Goal: Transaction & Acquisition: Book appointment/travel/reservation

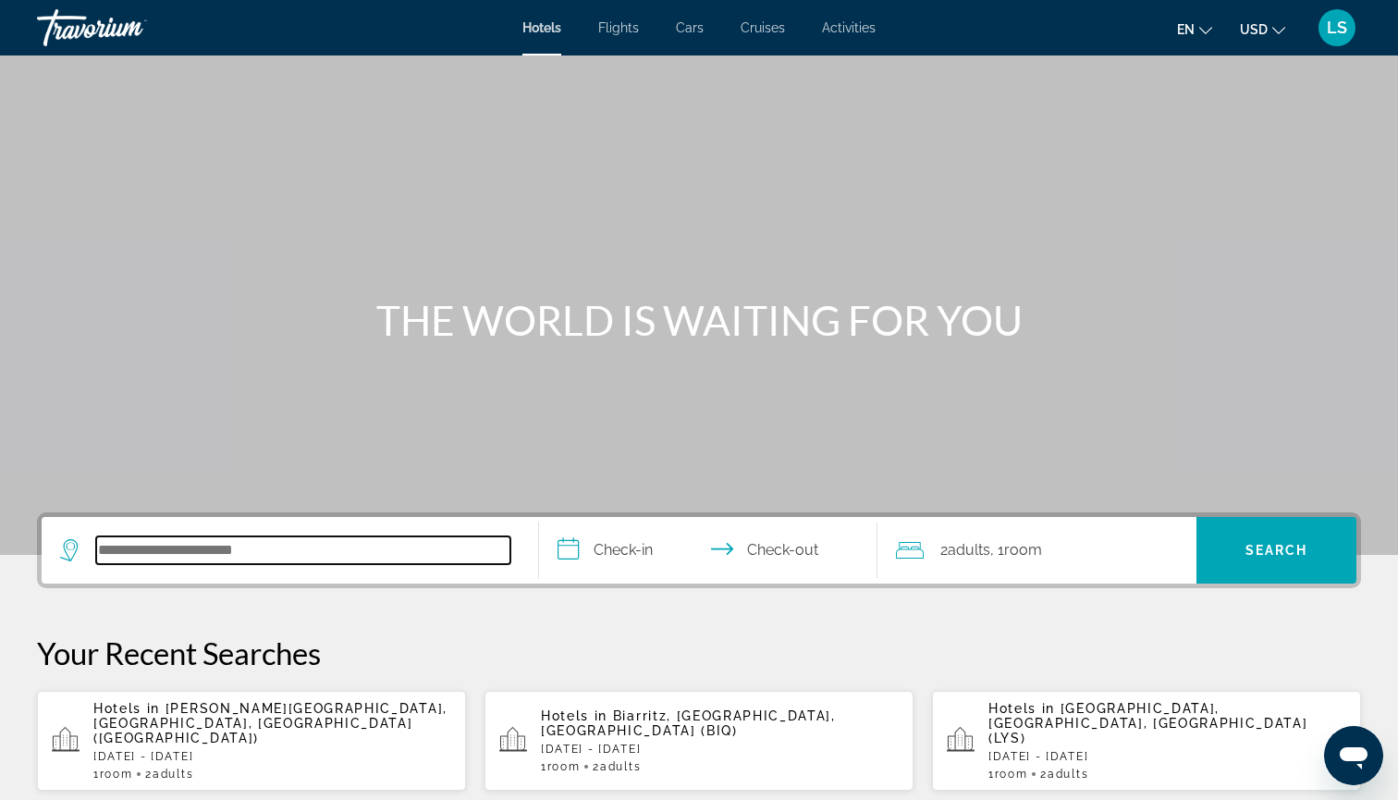
click at [362, 545] on input "Search hotel destination" at bounding box center [303, 550] width 414 height 28
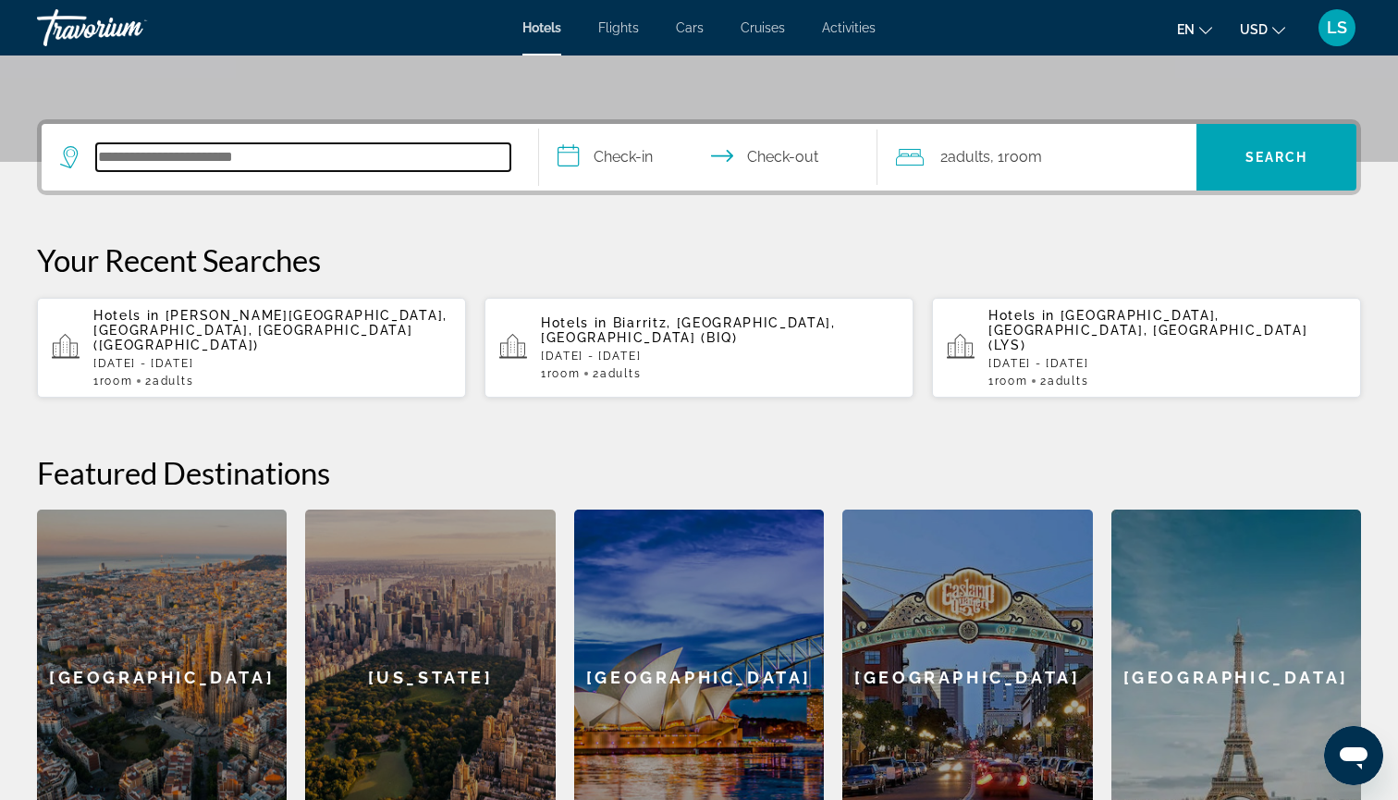
scroll to position [452, 0]
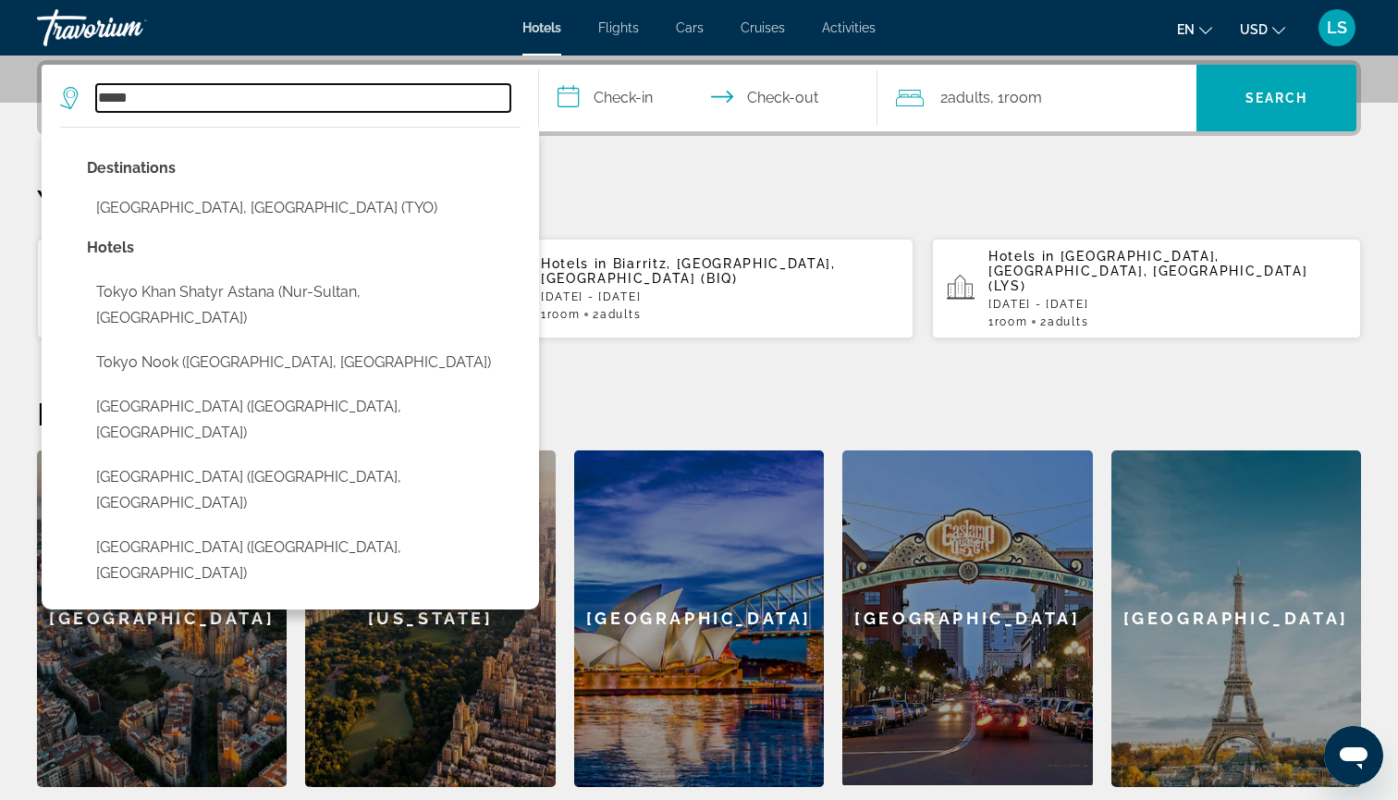
drag, startPoint x: 301, startPoint y: 104, endPoint x: 28, endPoint y: 98, distance: 272.9
click at [28, 98] on div "**********" at bounding box center [699, 423] width 1398 height 727
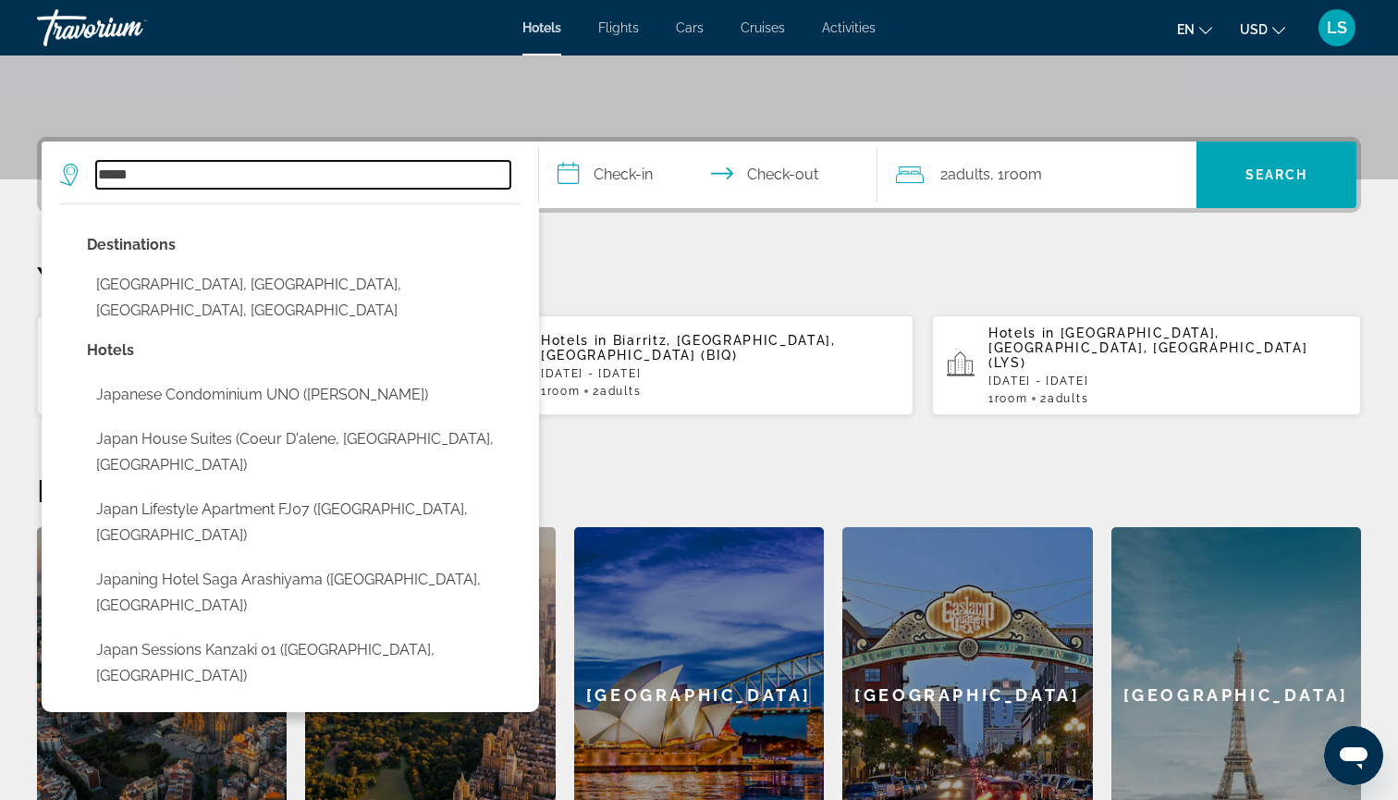
scroll to position [374, 0]
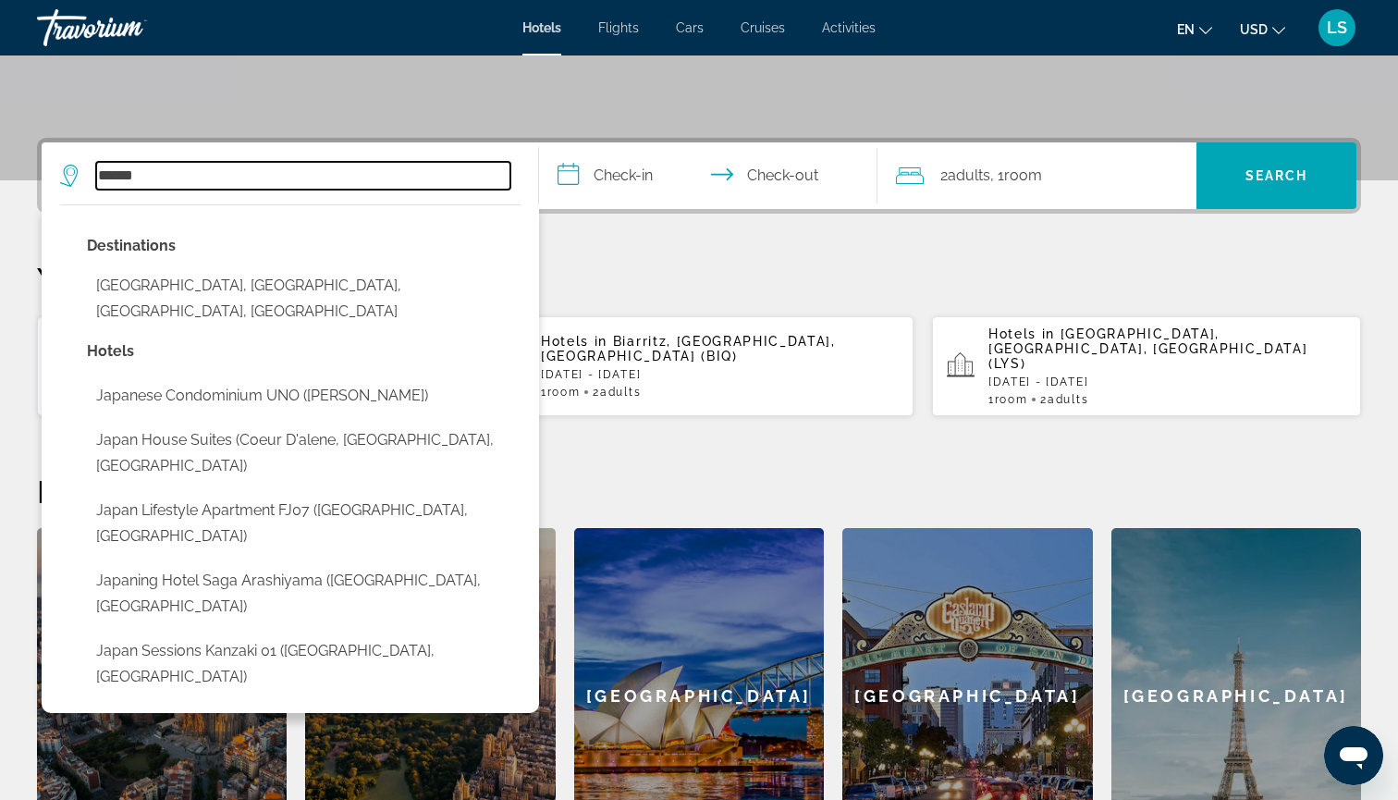
drag, startPoint x: 188, startPoint y: 178, endPoint x: 99, endPoint y: 172, distance: 89.0
click at [99, 172] on input "*****" at bounding box center [303, 176] width 414 height 28
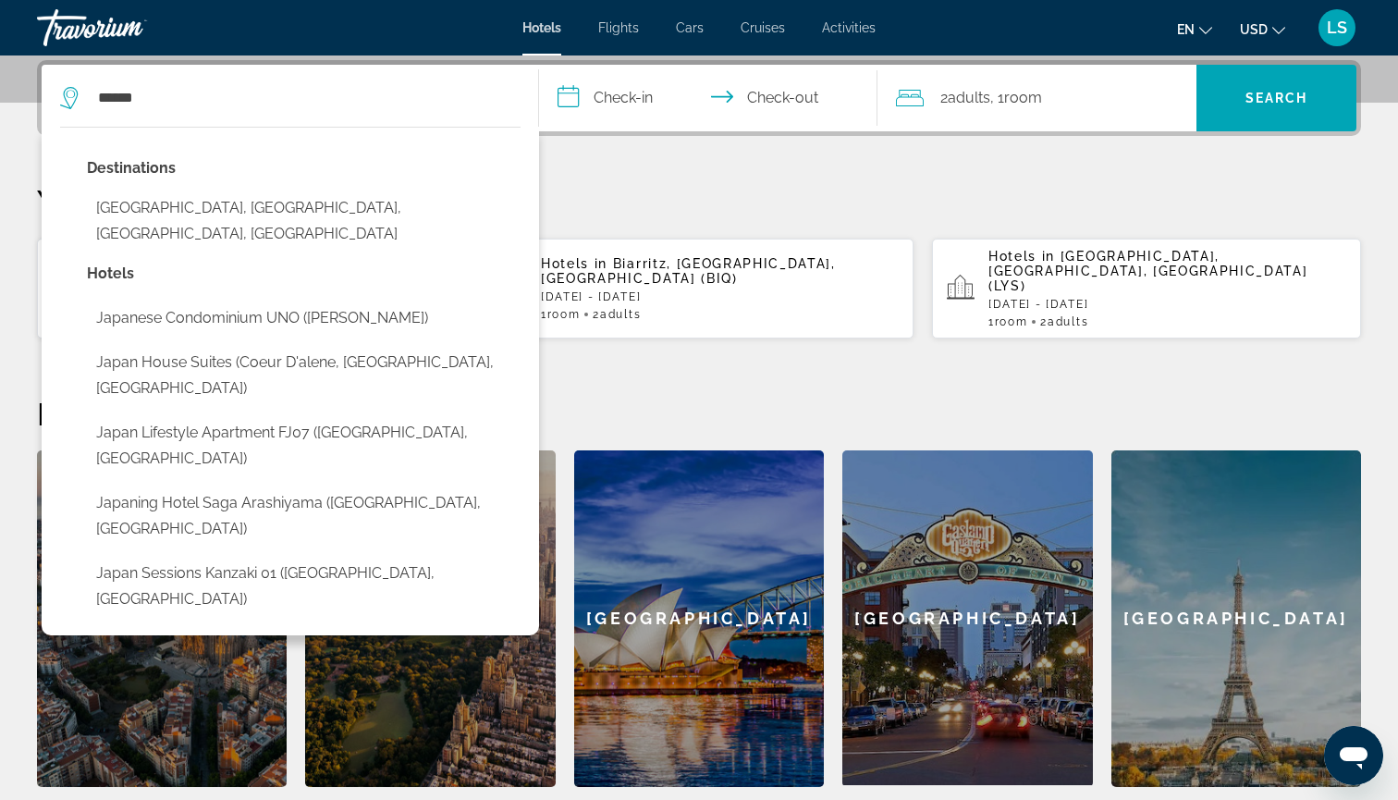
click at [99, 172] on p "Destinations" at bounding box center [304, 168] width 434 height 26
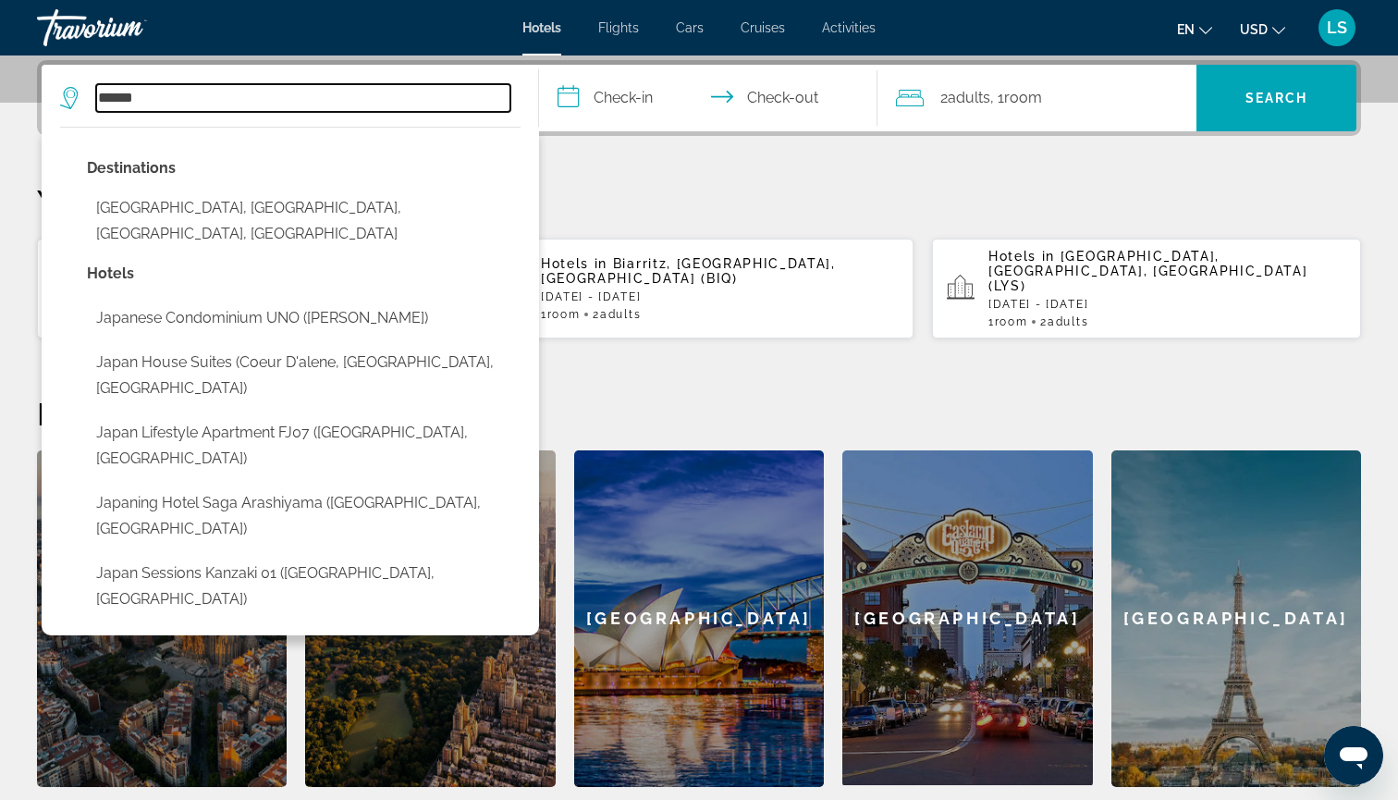
drag, startPoint x: 154, startPoint y: 97, endPoint x: 50, endPoint y: 95, distance: 104.5
click at [50, 95] on app-destination-search "***** Destinations [GEOGRAPHIC_DATA], [GEOGRAPHIC_DATA], [GEOGRAPHIC_DATA], [GE…" at bounding box center [290, 98] width 497 height 67
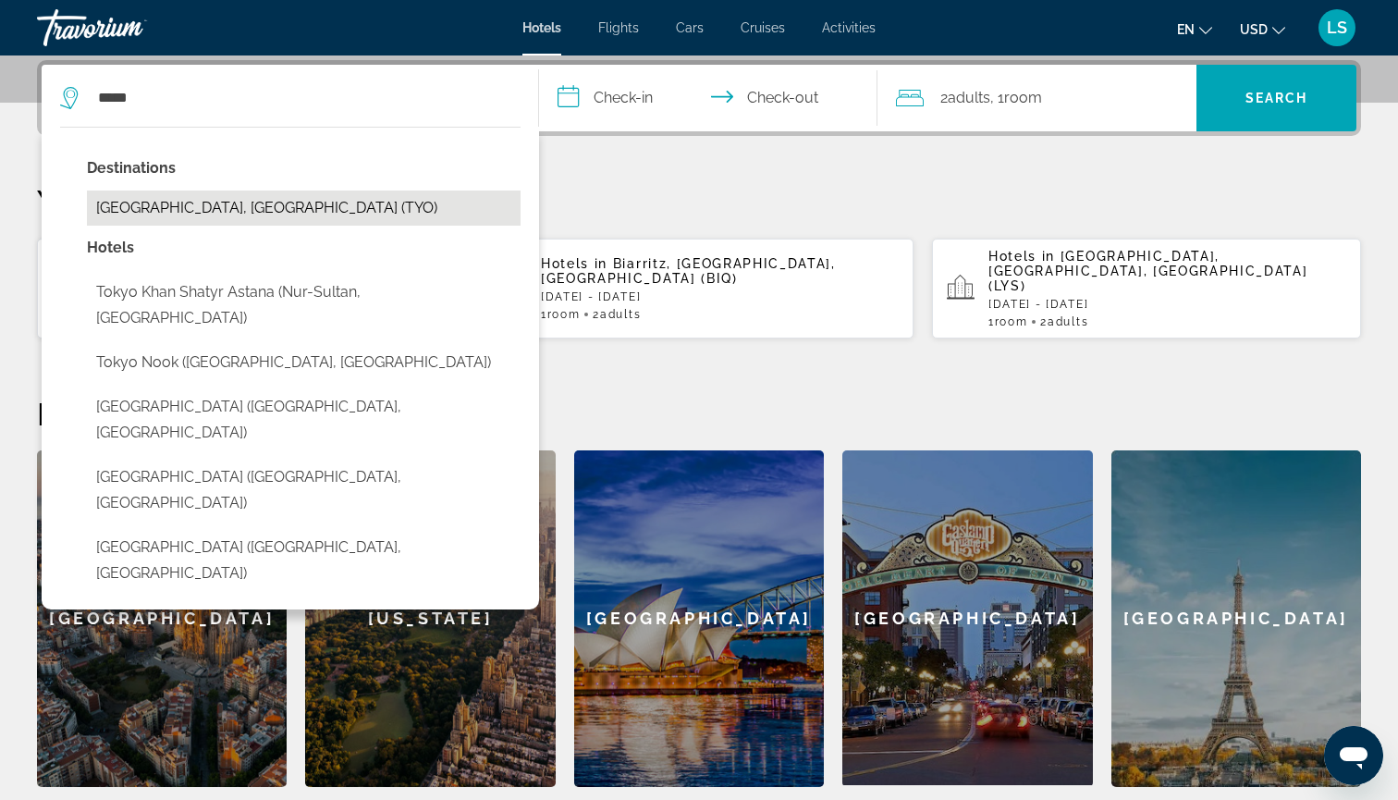
click at [270, 215] on button "[GEOGRAPHIC_DATA], [GEOGRAPHIC_DATA] (TYO)" at bounding box center [304, 207] width 434 height 35
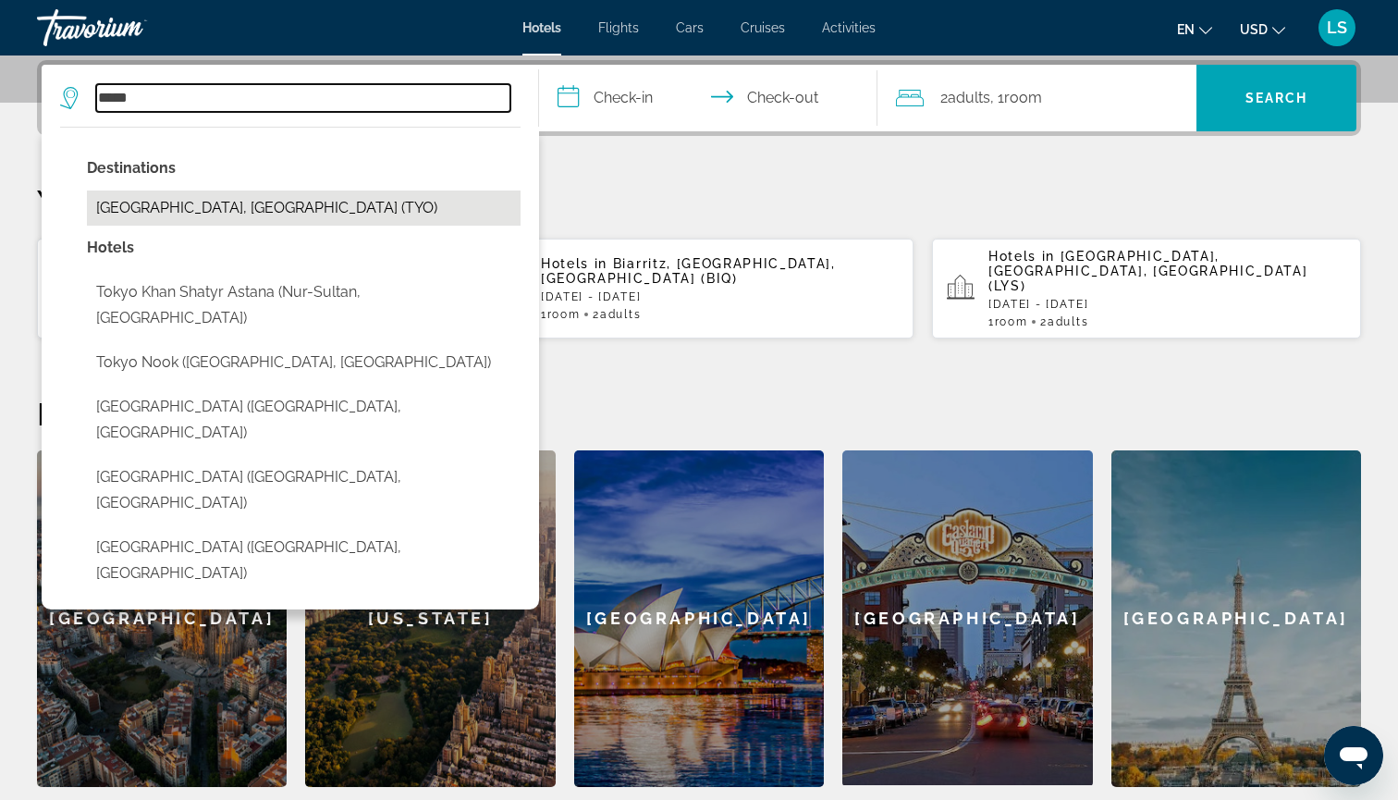
type input "**********"
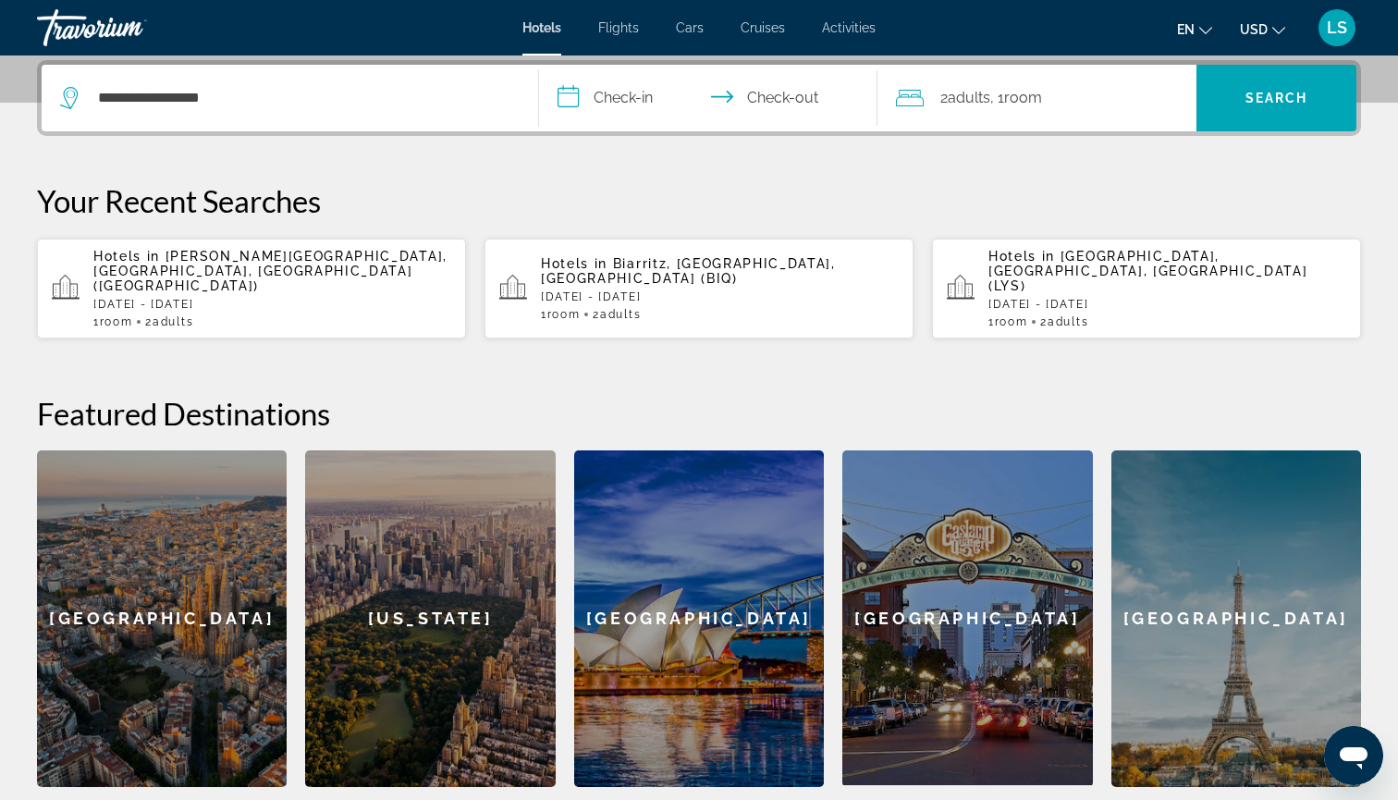
click at [642, 93] on input "**********" at bounding box center [712, 101] width 346 height 72
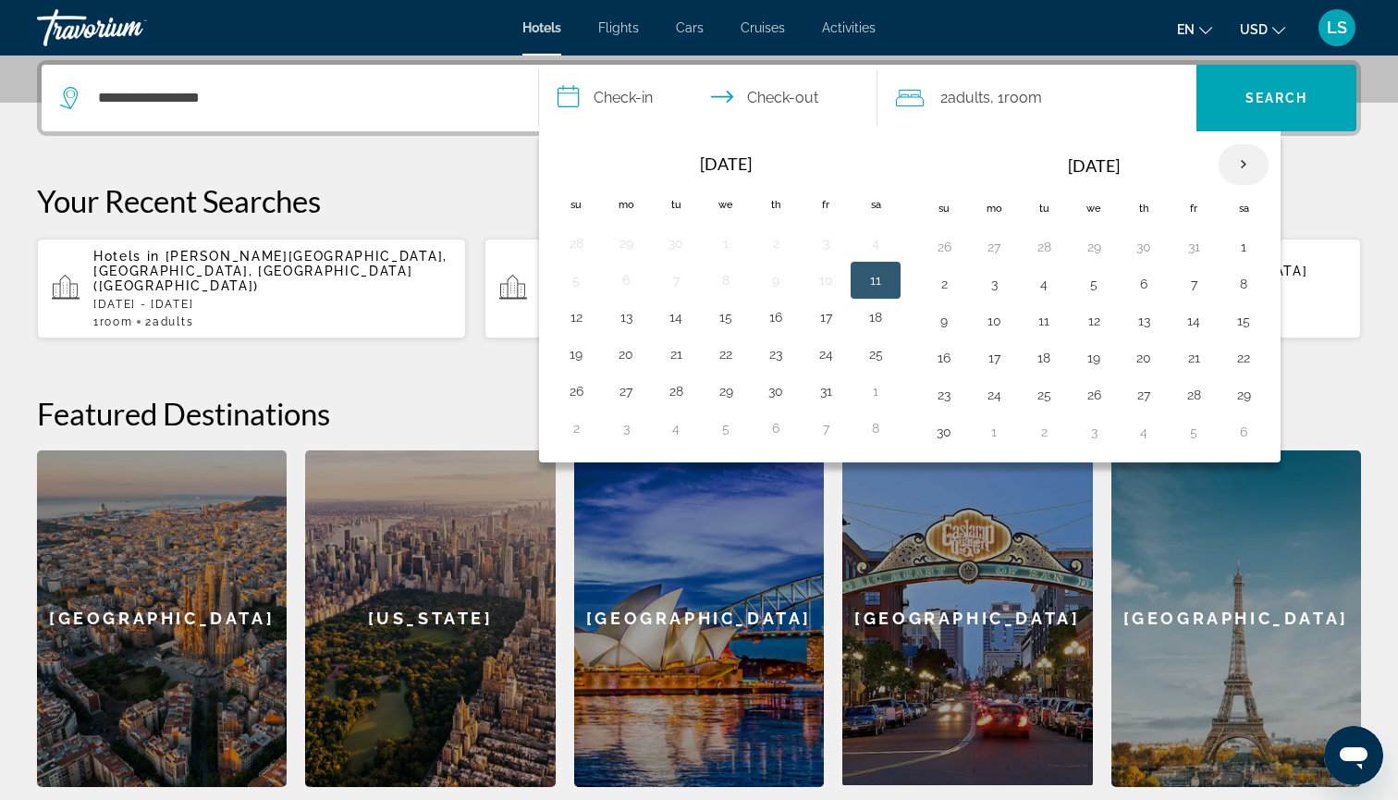
click at [1227, 163] on th "Next month" at bounding box center [1244, 164] width 50 height 41
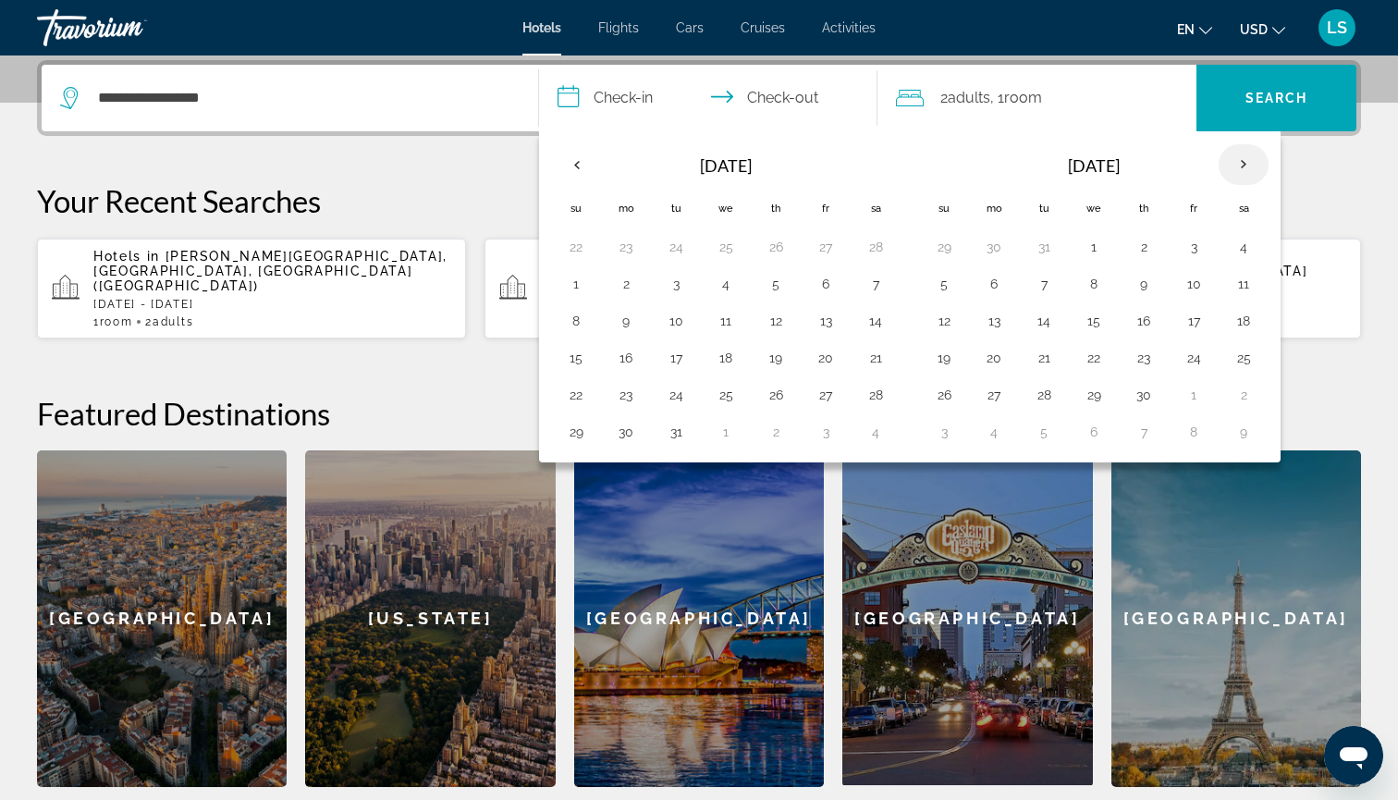
click at [1227, 163] on th "Next month" at bounding box center [1244, 164] width 50 height 41
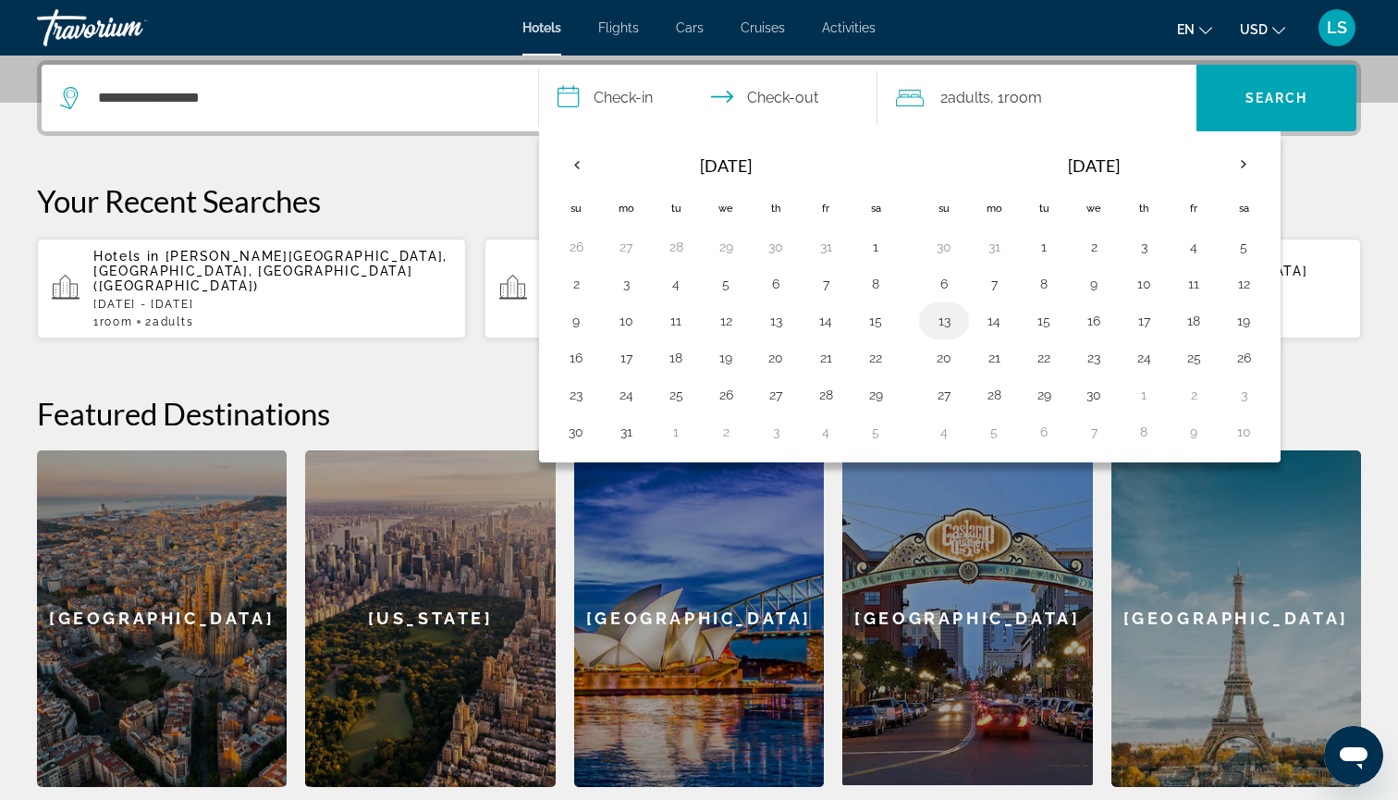
click at [950, 314] on button "13" at bounding box center [944, 321] width 30 height 26
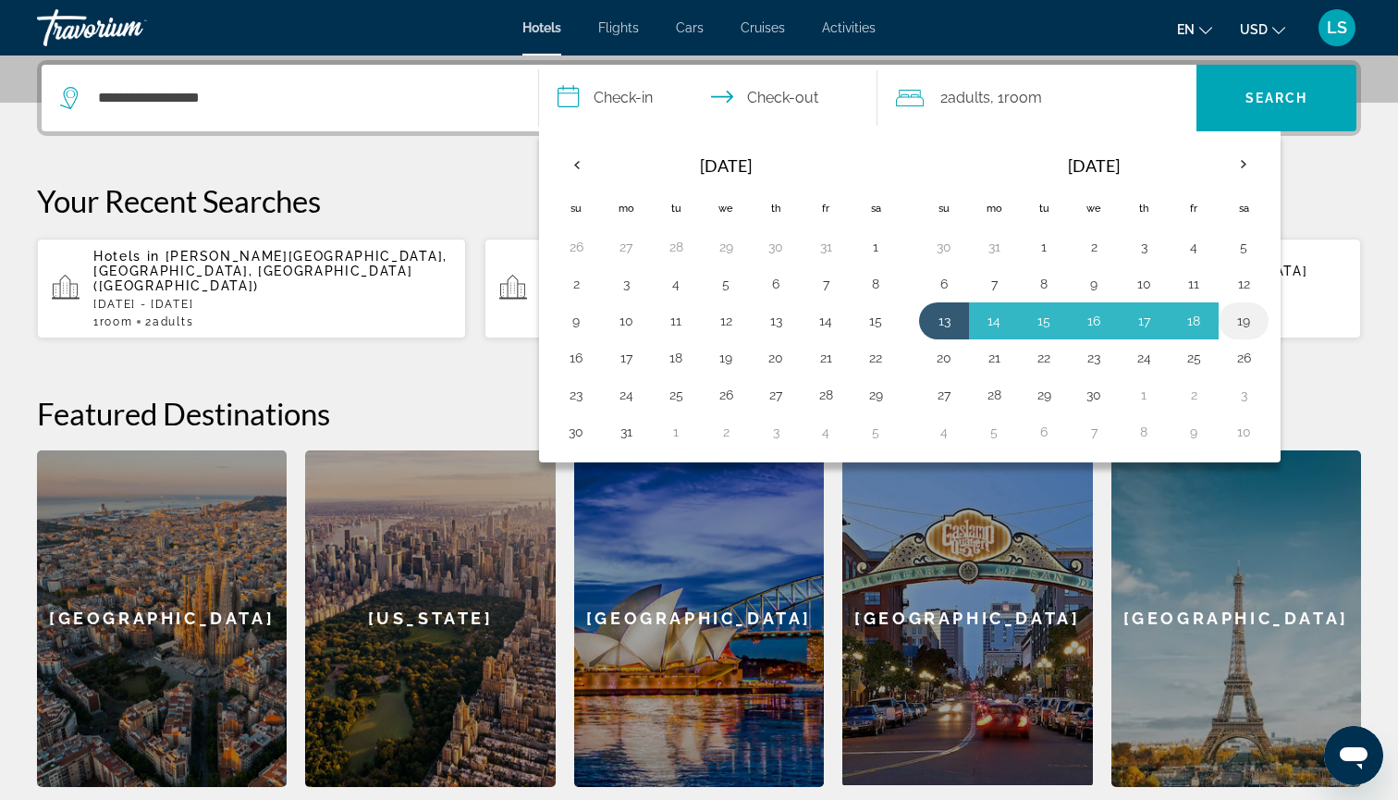
click at [1242, 325] on button "19" at bounding box center [1244, 321] width 30 height 26
type input "**********"
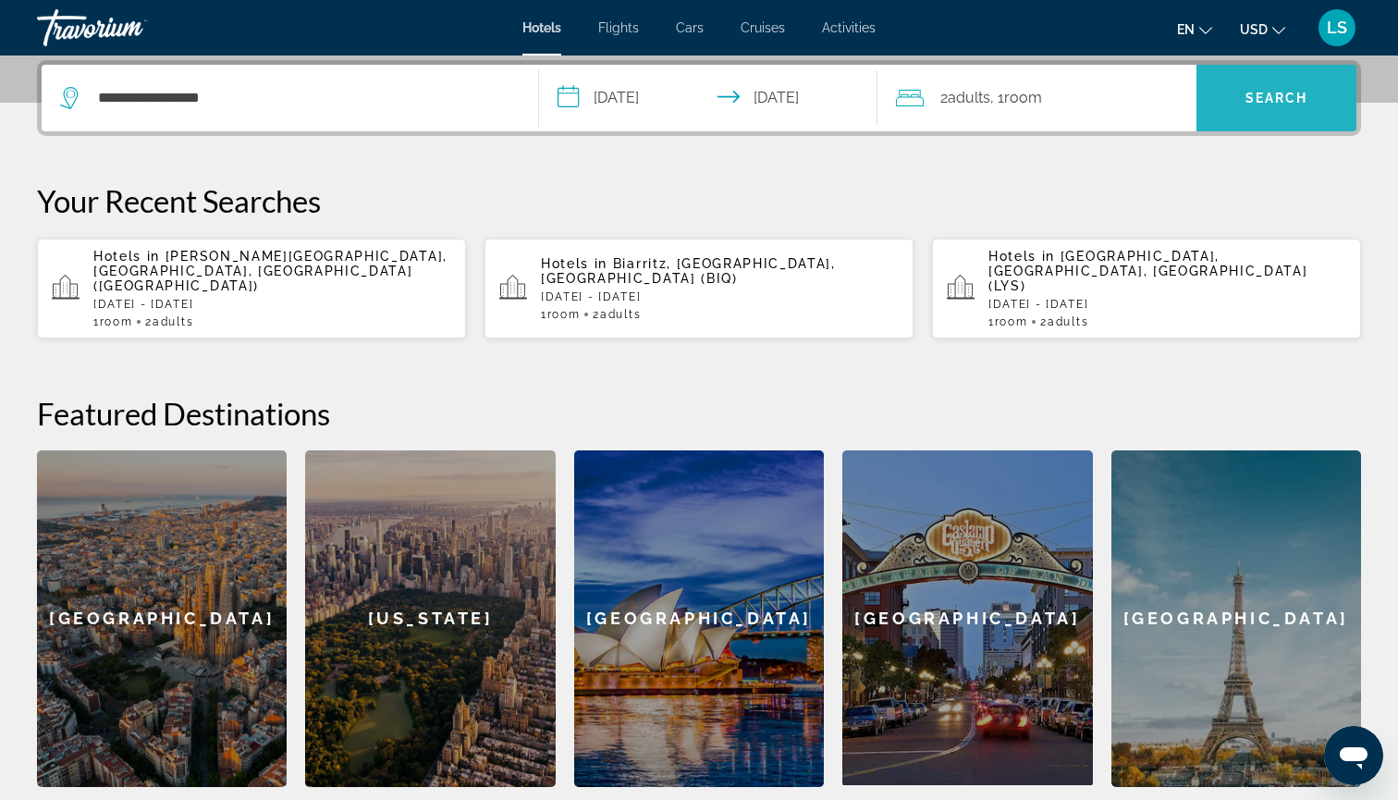
click at [1273, 75] on span "Search" at bounding box center [1277, 98] width 160 height 67
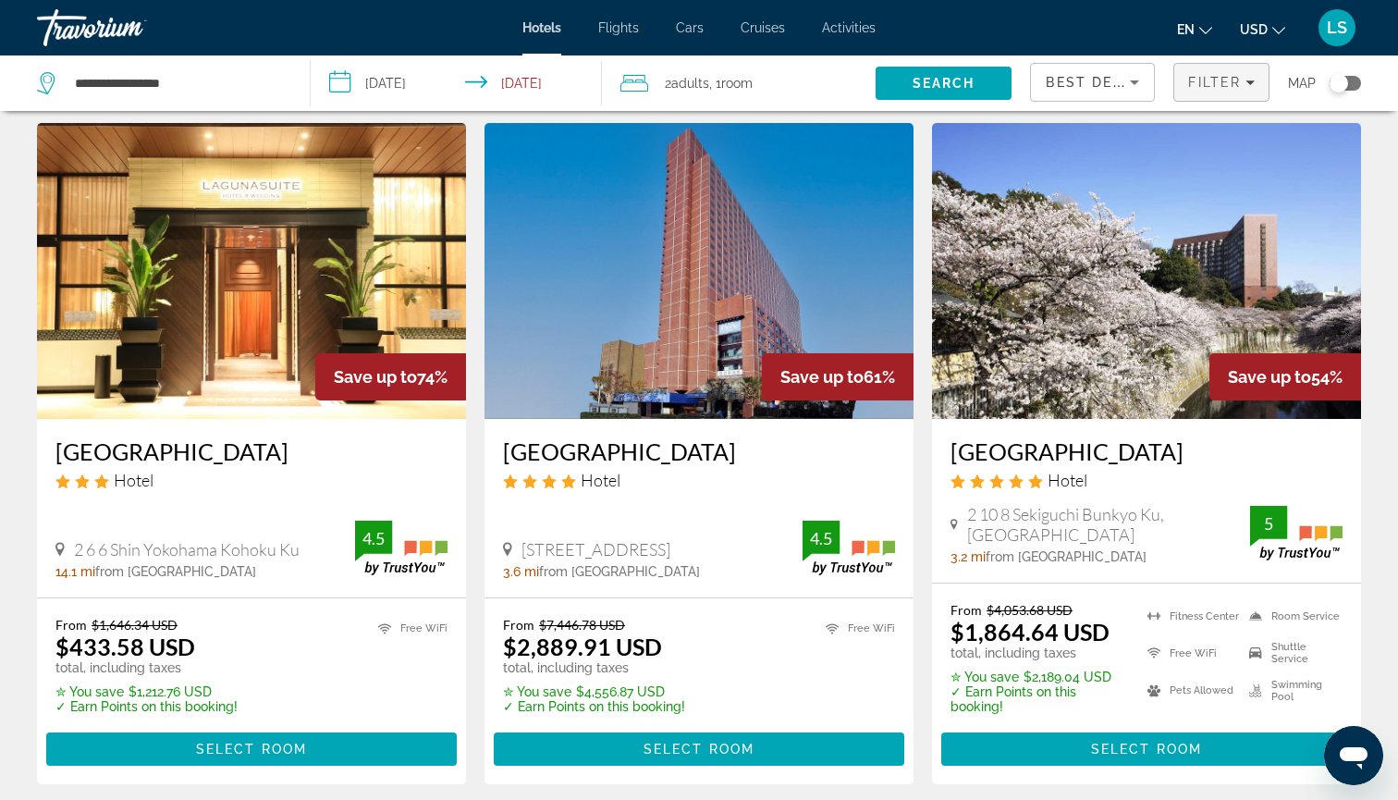
scroll to position [63, 0]
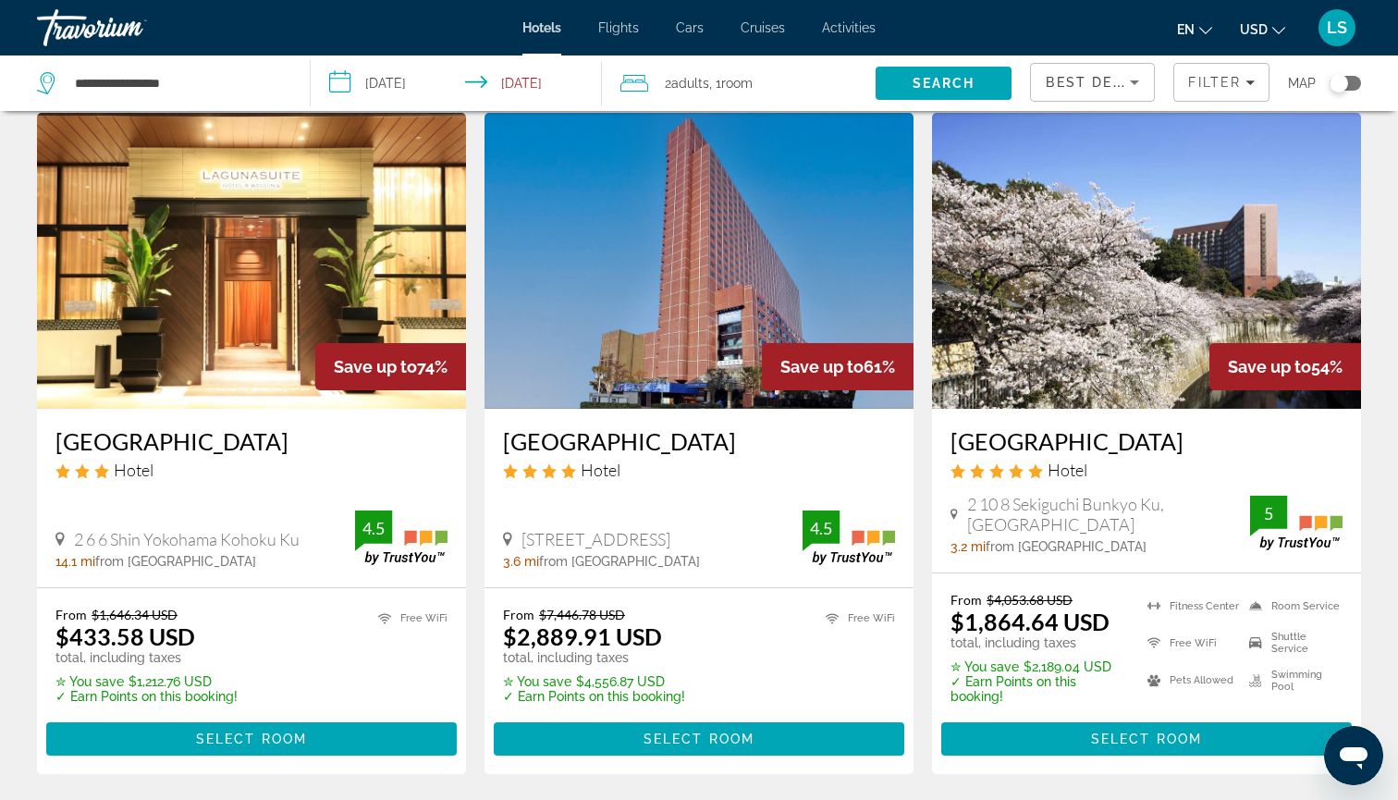
click at [262, 443] on h3 "[GEOGRAPHIC_DATA]" at bounding box center [251, 441] width 392 height 28
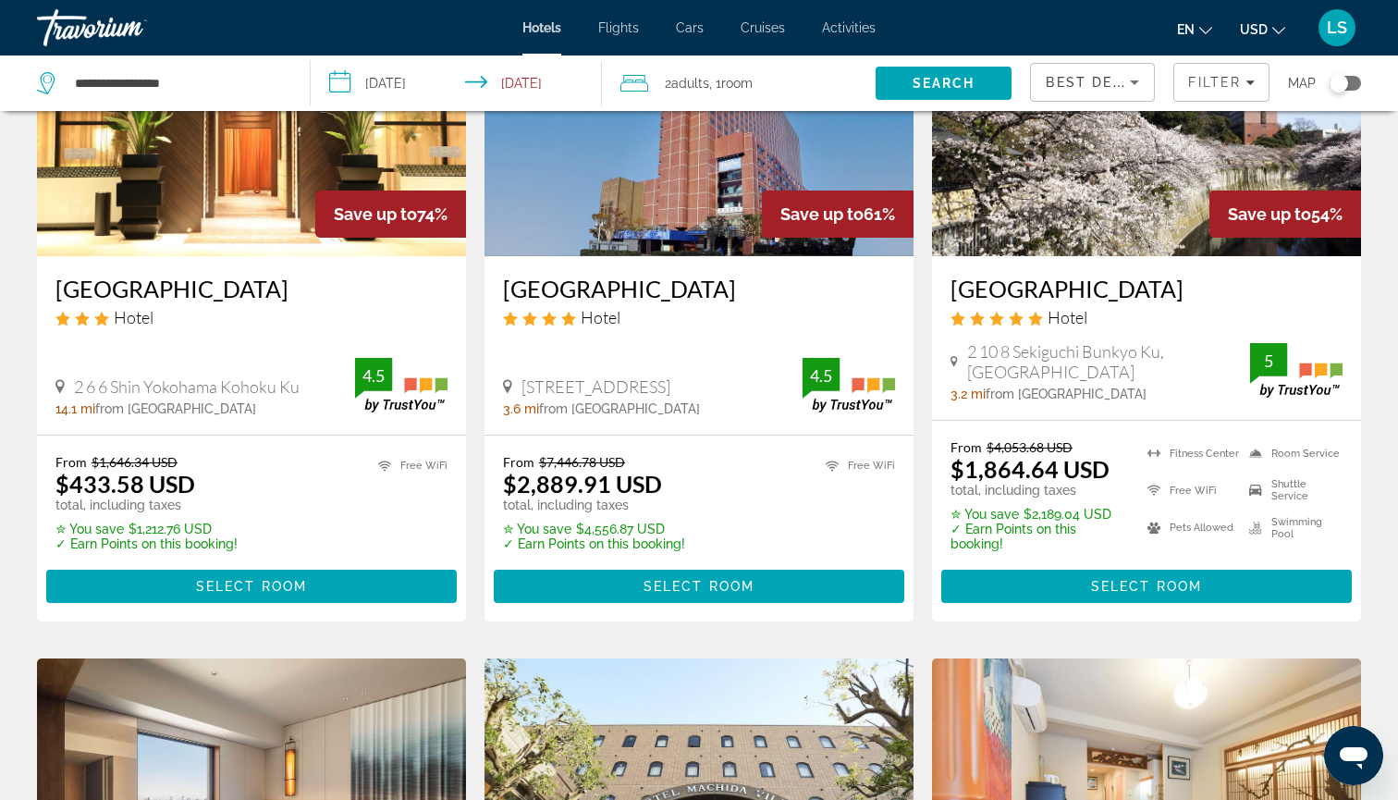
scroll to position [99, 0]
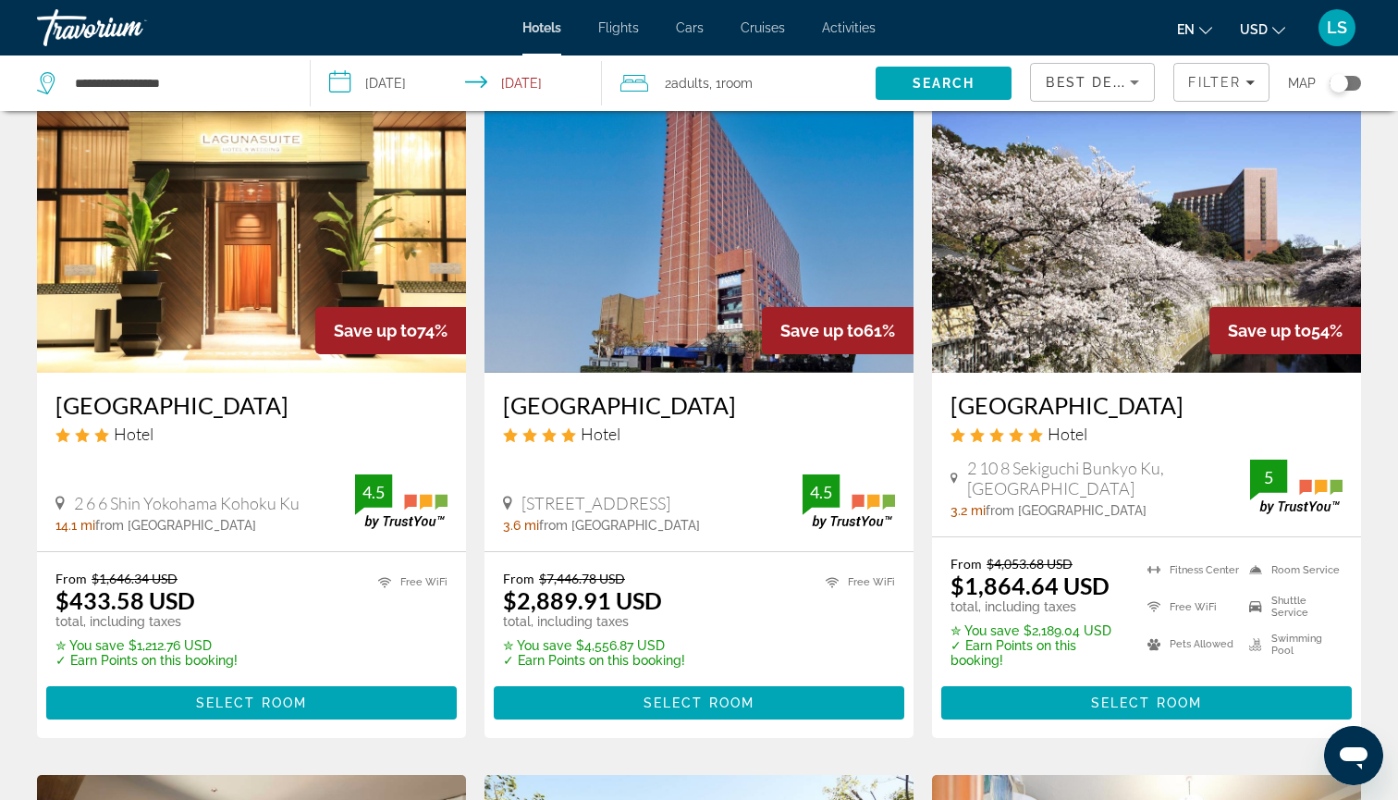
click at [352, 264] on img "Main content" at bounding box center [251, 225] width 429 height 296
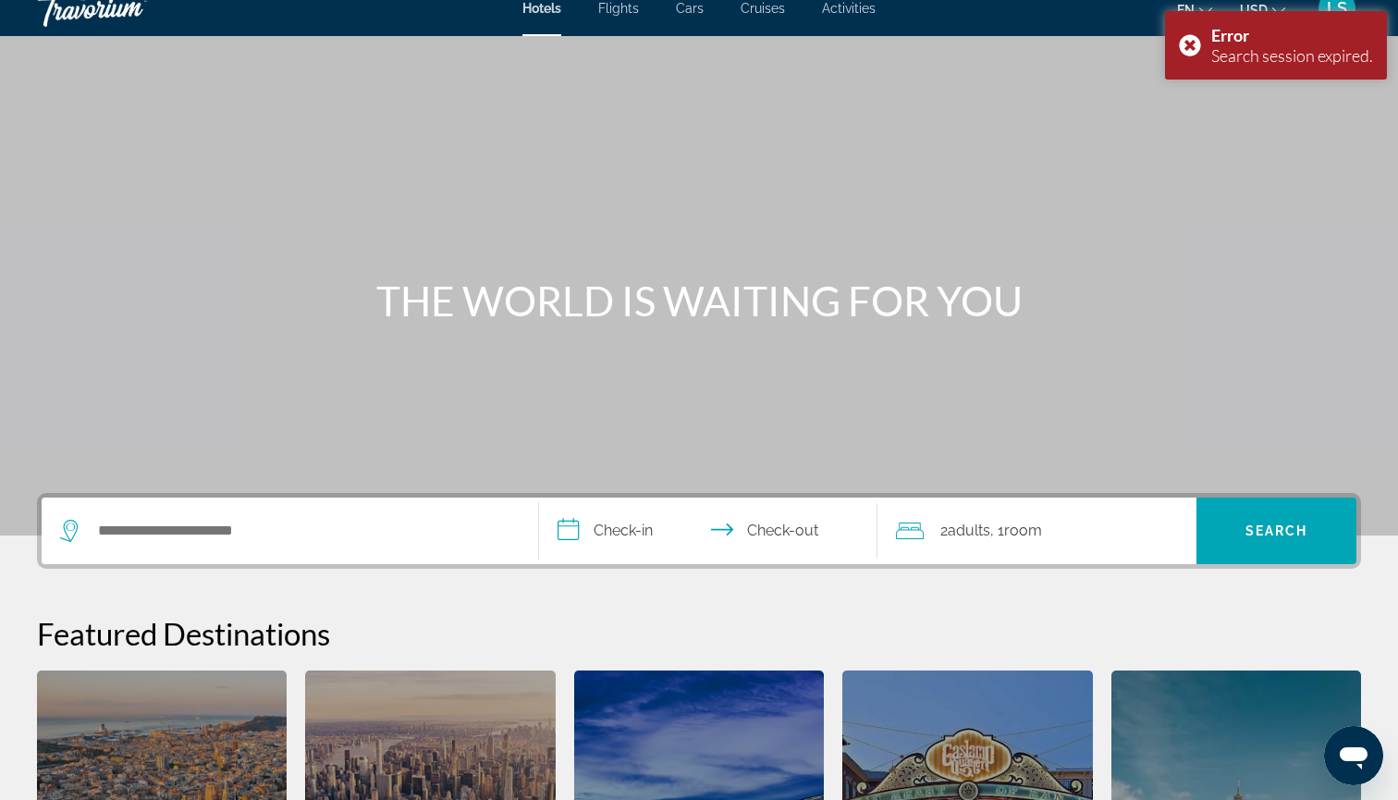
click at [301, 514] on div "Search widget" at bounding box center [290, 530] width 460 height 67
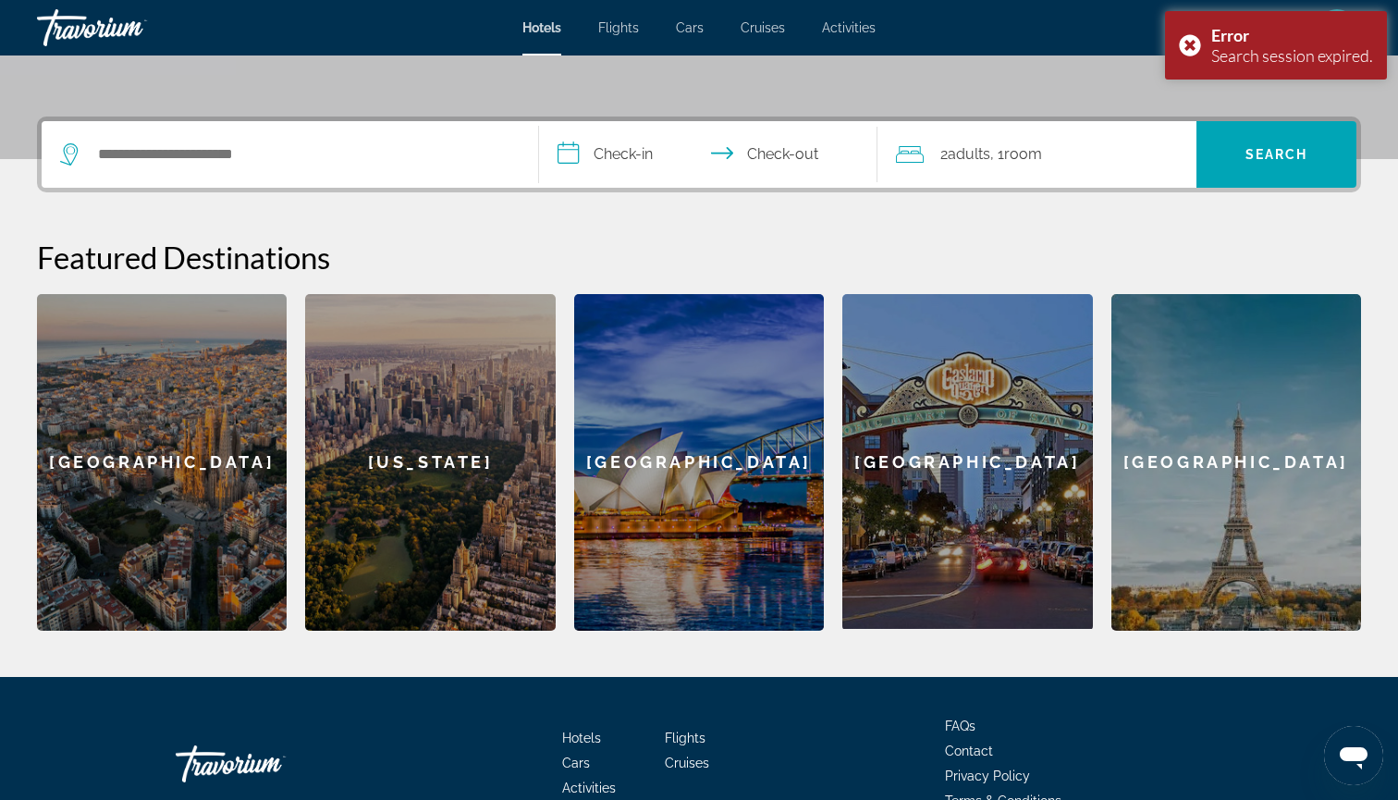
scroll to position [452, 0]
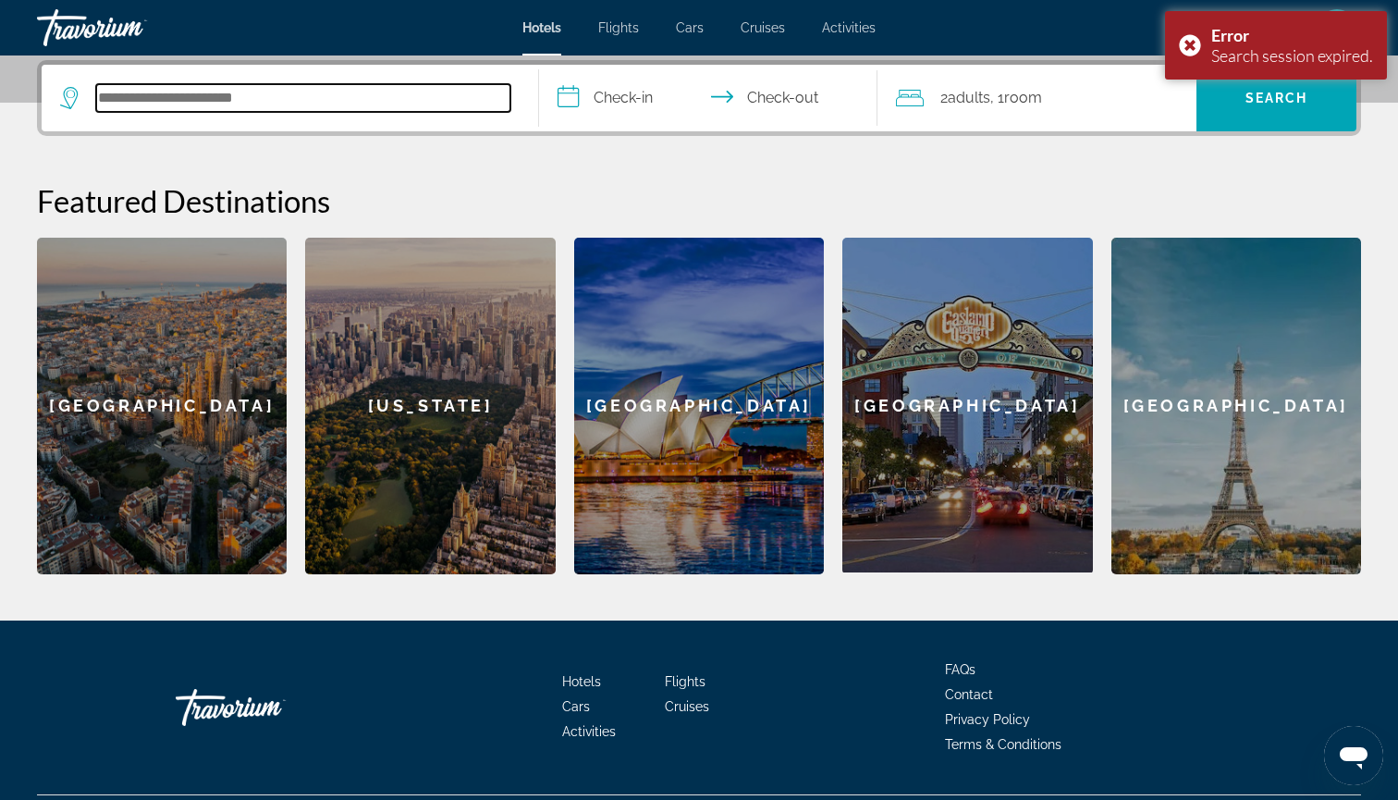
click at [370, 104] on input "Search hotel destination" at bounding box center [303, 98] width 414 height 28
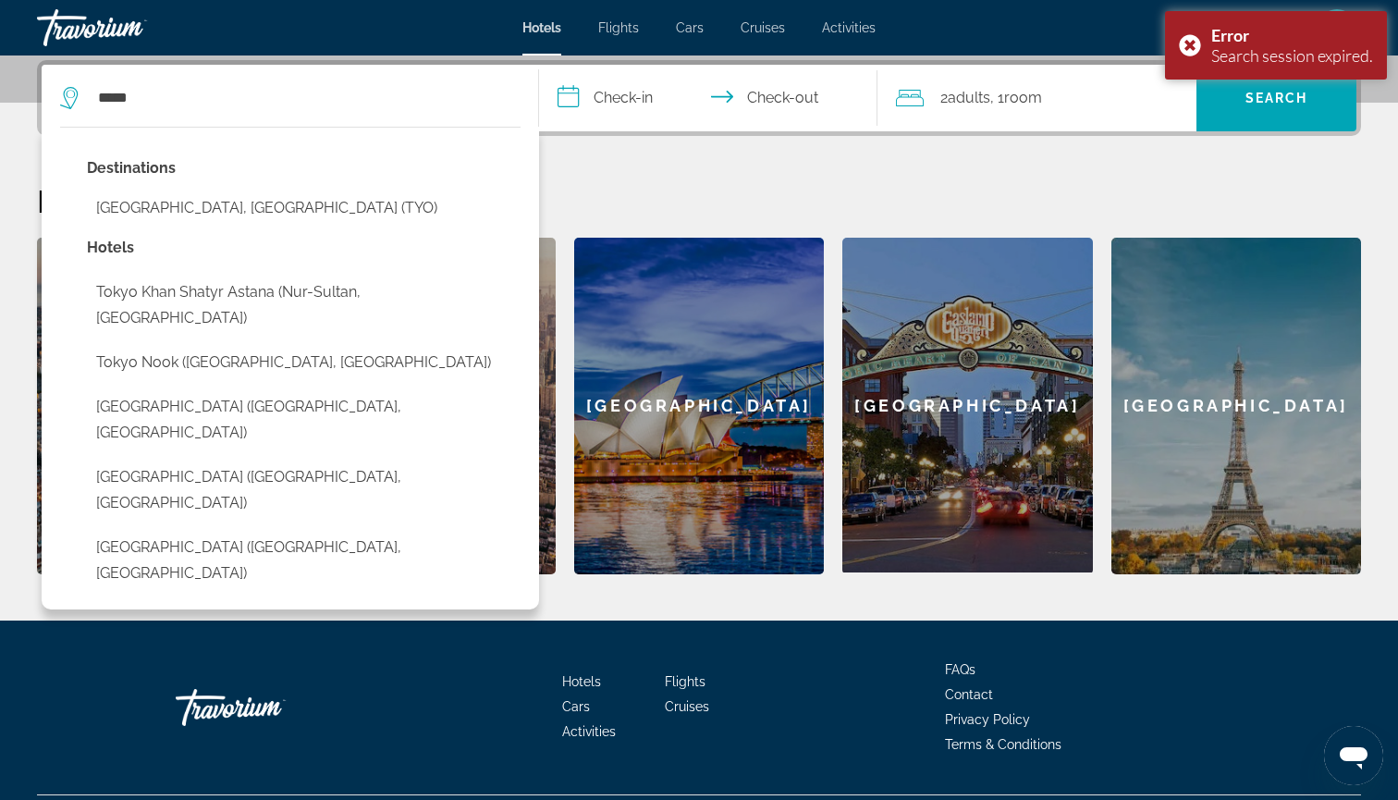
click at [349, 185] on div "Destinations [GEOGRAPHIC_DATA], [GEOGRAPHIC_DATA] (TYO)" at bounding box center [304, 195] width 434 height 80
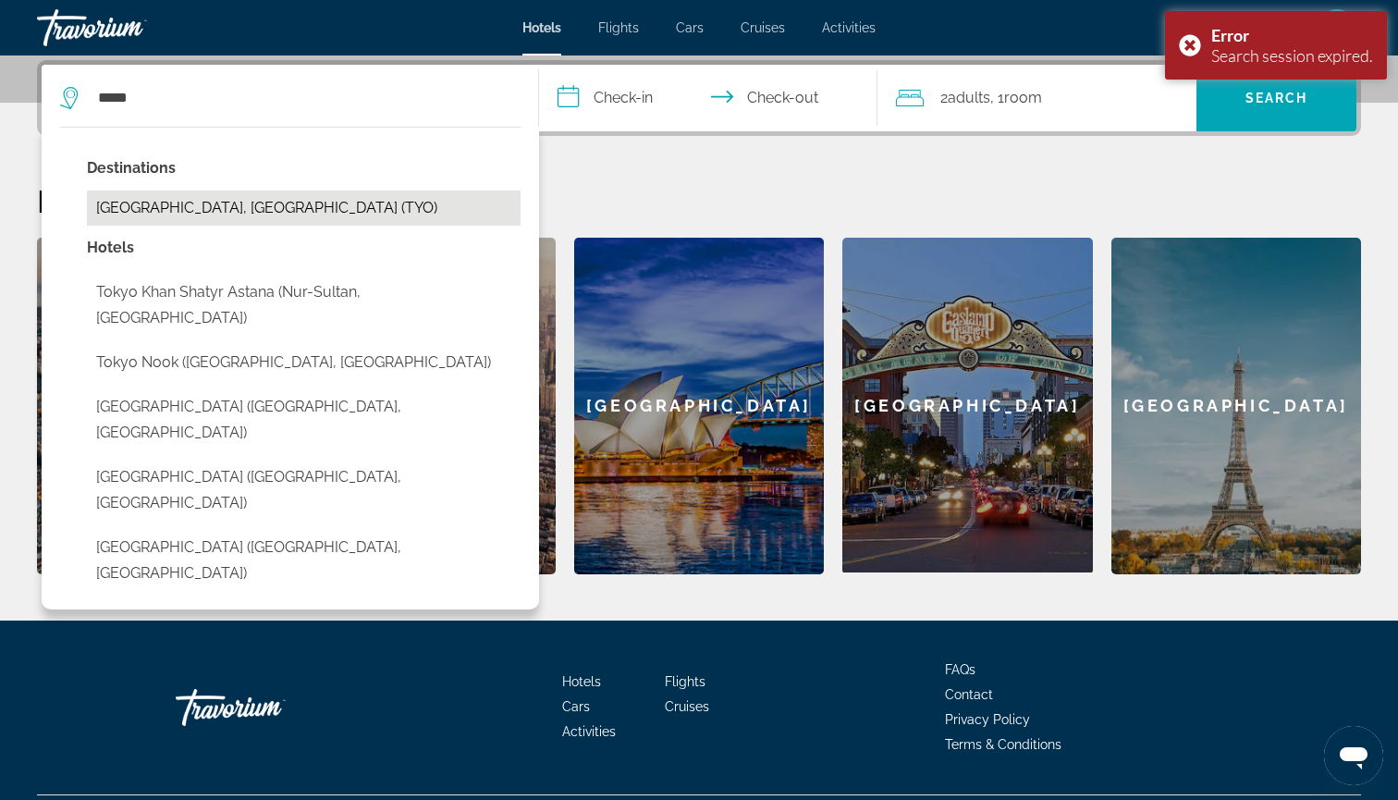
click at [347, 196] on button "[GEOGRAPHIC_DATA], [GEOGRAPHIC_DATA] (TYO)" at bounding box center [304, 207] width 434 height 35
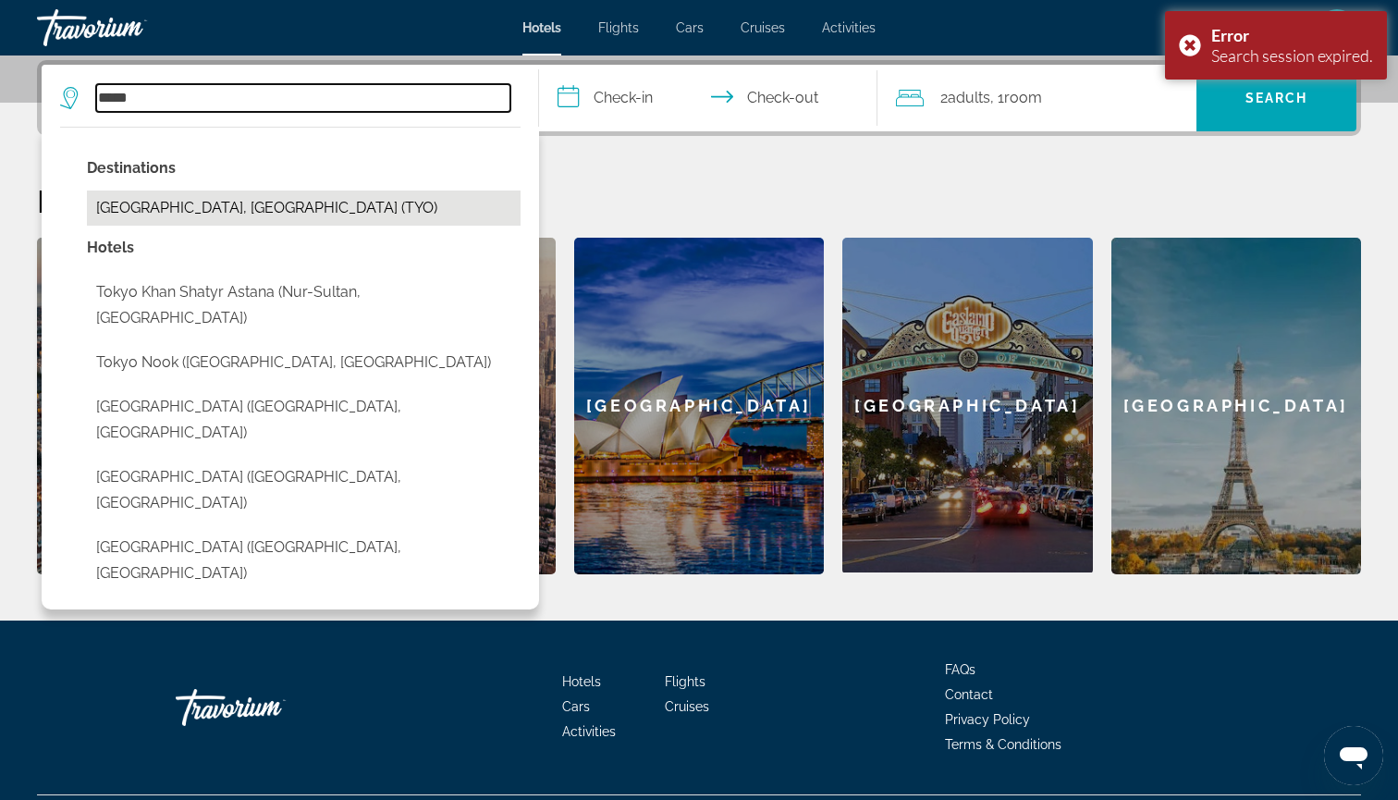
type input "**********"
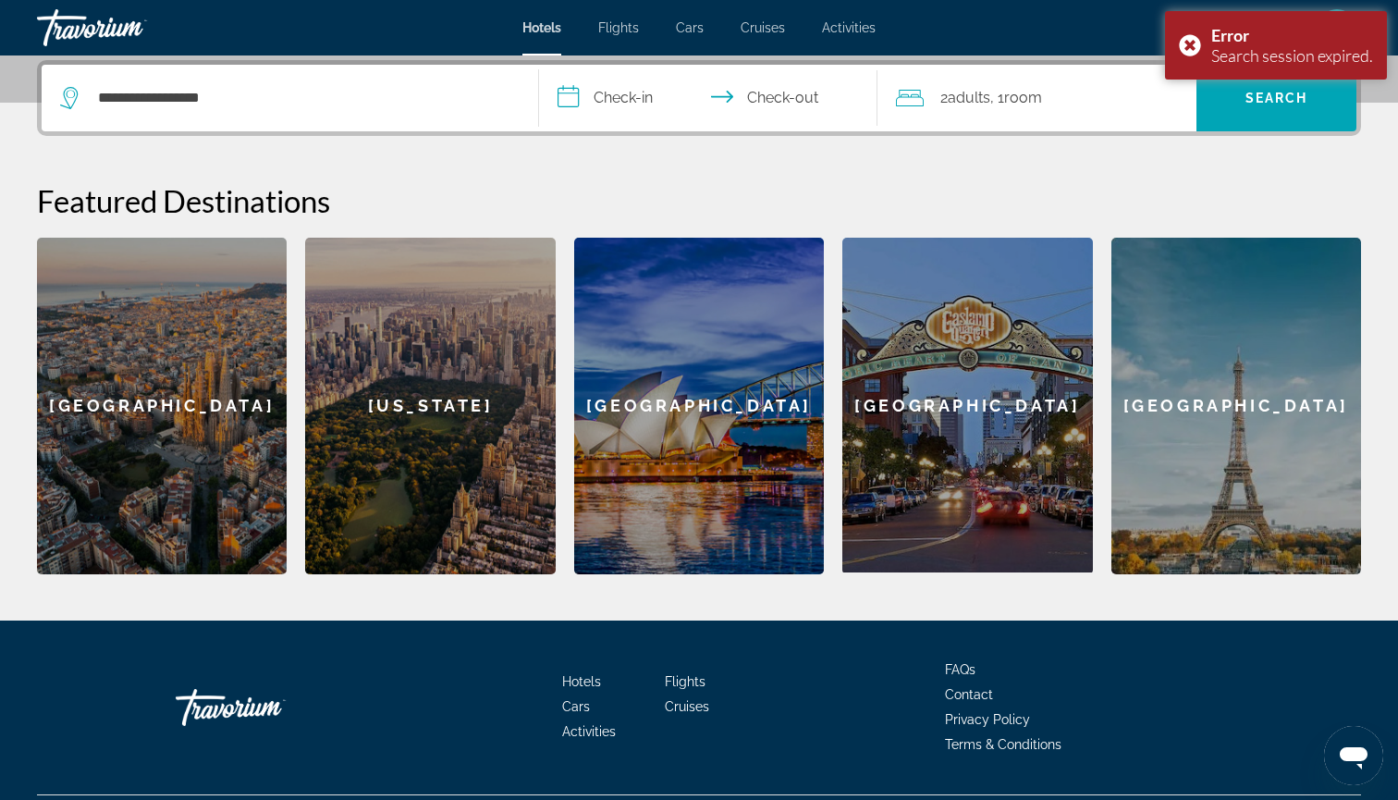
click at [657, 76] on input "**********" at bounding box center [712, 101] width 346 height 72
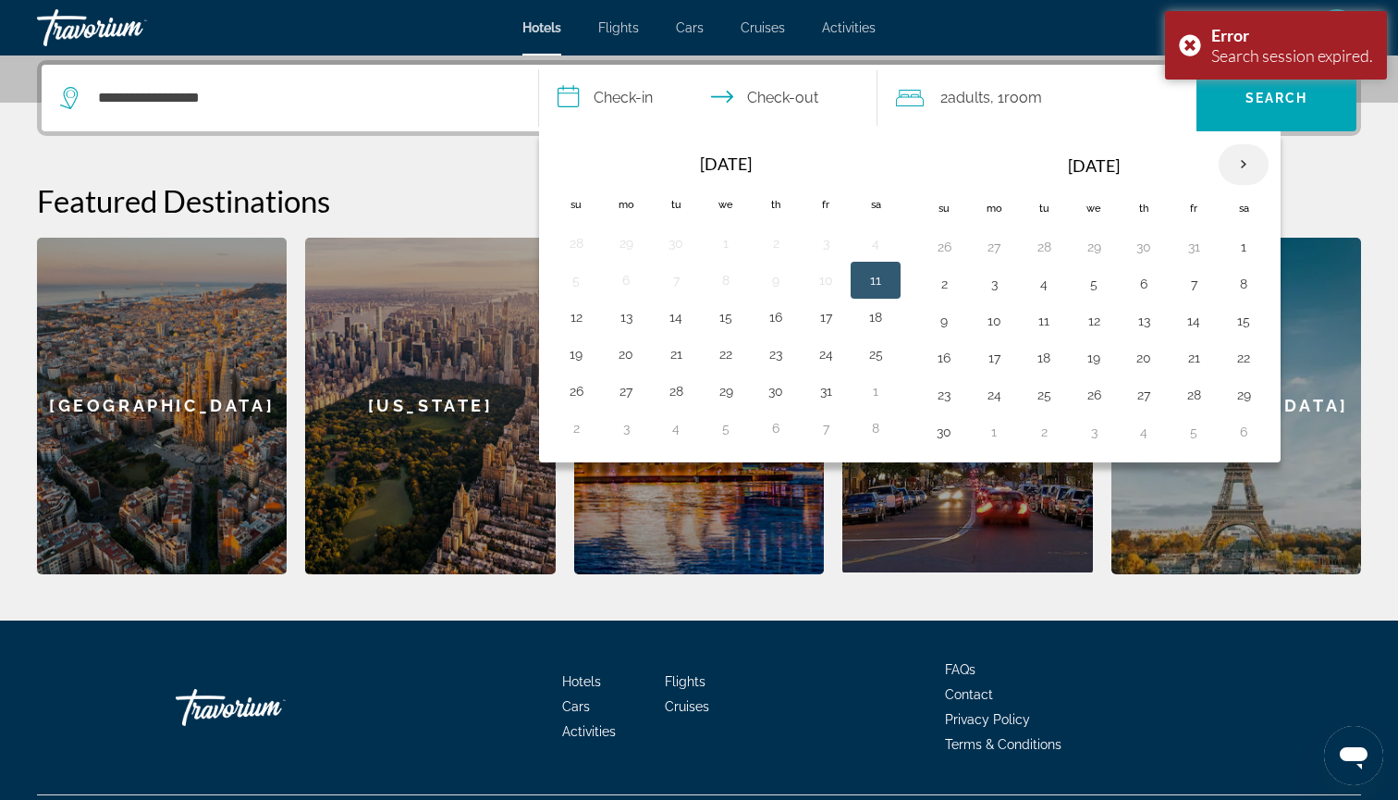
click at [1229, 166] on th "Next month" at bounding box center [1244, 164] width 50 height 41
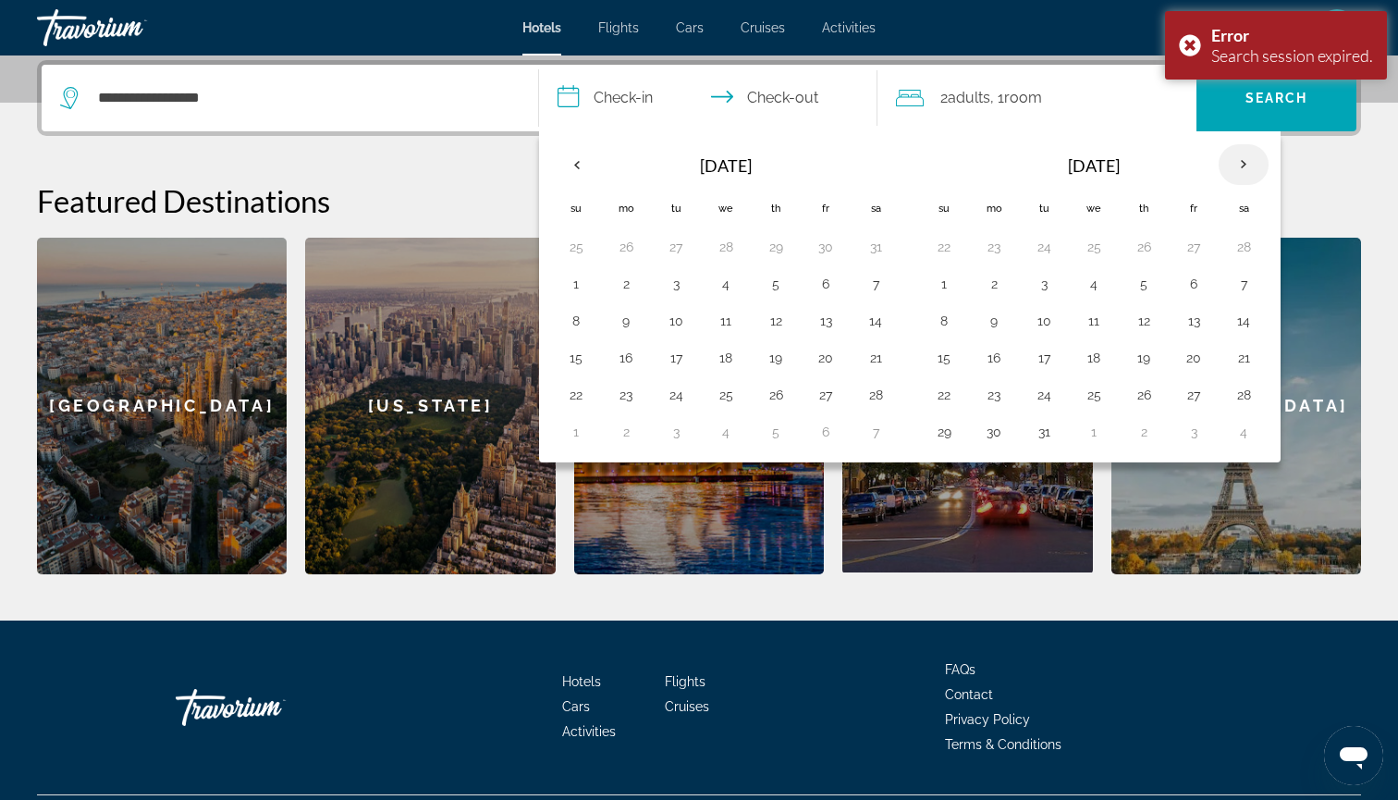
click at [1229, 166] on th "Next month" at bounding box center [1244, 164] width 50 height 41
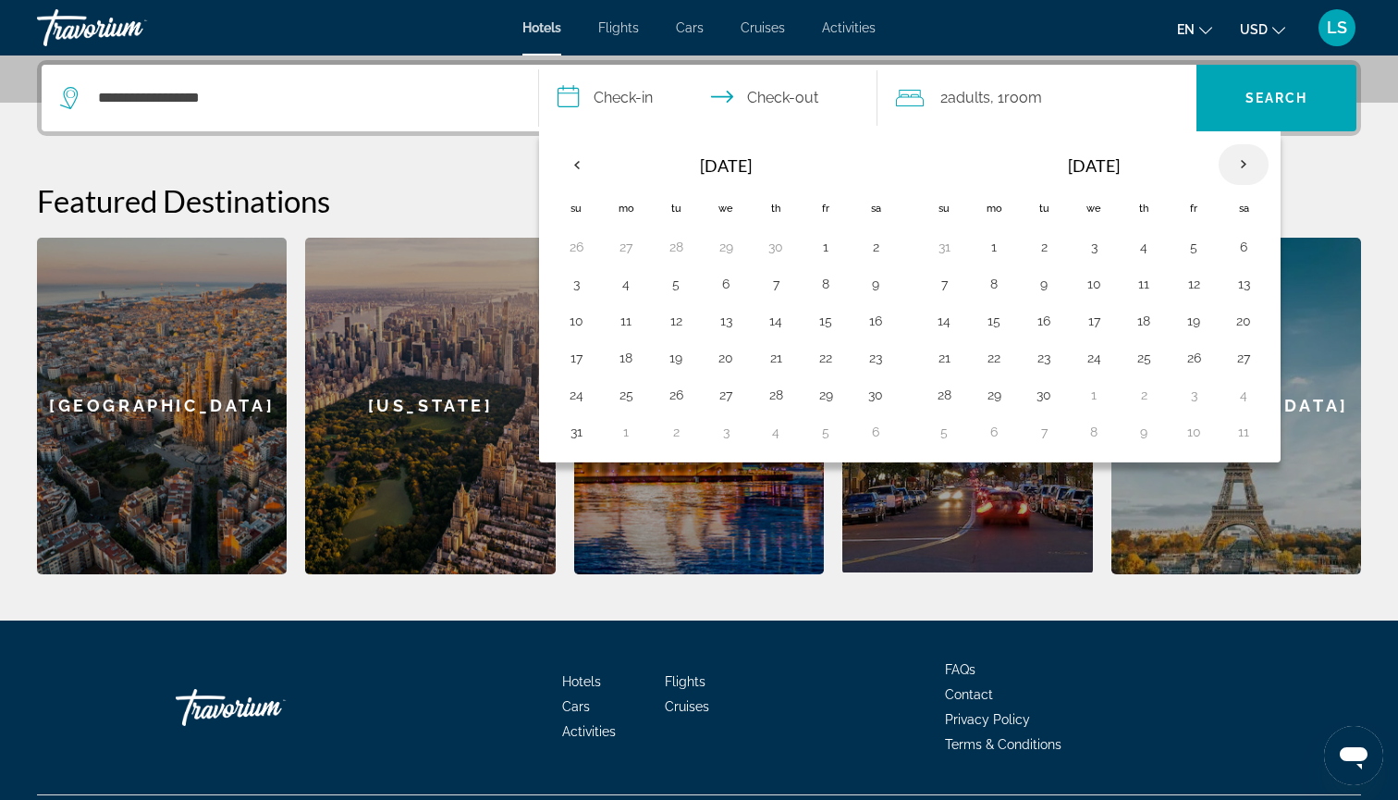
click at [1229, 166] on th "Next month" at bounding box center [1244, 164] width 50 height 41
click at [583, 165] on th "Previous month" at bounding box center [576, 164] width 50 height 41
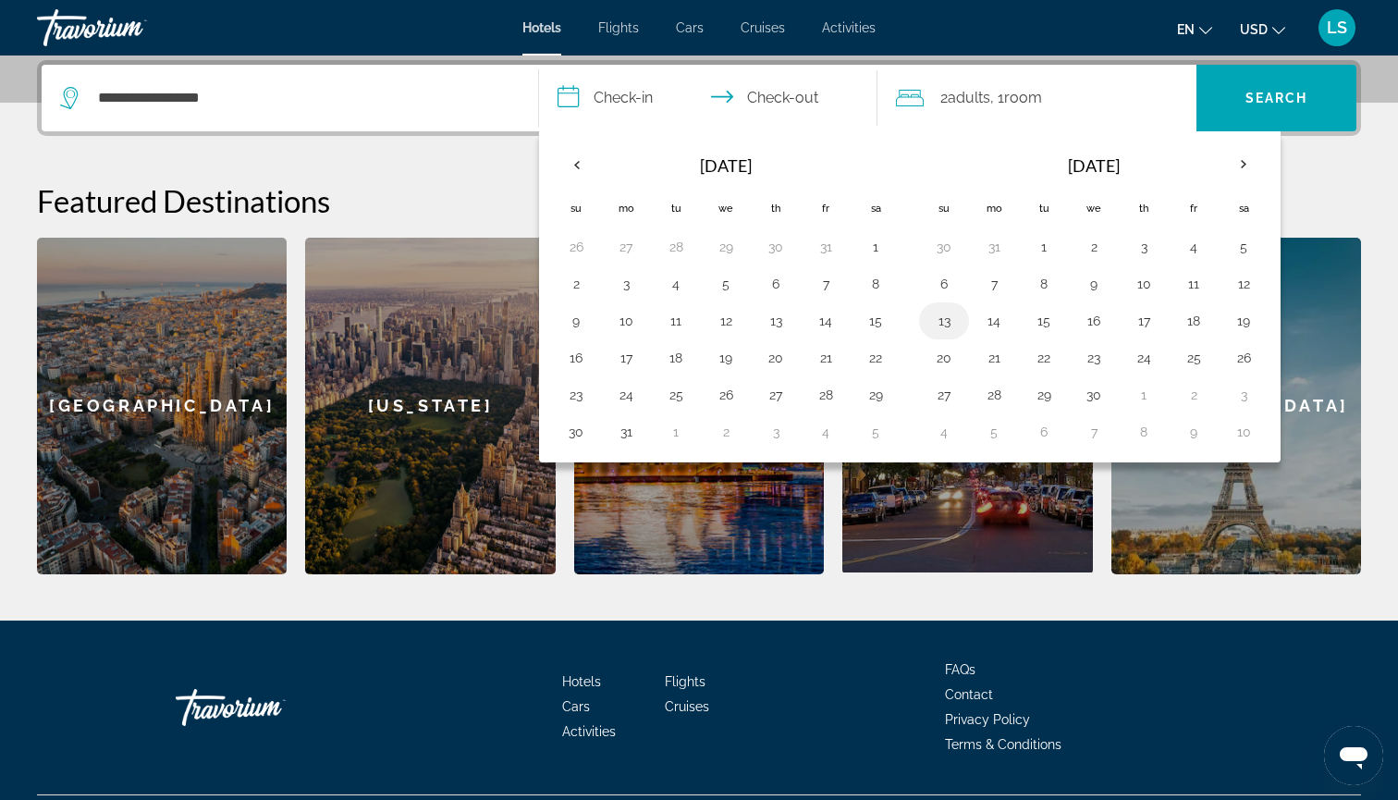
click at [945, 313] on button "13" at bounding box center [944, 321] width 30 height 26
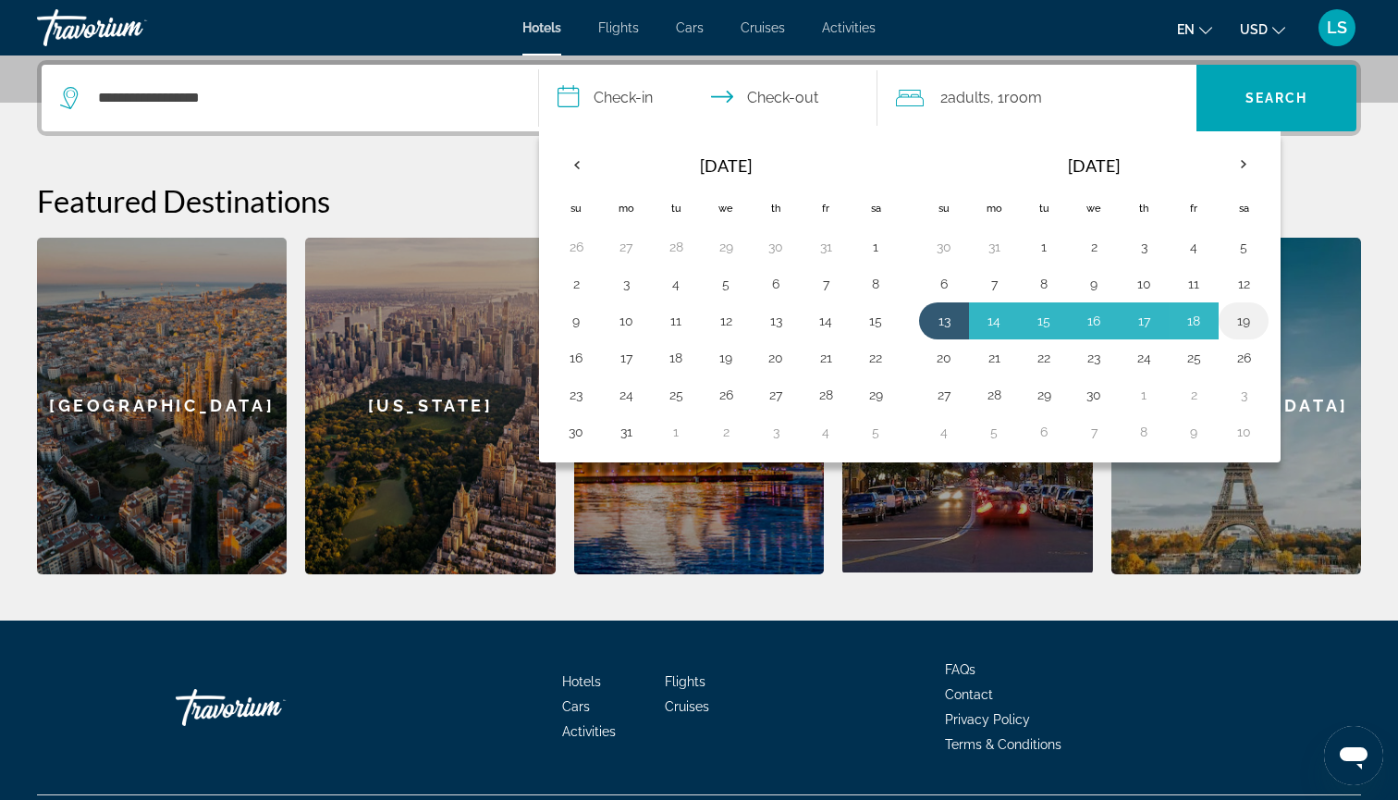
click at [1244, 330] on button "19" at bounding box center [1244, 321] width 30 height 26
type input "**********"
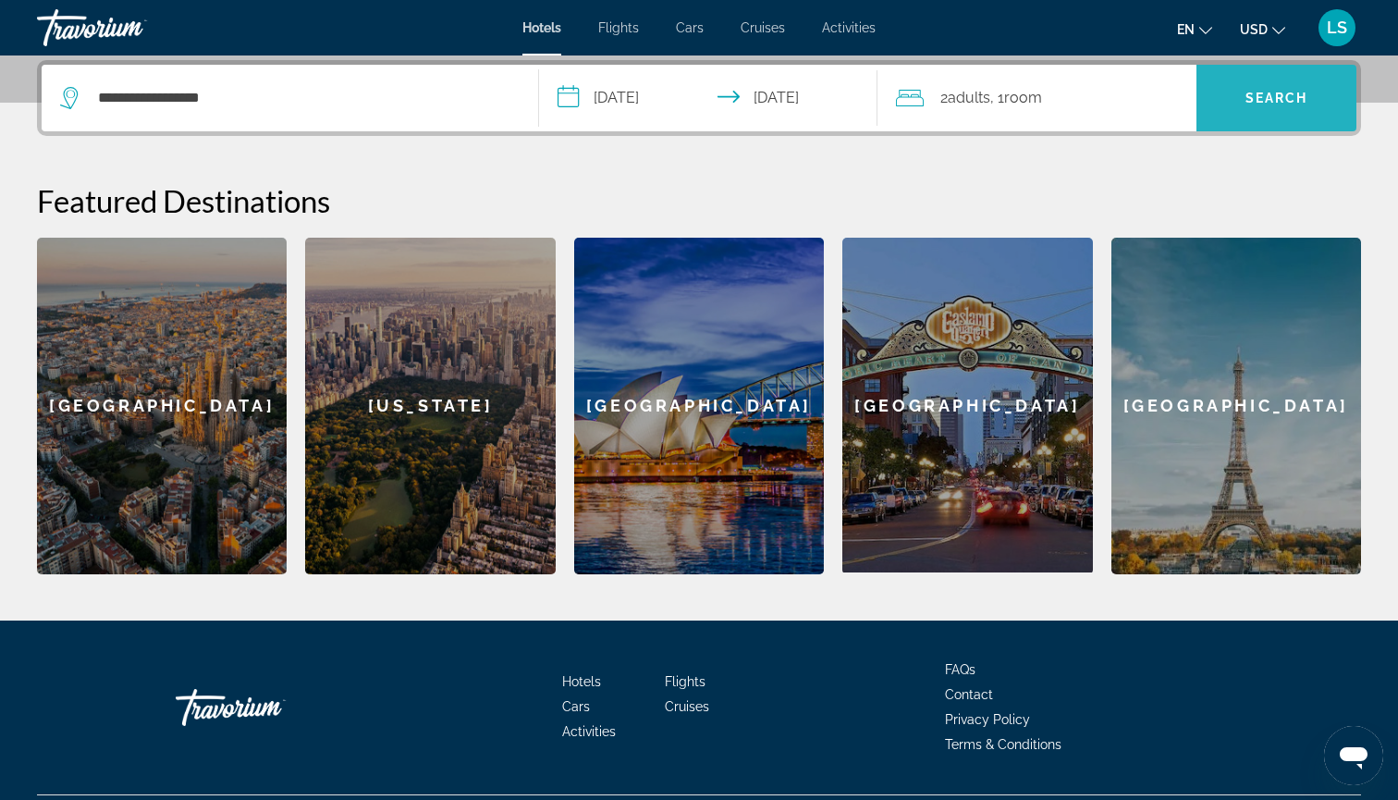
click at [1245, 109] on span "Search" at bounding box center [1277, 98] width 160 height 44
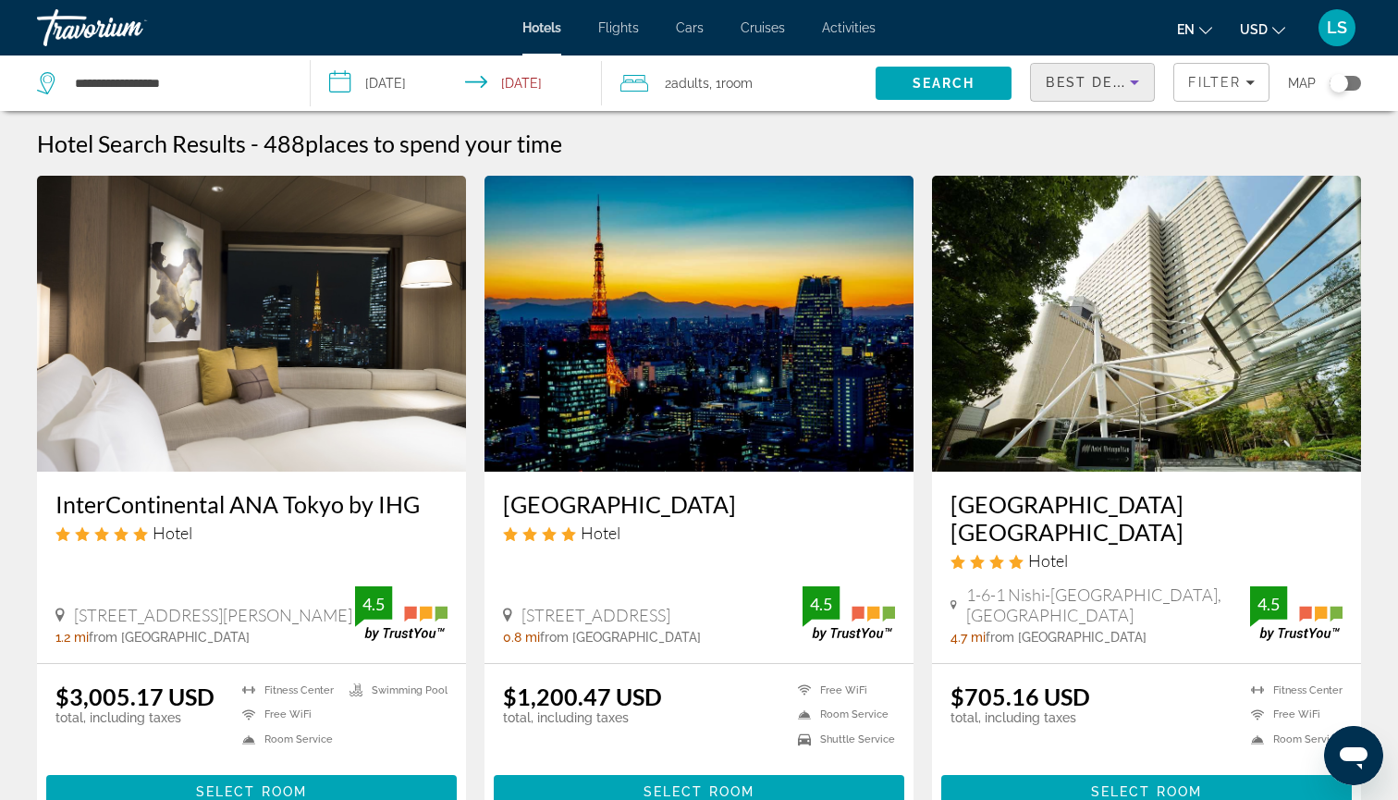
click at [1056, 86] on span "Best Deals" at bounding box center [1094, 82] width 96 height 15
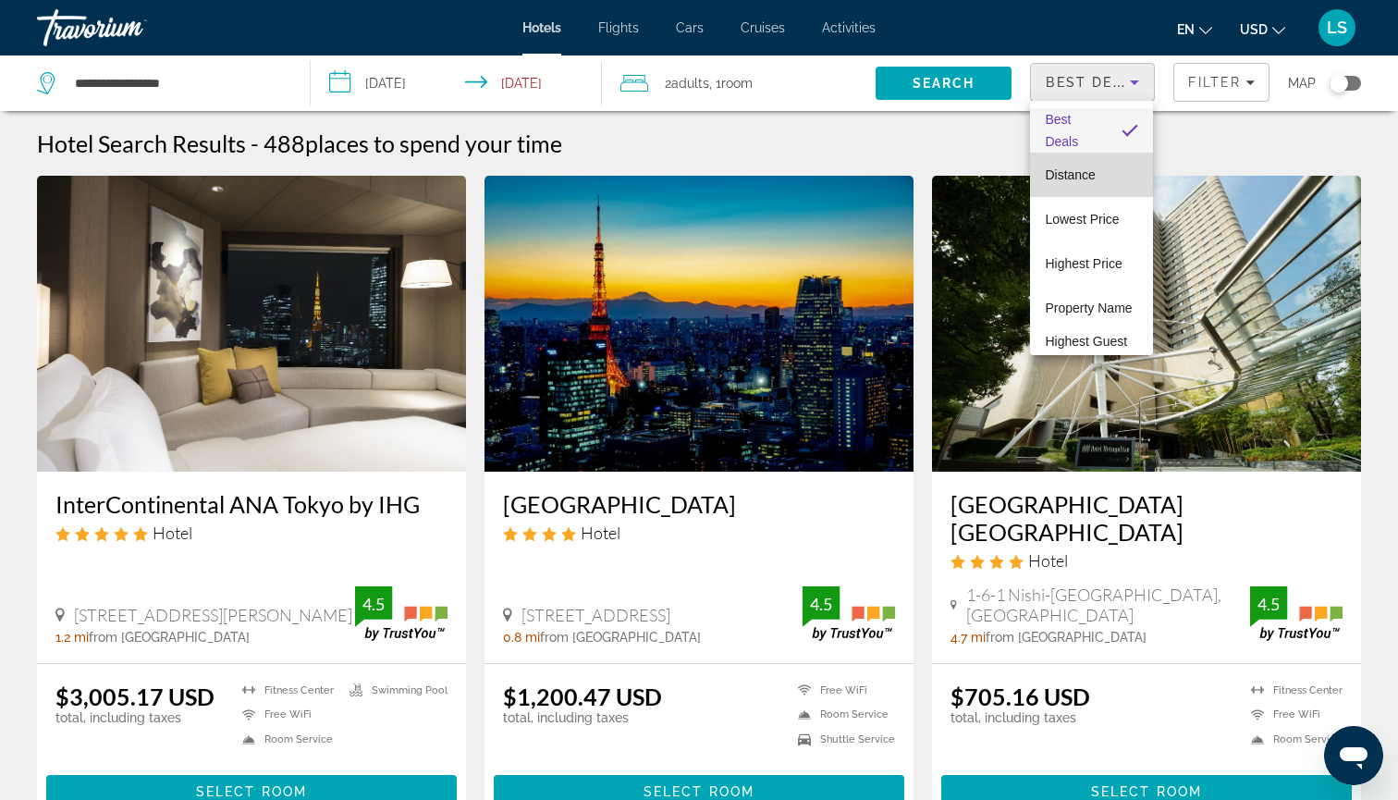
click at [1062, 183] on span "Distance" at bounding box center [1070, 175] width 50 height 22
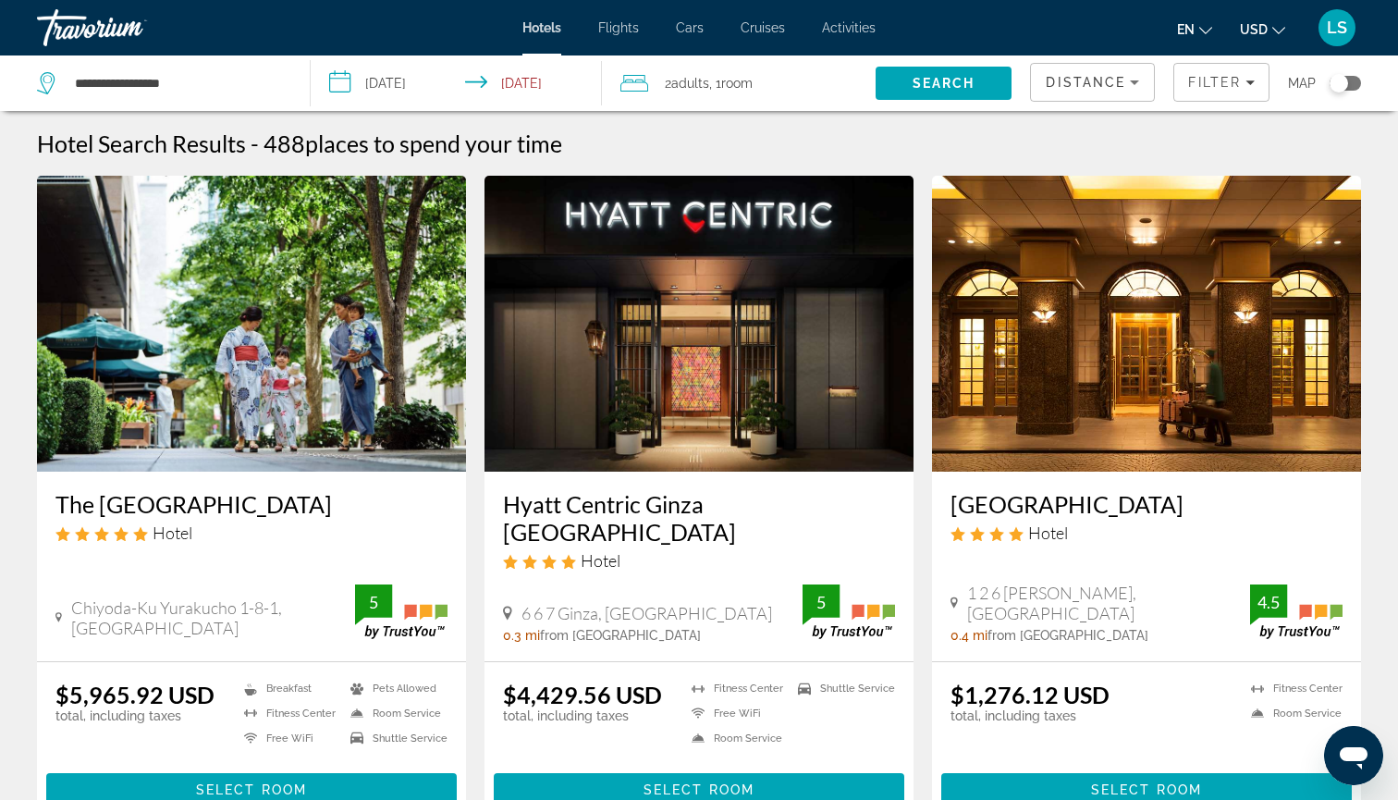
click at [1064, 100] on div "Distance" at bounding box center [1092, 90] width 93 height 52
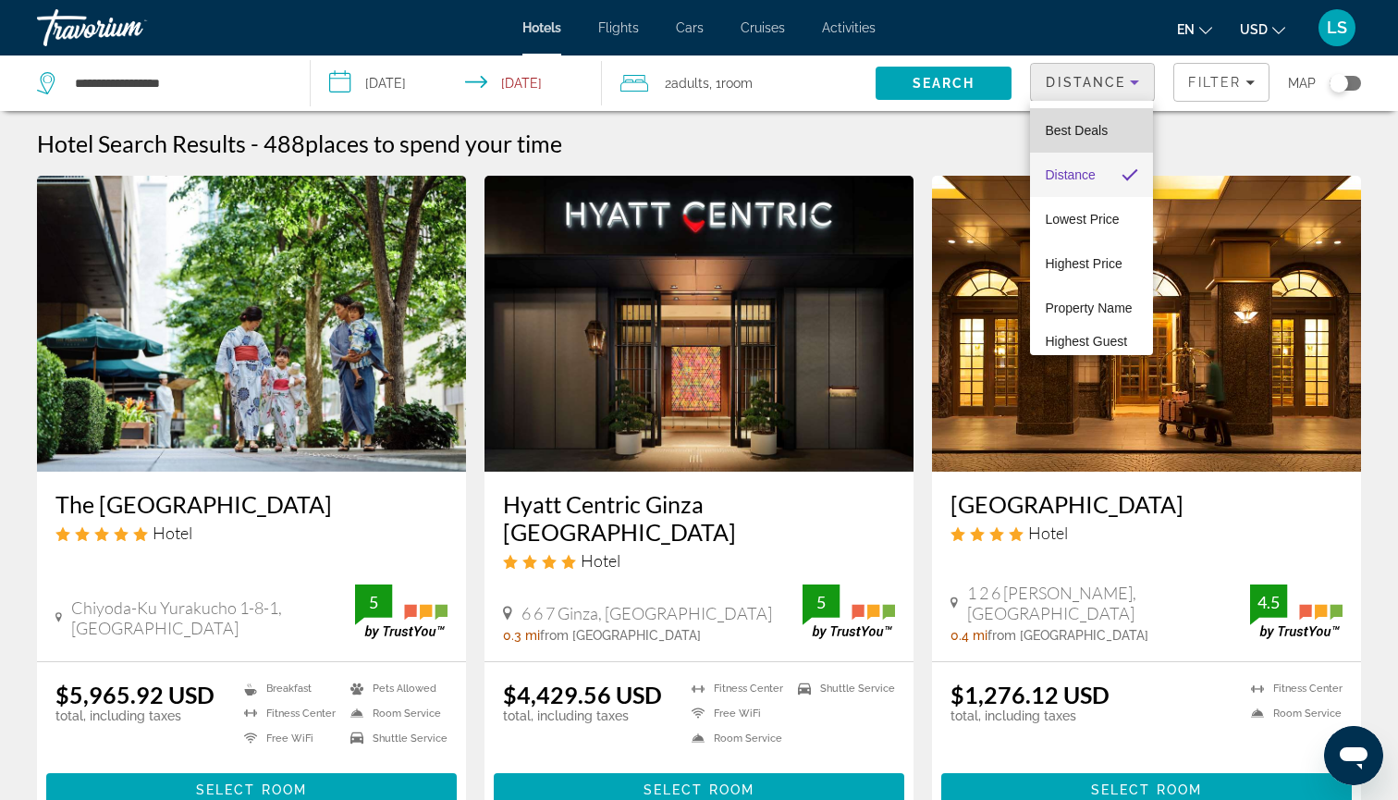
click at [1060, 138] on span "Best Deals" at bounding box center [1076, 130] width 63 height 22
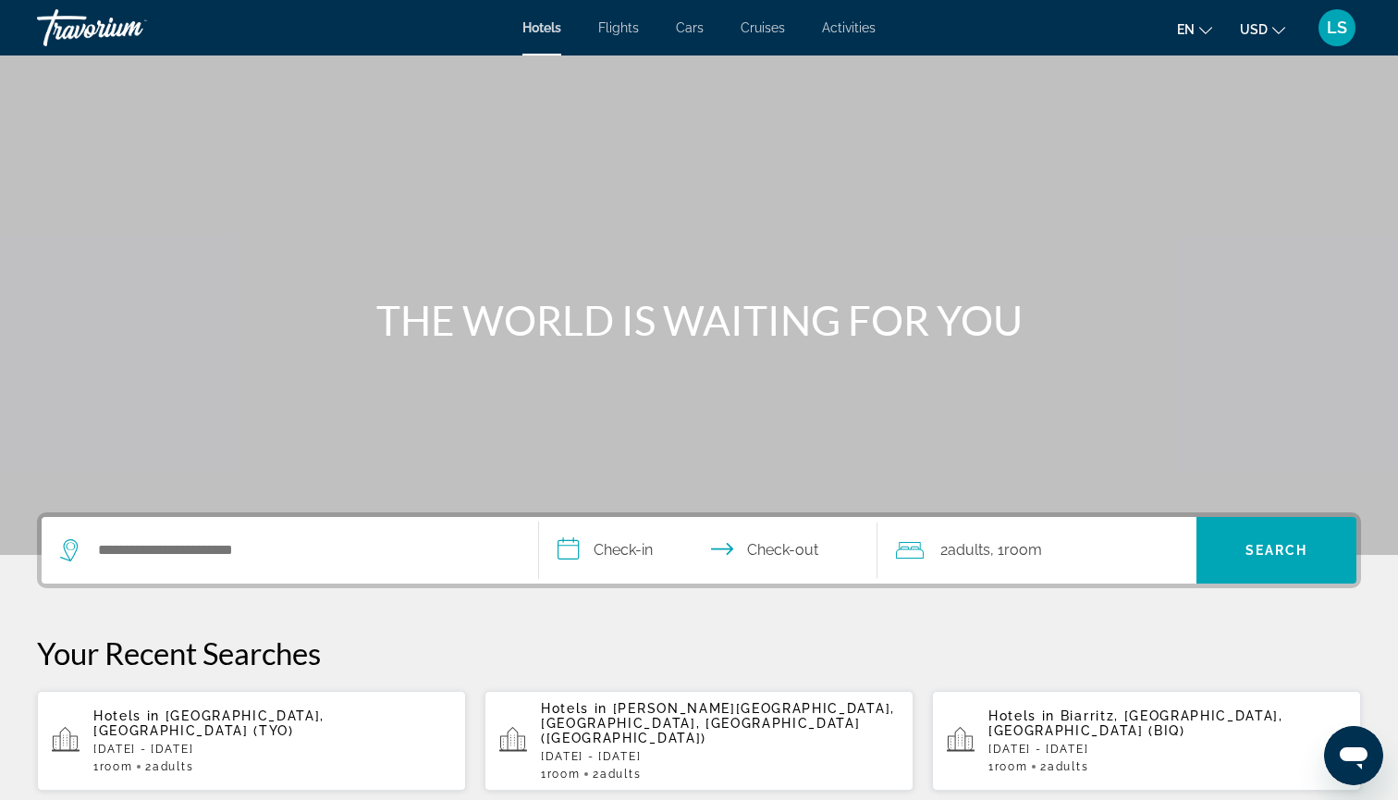
scroll to position [7, 0]
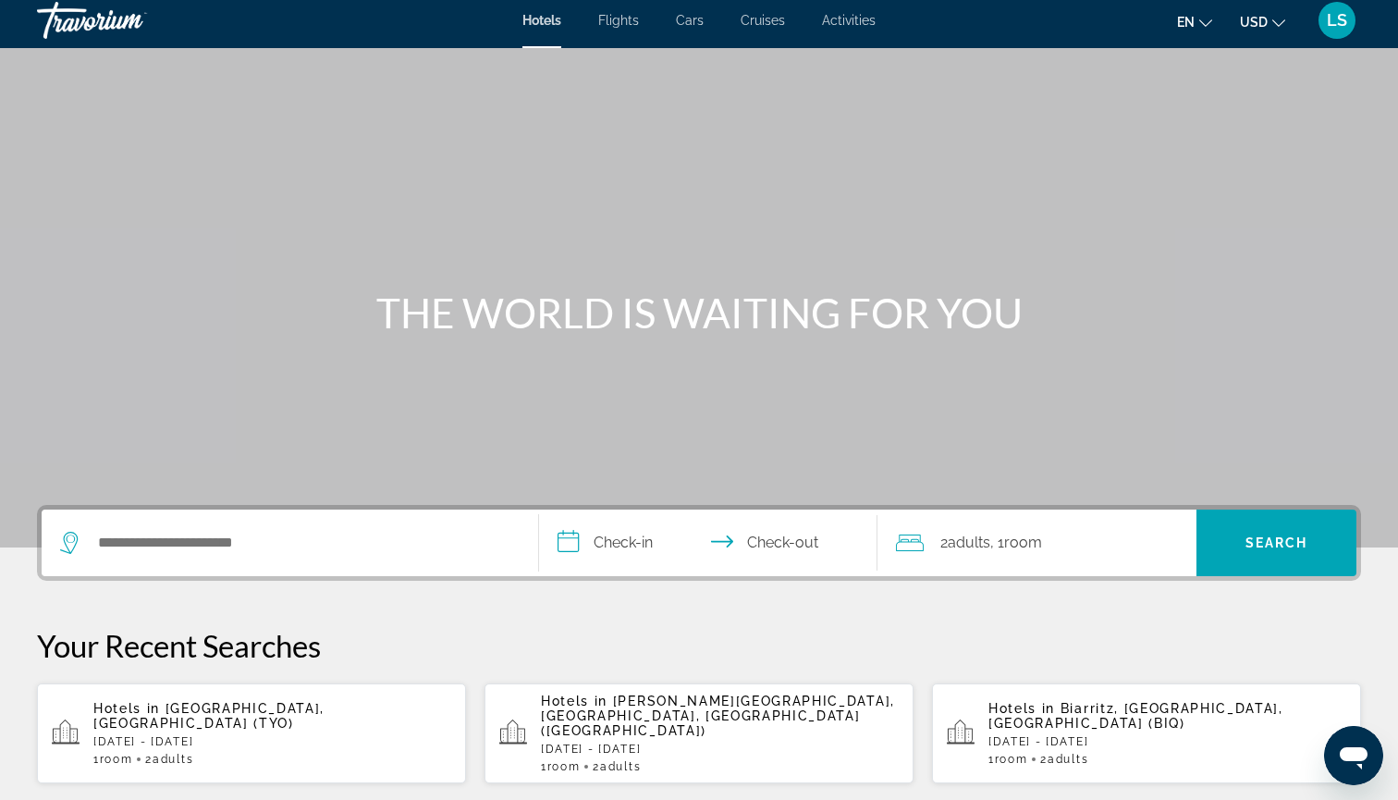
click at [370, 562] on div "Search widget" at bounding box center [290, 542] width 460 height 67
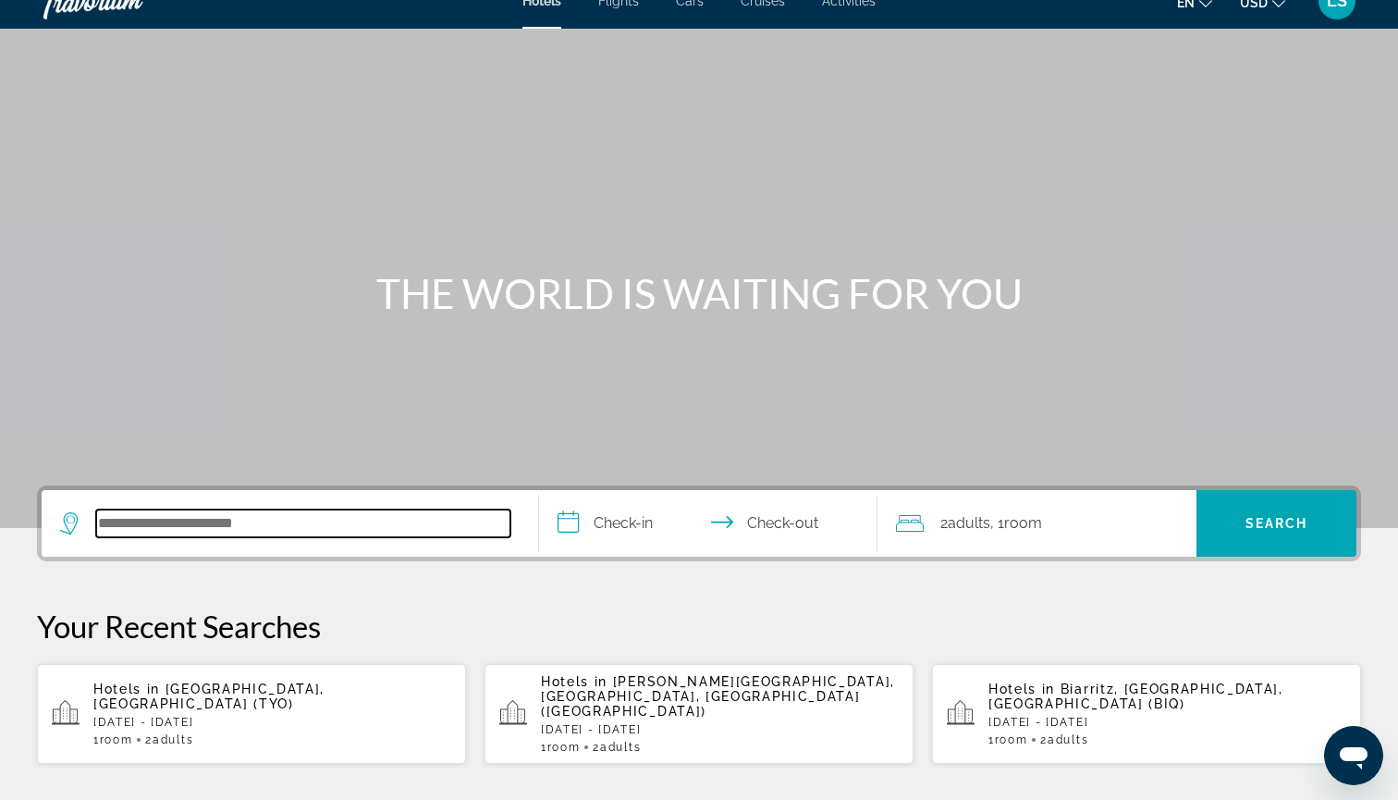
click at [282, 521] on input "Search hotel destination" at bounding box center [303, 523] width 414 height 28
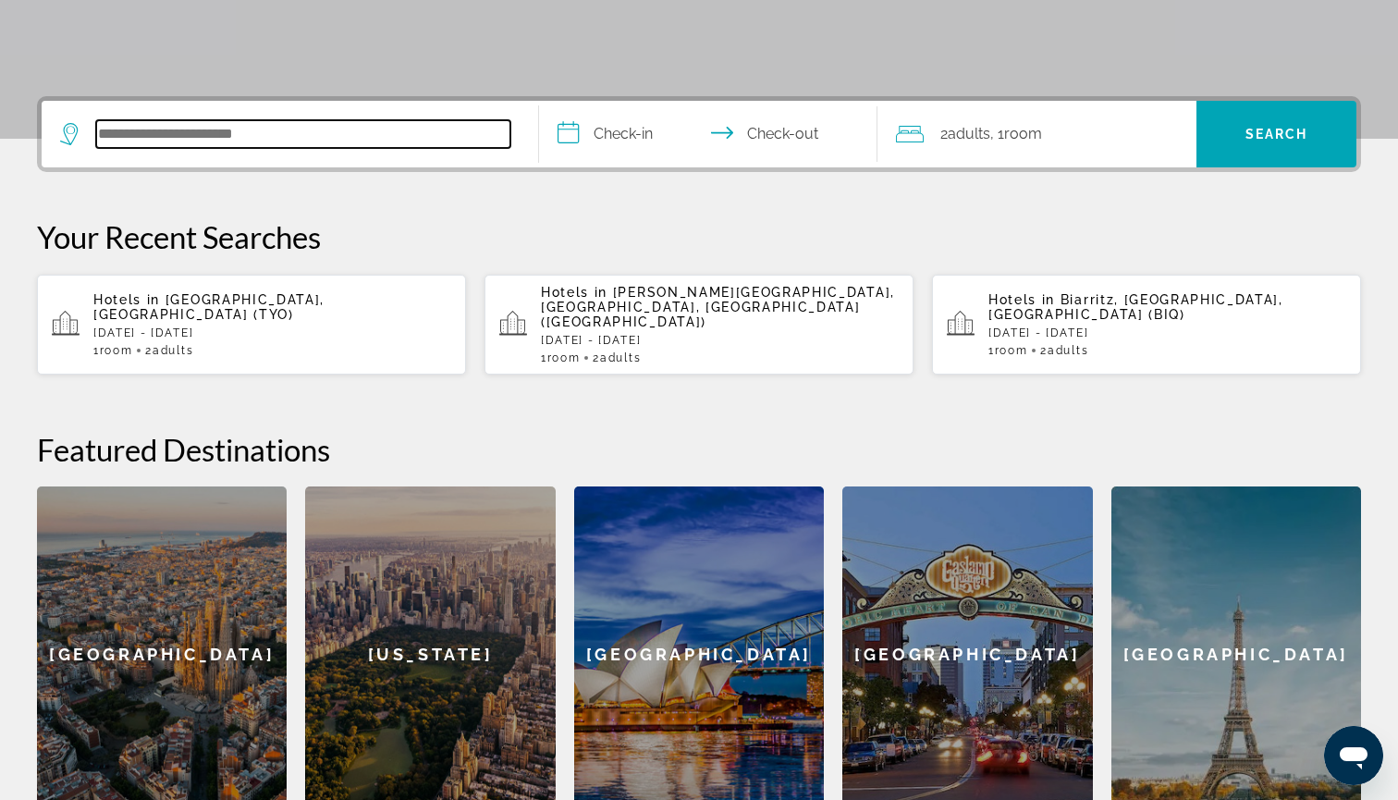
scroll to position [452, 0]
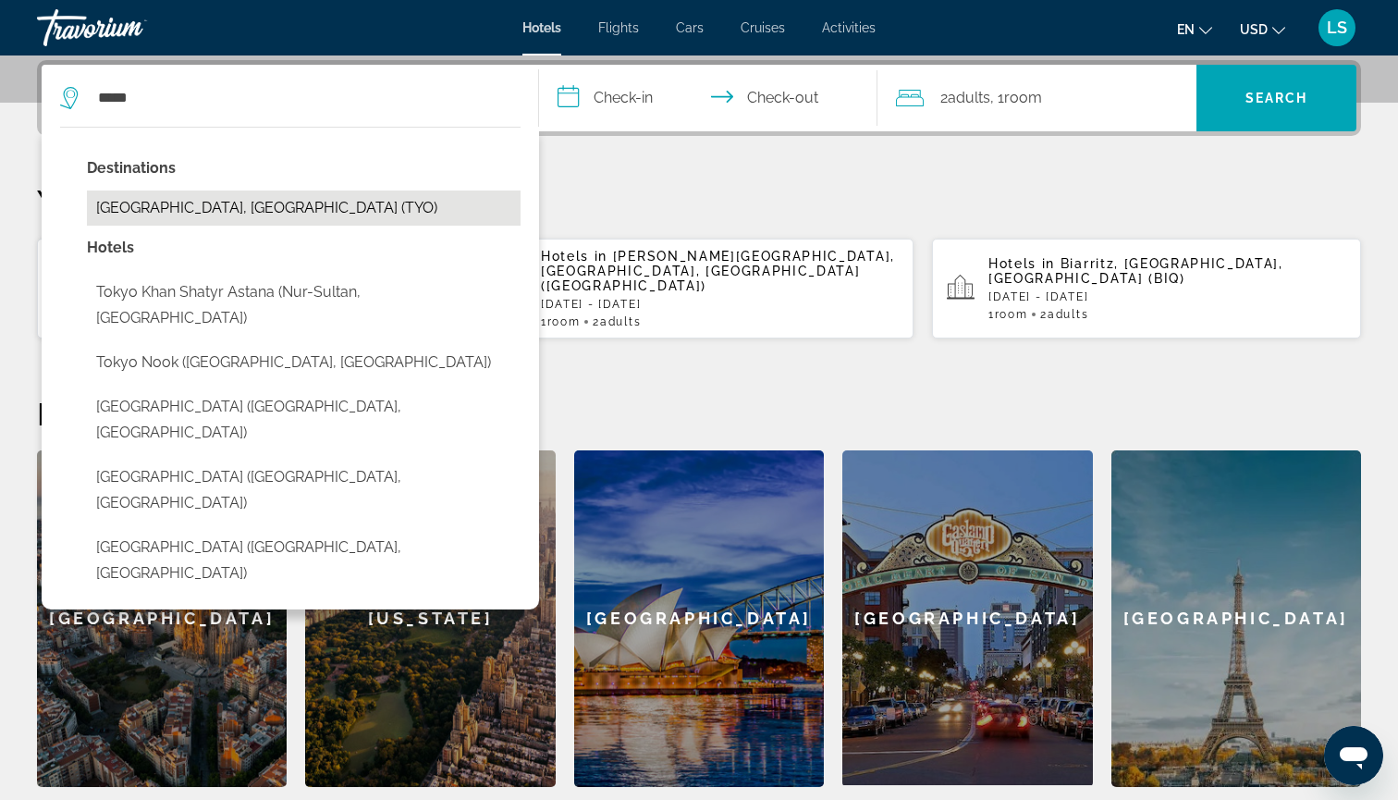
click at [322, 213] on button "[GEOGRAPHIC_DATA], [GEOGRAPHIC_DATA] (TYO)" at bounding box center [304, 207] width 434 height 35
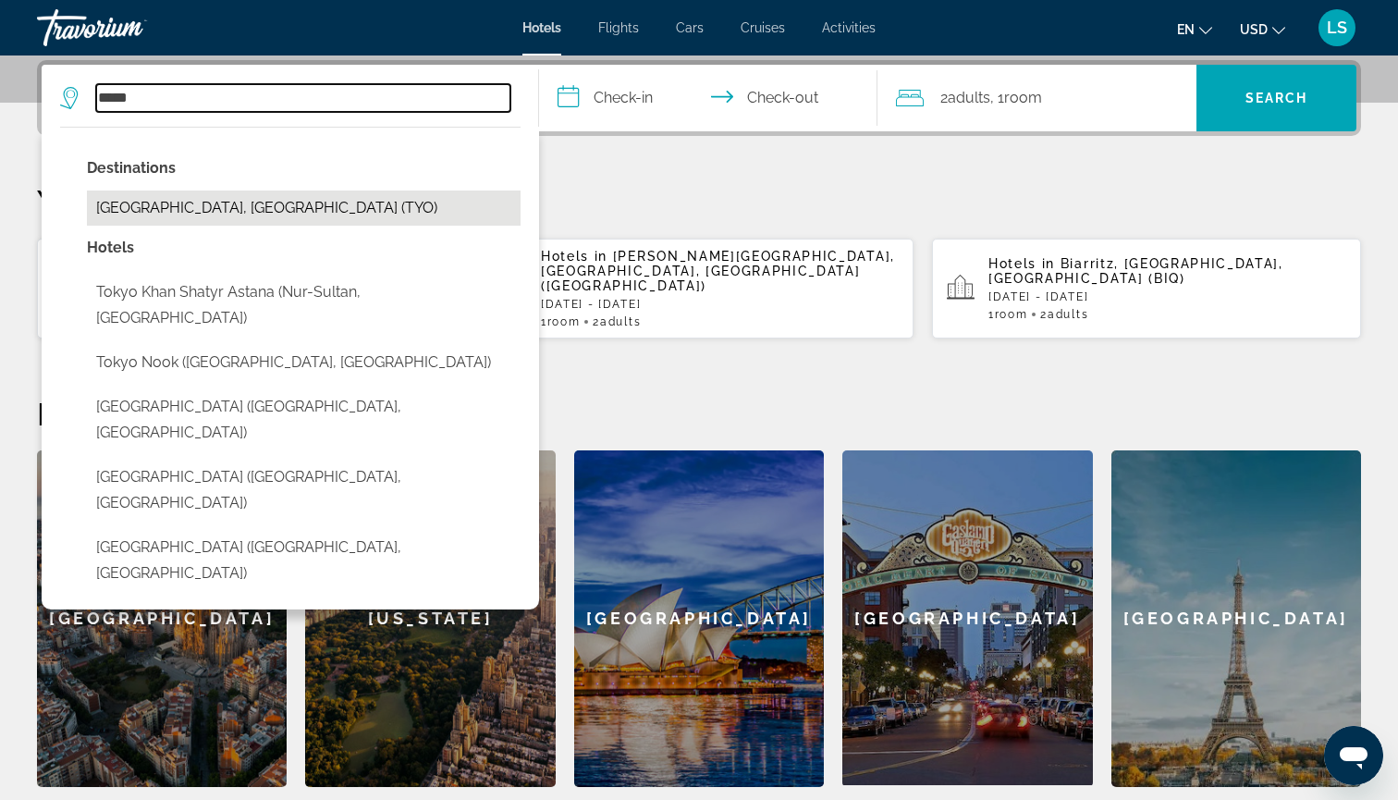
type input "**********"
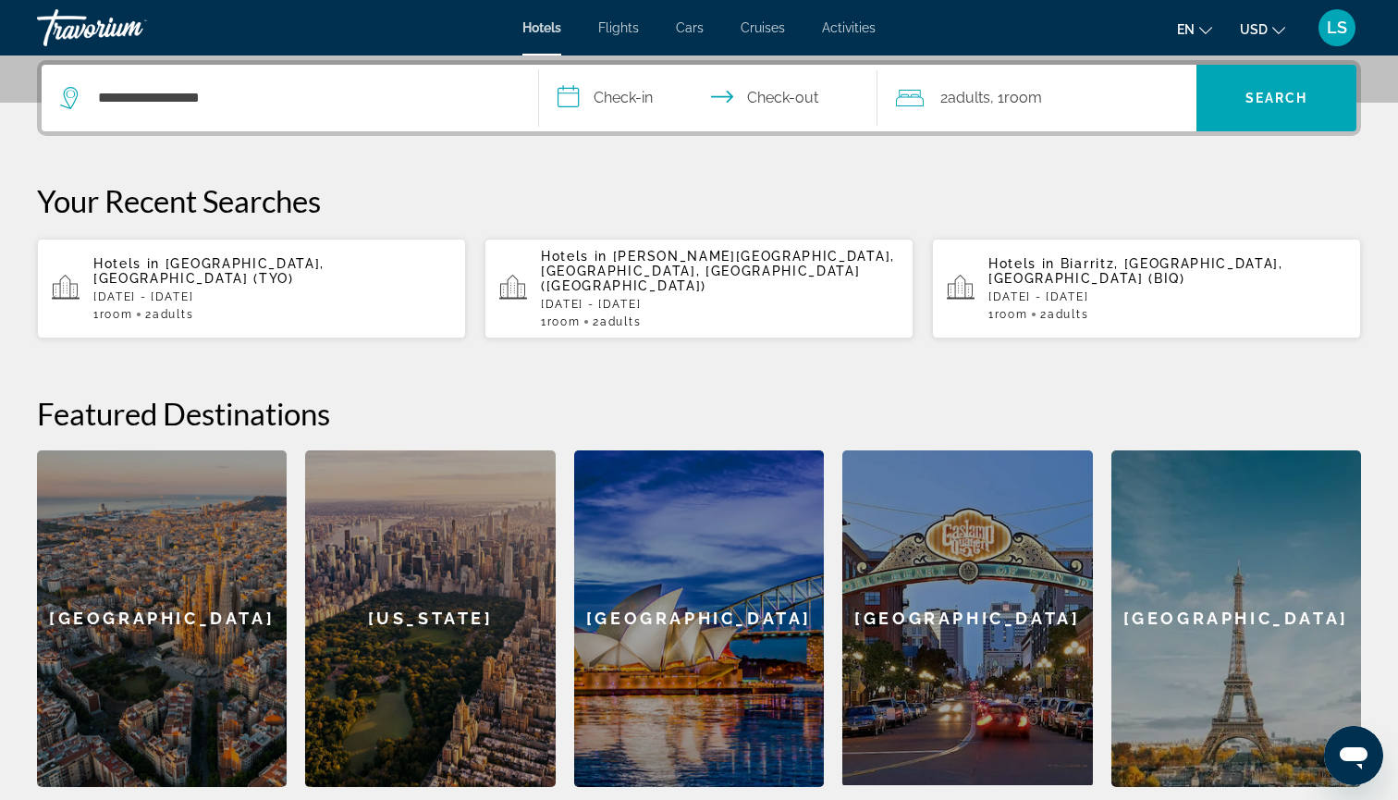
click at [588, 91] on input "**********" at bounding box center [712, 101] width 346 height 72
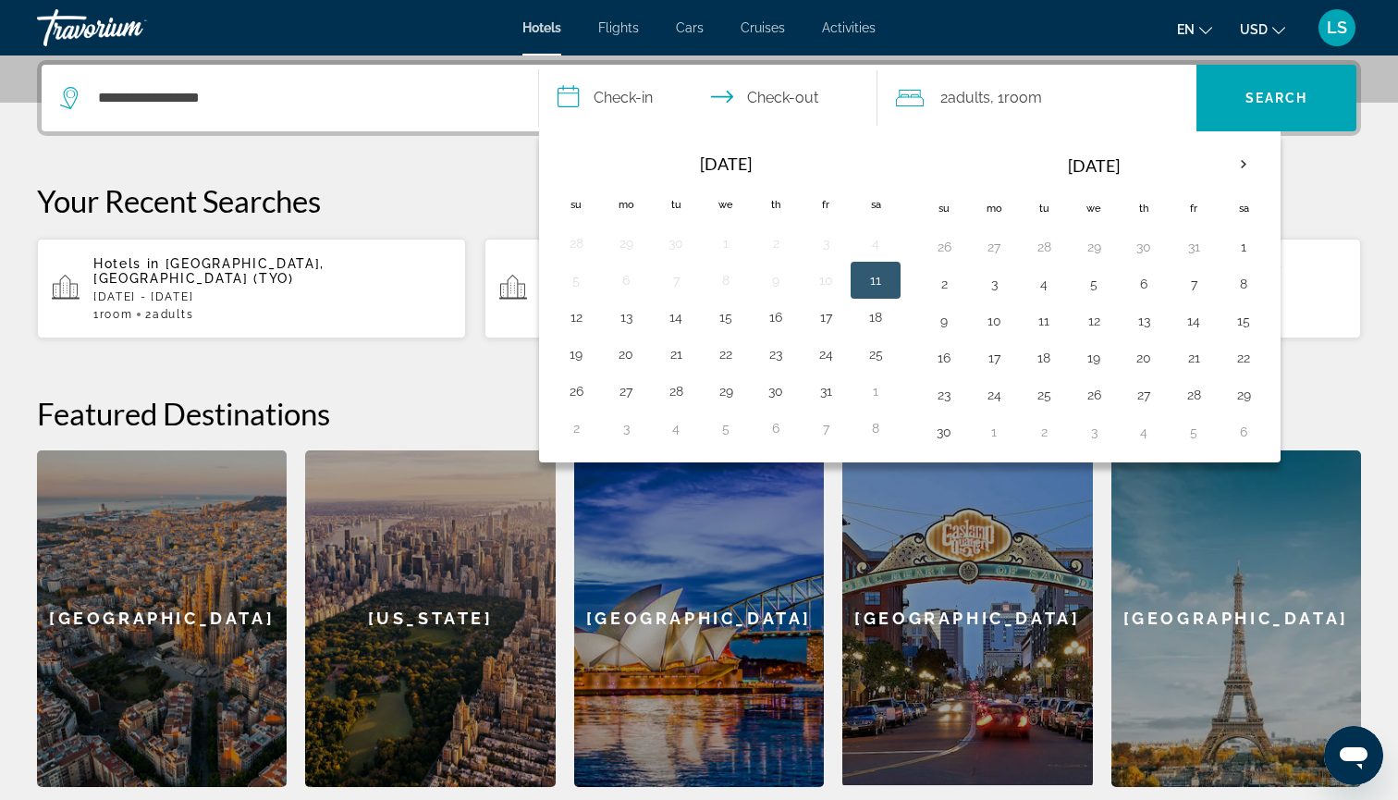
click at [1219, 166] on tr "Navigation placeholder Nov 2025" at bounding box center [1094, 165] width 350 height 44
click at [1219, 166] on th "[DATE]" at bounding box center [1094, 165] width 250 height 44
click at [1240, 166] on th "Next month" at bounding box center [1244, 164] width 50 height 41
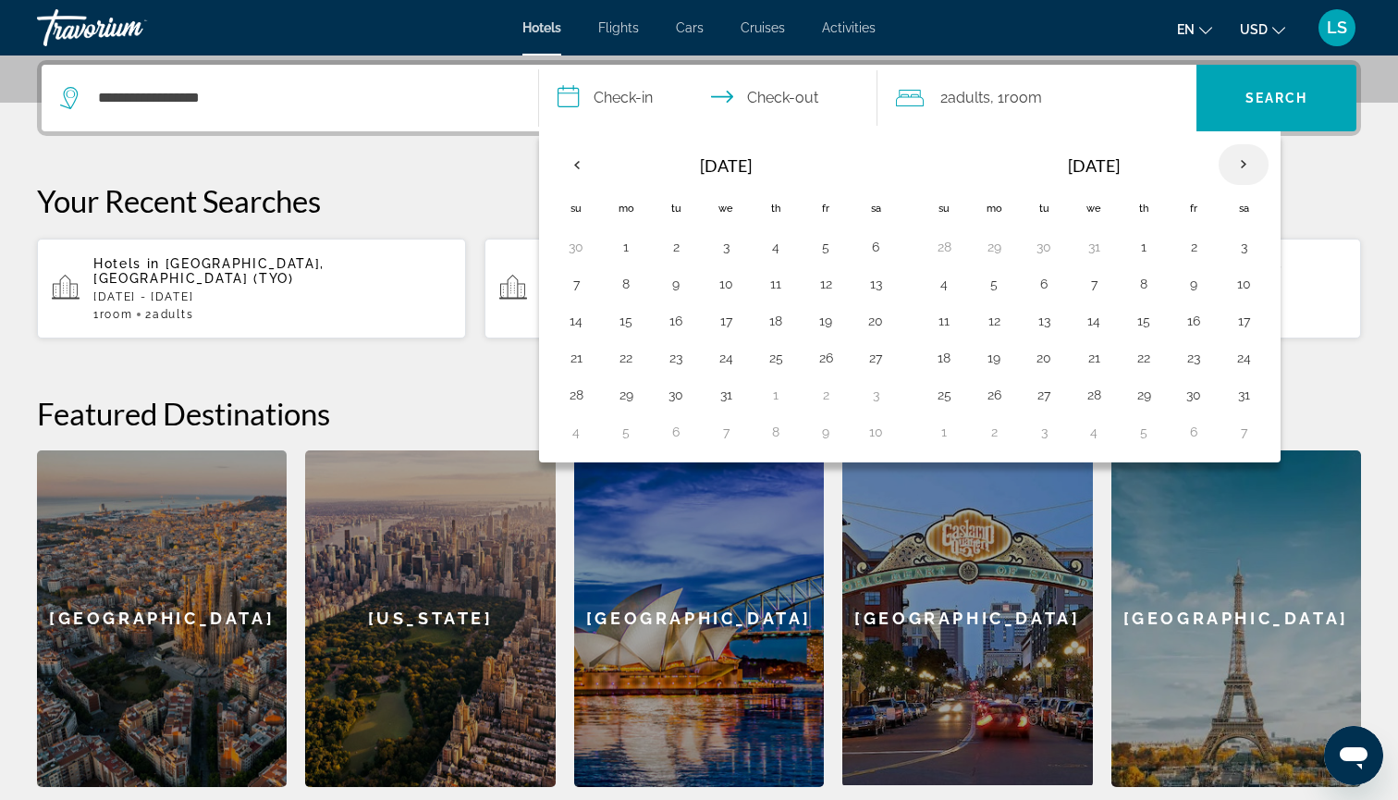
click at [1240, 166] on th "Next month" at bounding box center [1244, 164] width 50 height 41
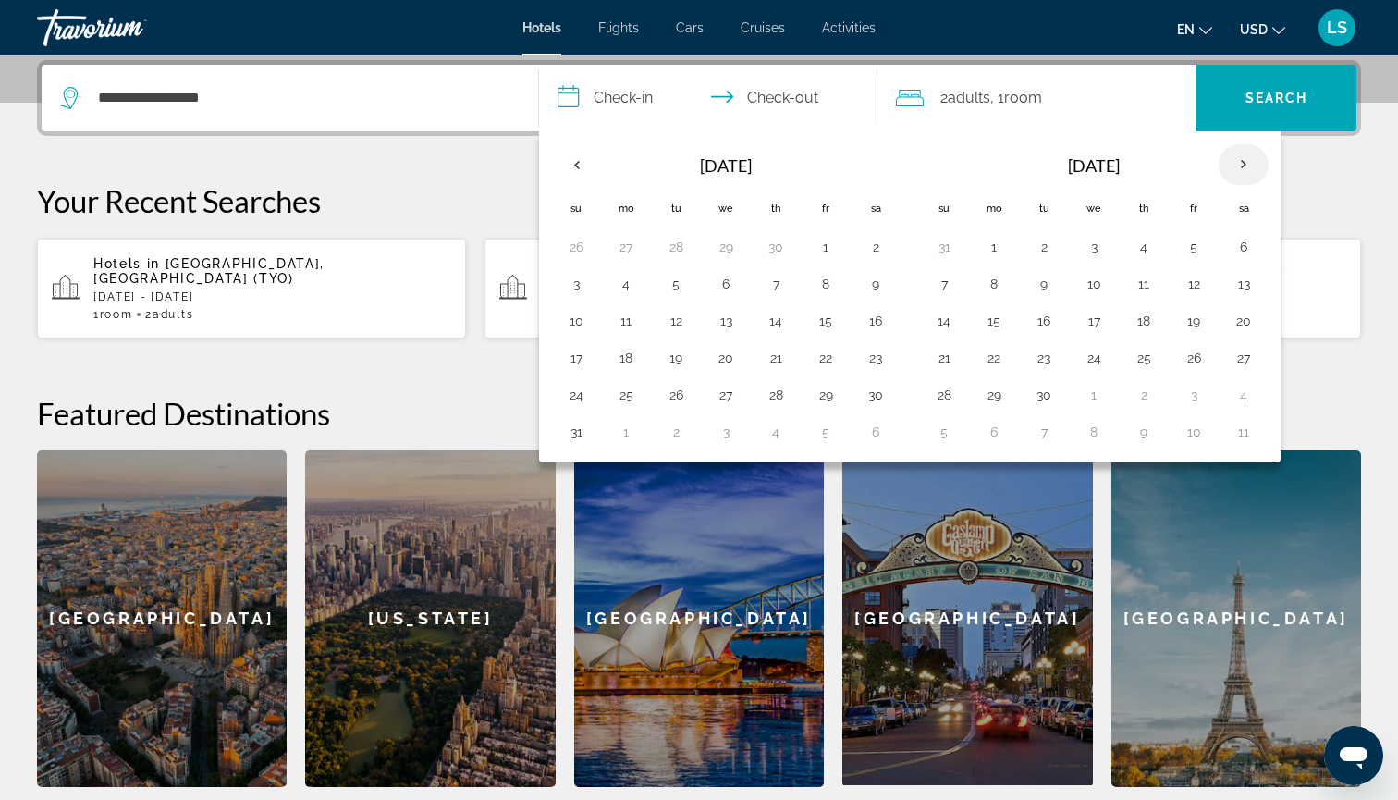
click at [1240, 166] on th "Next month" at bounding box center [1244, 164] width 50 height 41
click at [583, 172] on th "Previous month" at bounding box center [576, 164] width 50 height 41
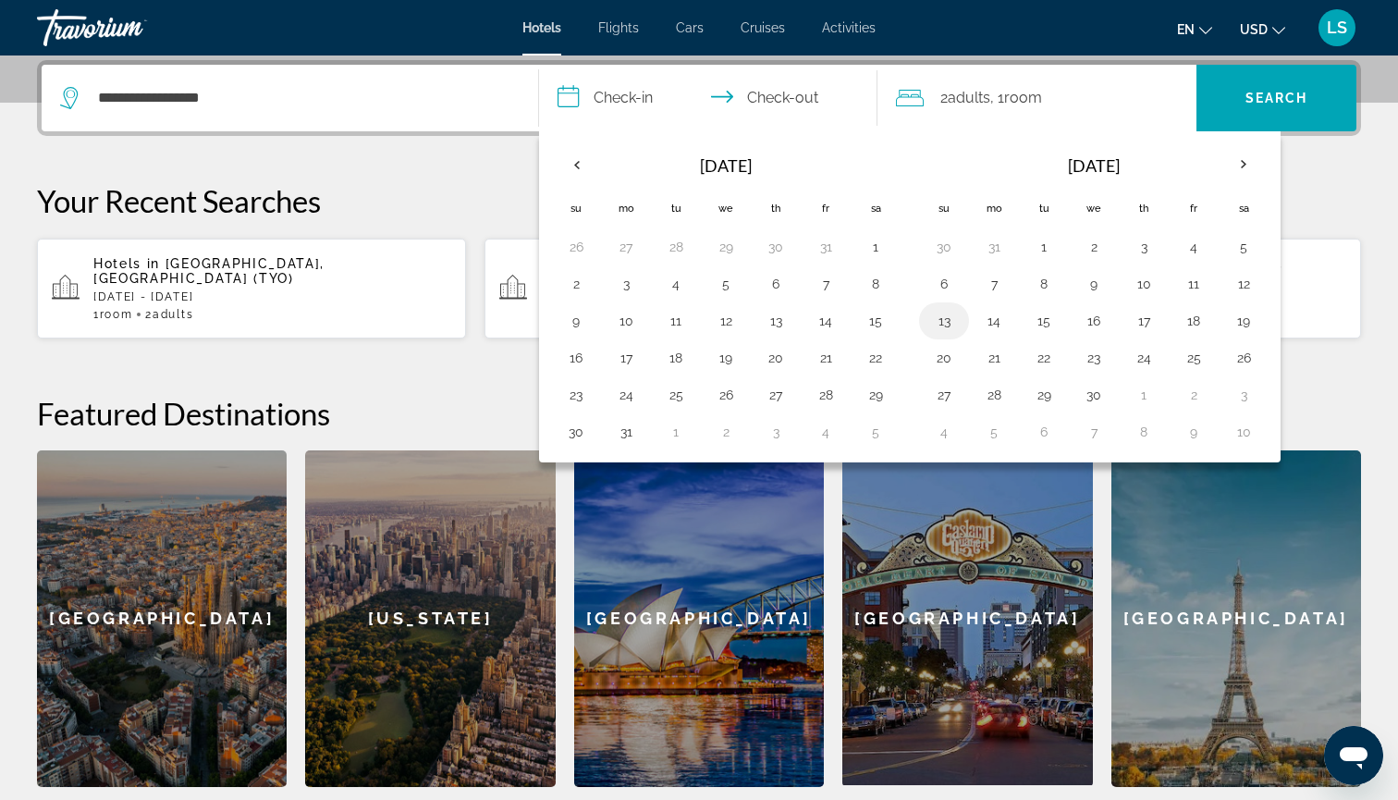
click at [957, 323] on button "13" at bounding box center [944, 321] width 30 height 26
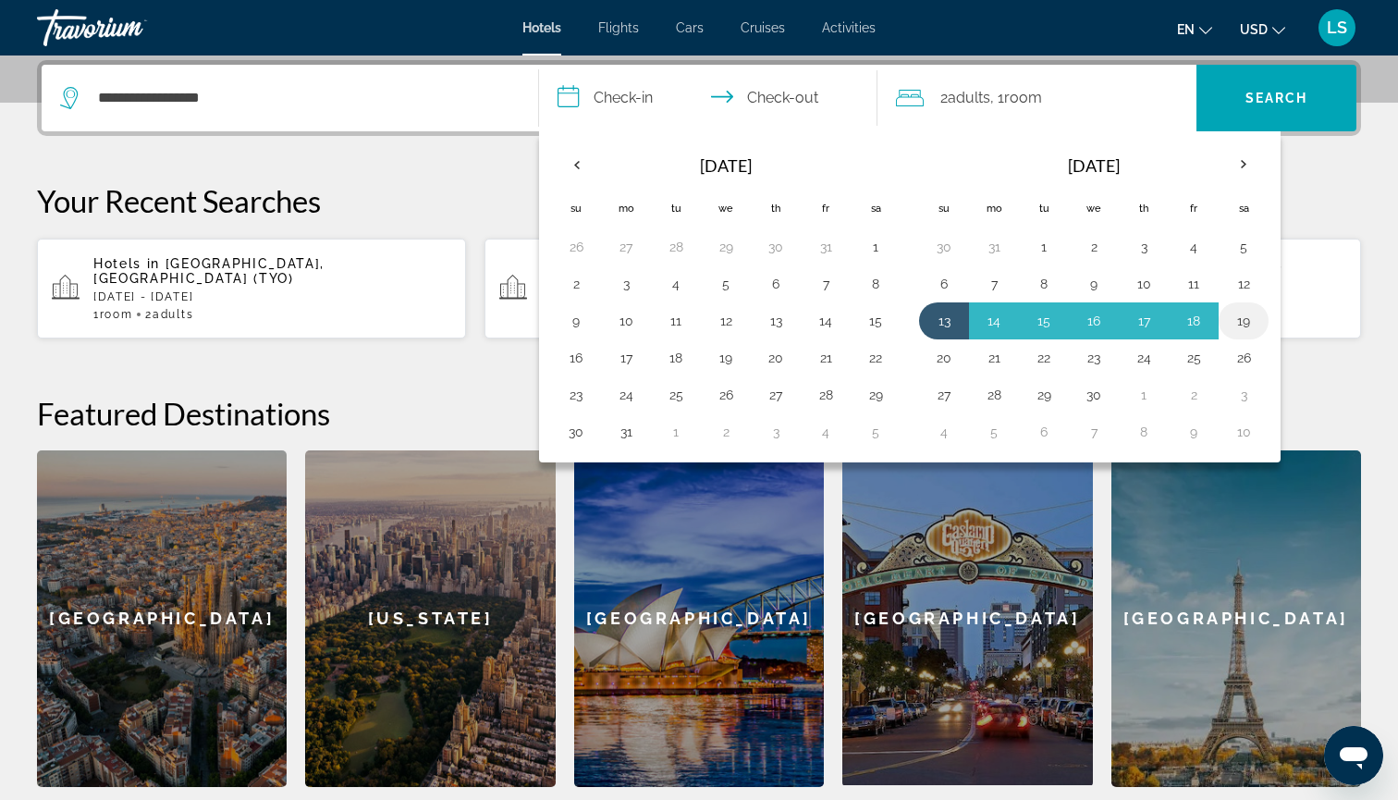
click at [1248, 325] on button "19" at bounding box center [1244, 321] width 30 height 26
type input "**********"
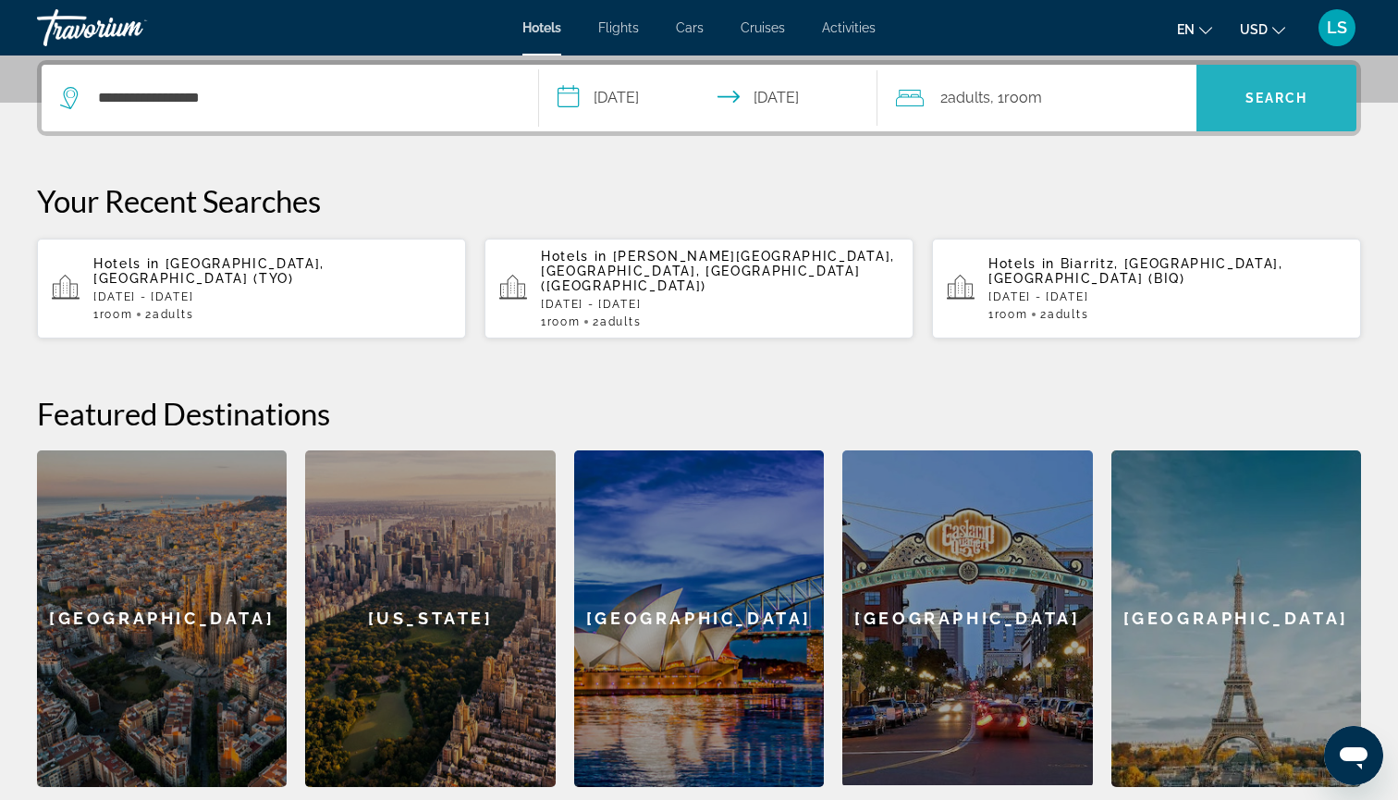
click at [1302, 102] on span "Search" at bounding box center [1277, 98] width 63 height 15
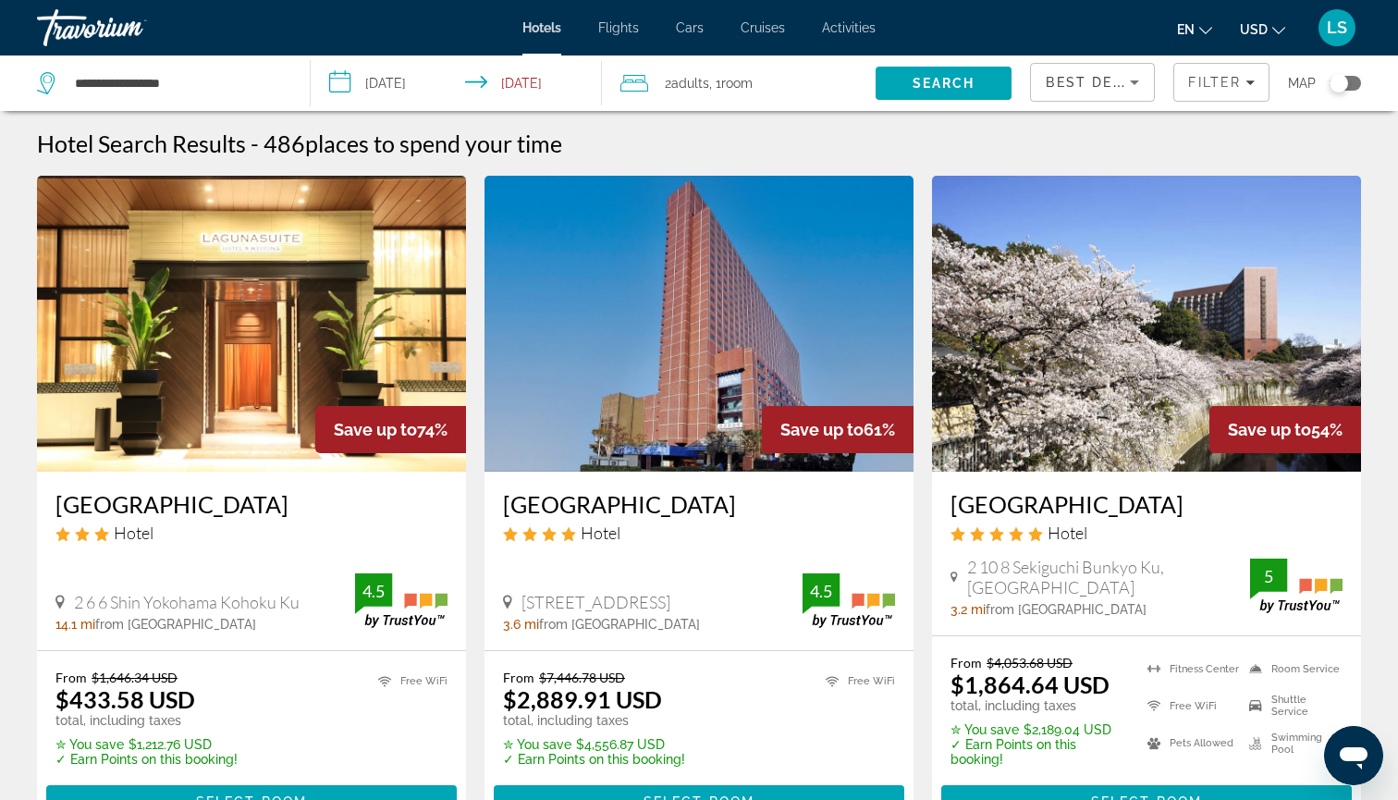
click at [279, 298] on img "Main content" at bounding box center [251, 324] width 429 height 296
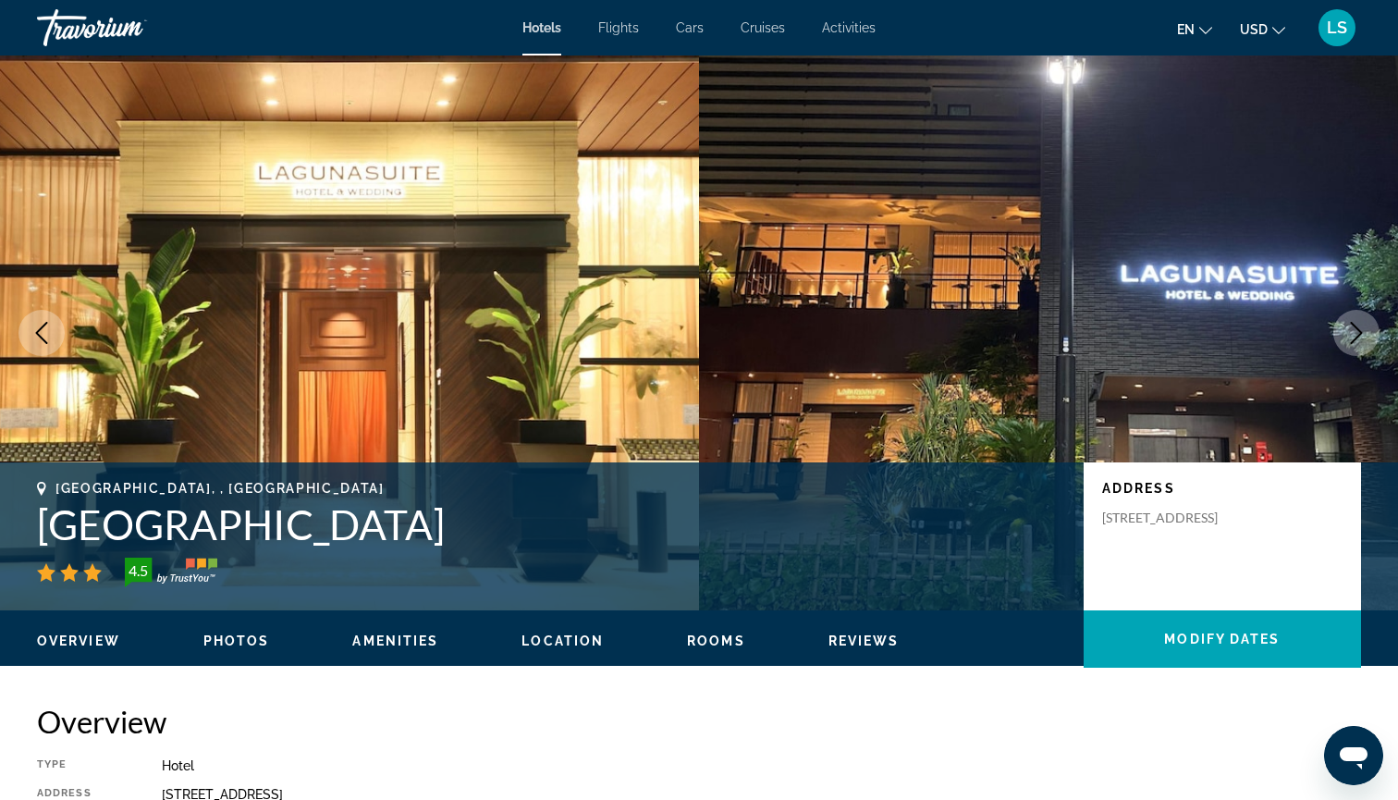
click at [1355, 330] on icon "Next image" at bounding box center [1356, 333] width 22 height 22
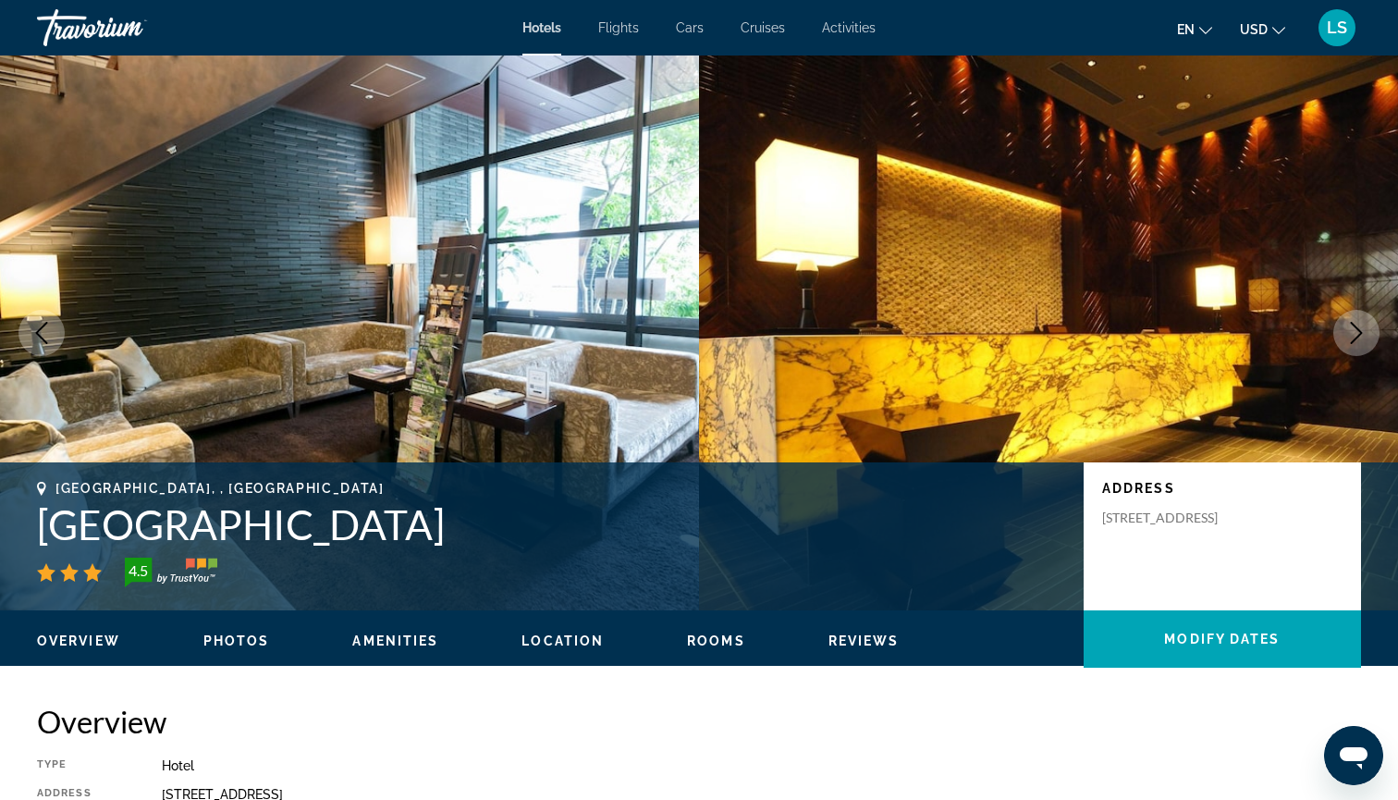
click at [1355, 330] on icon "Next image" at bounding box center [1356, 333] width 22 height 22
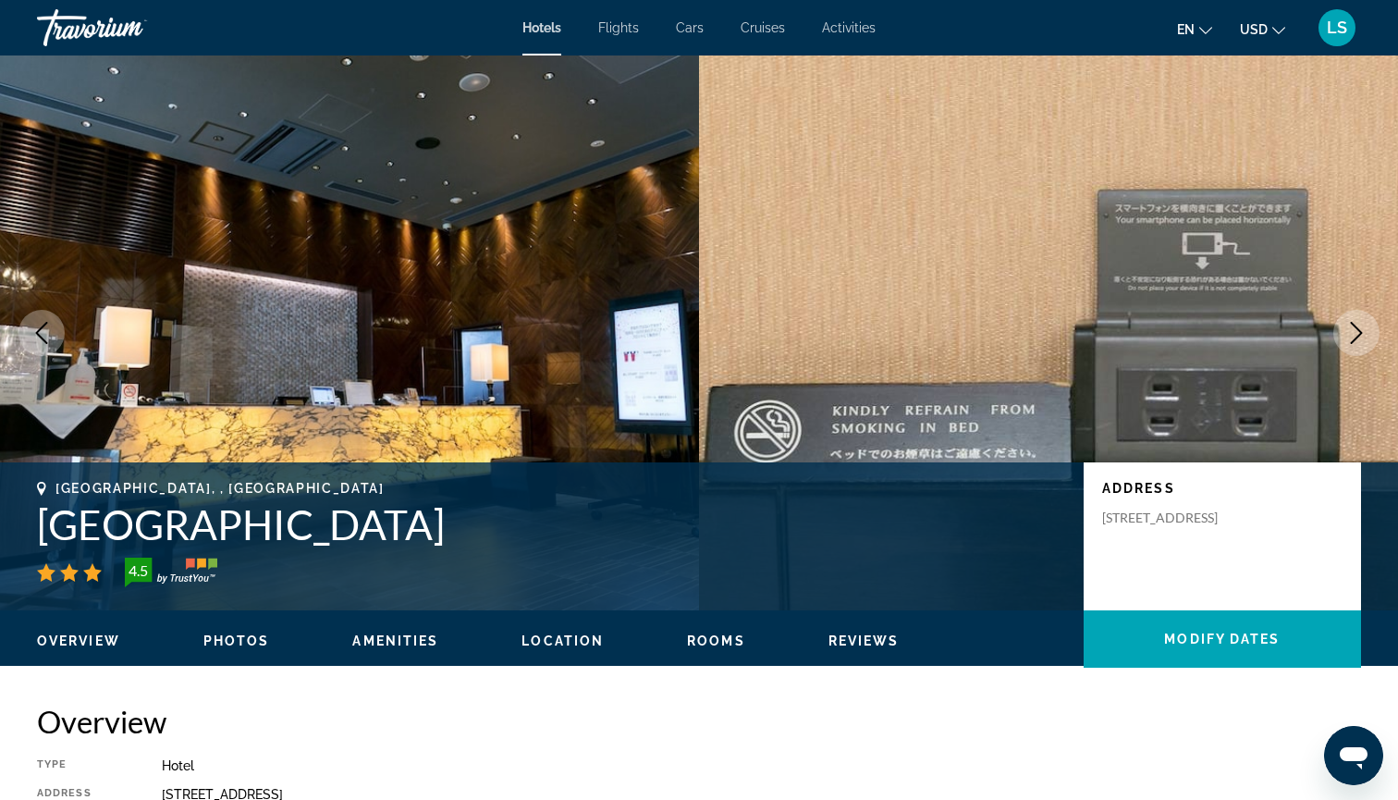
click at [1355, 330] on icon "Next image" at bounding box center [1356, 333] width 22 height 22
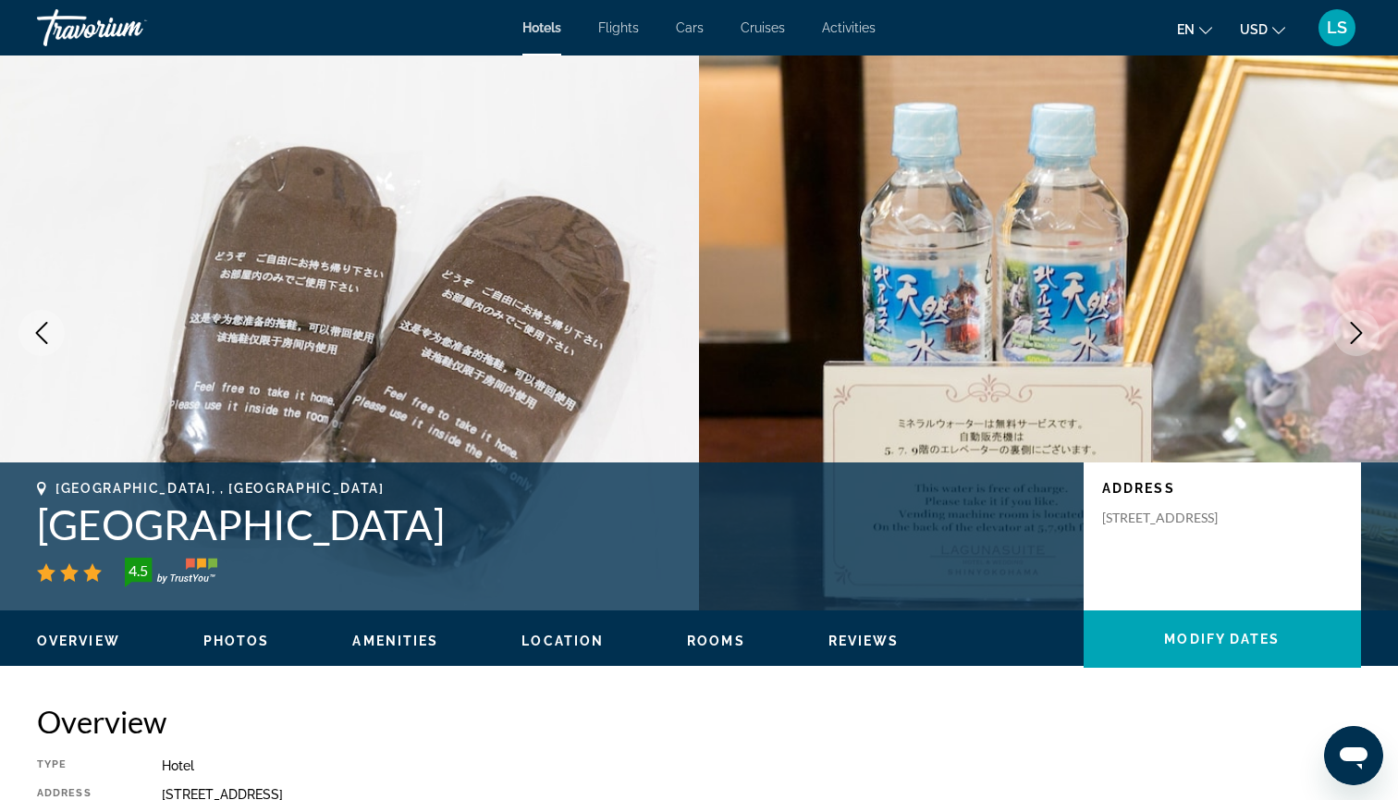
click at [1355, 330] on icon "Next image" at bounding box center [1356, 333] width 22 height 22
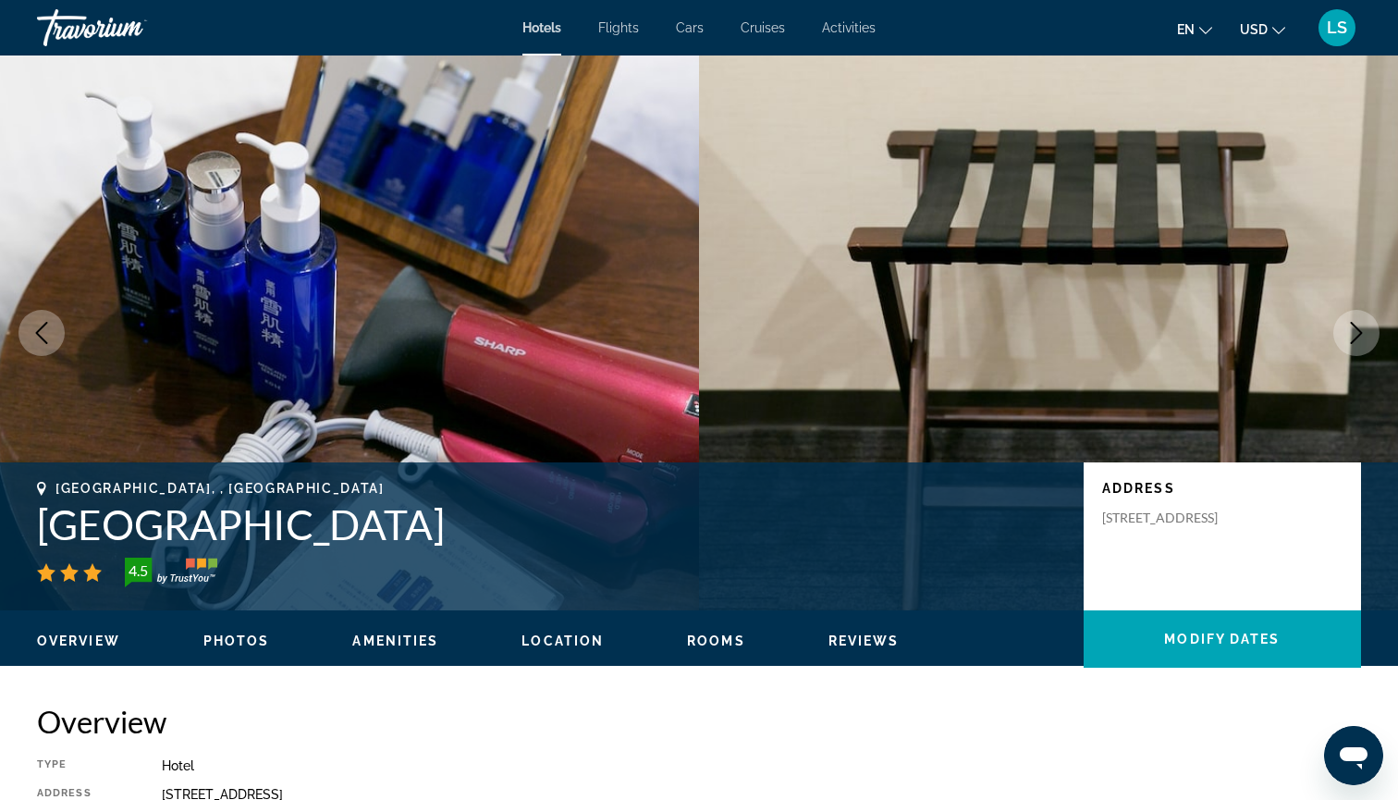
click at [1355, 330] on icon "Next image" at bounding box center [1356, 333] width 22 height 22
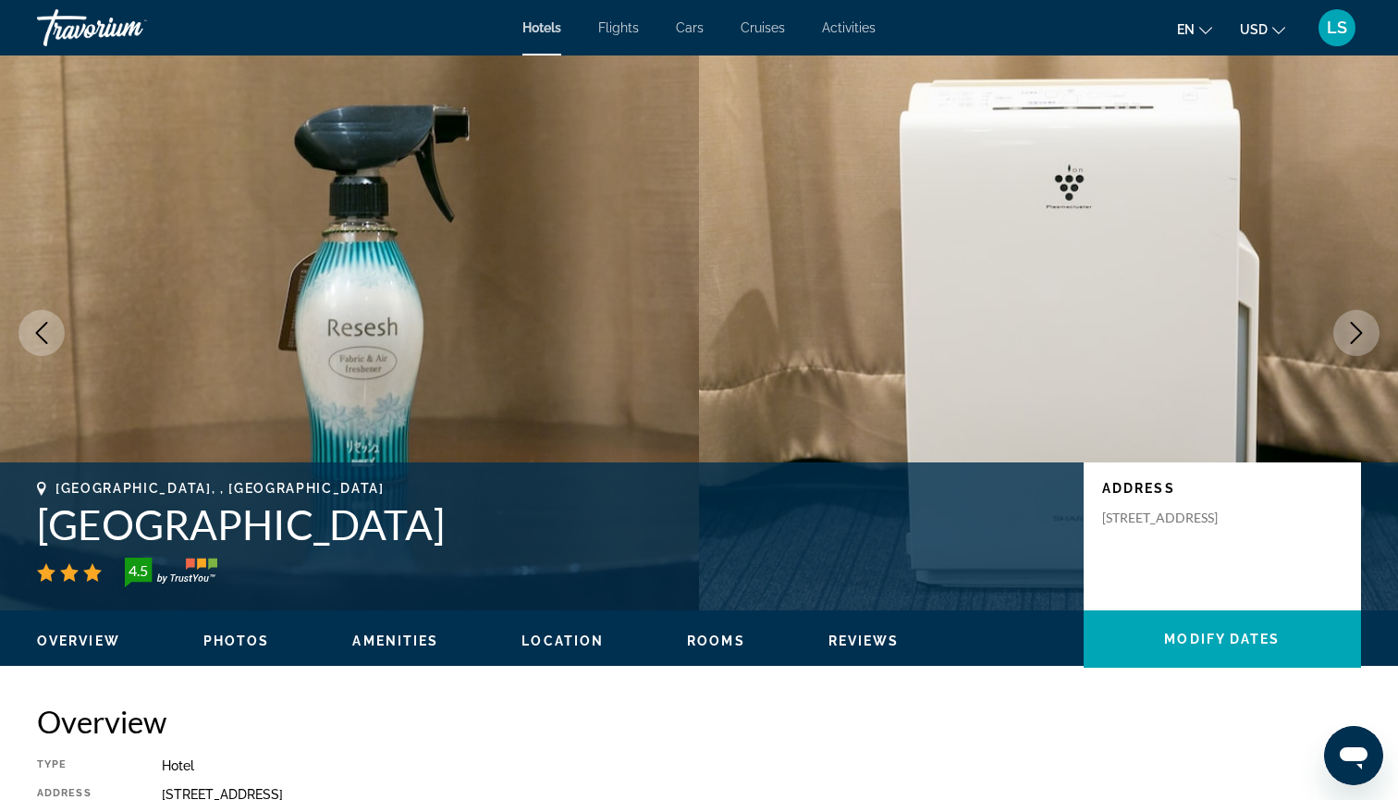
click at [1355, 330] on icon "Next image" at bounding box center [1356, 333] width 22 height 22
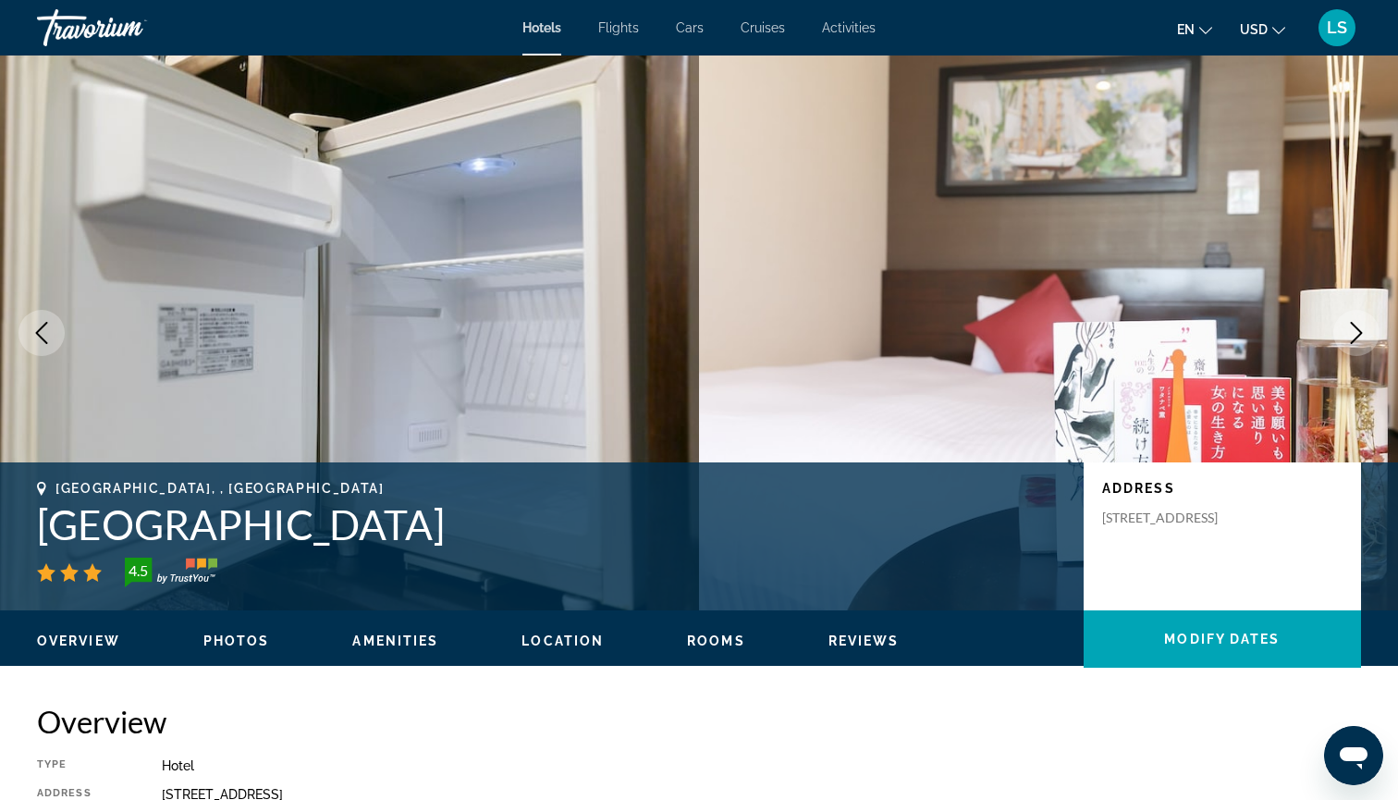
click at [1355, 330] on icon "Next image" at bounding box center [1356, 333] width 22 height 22
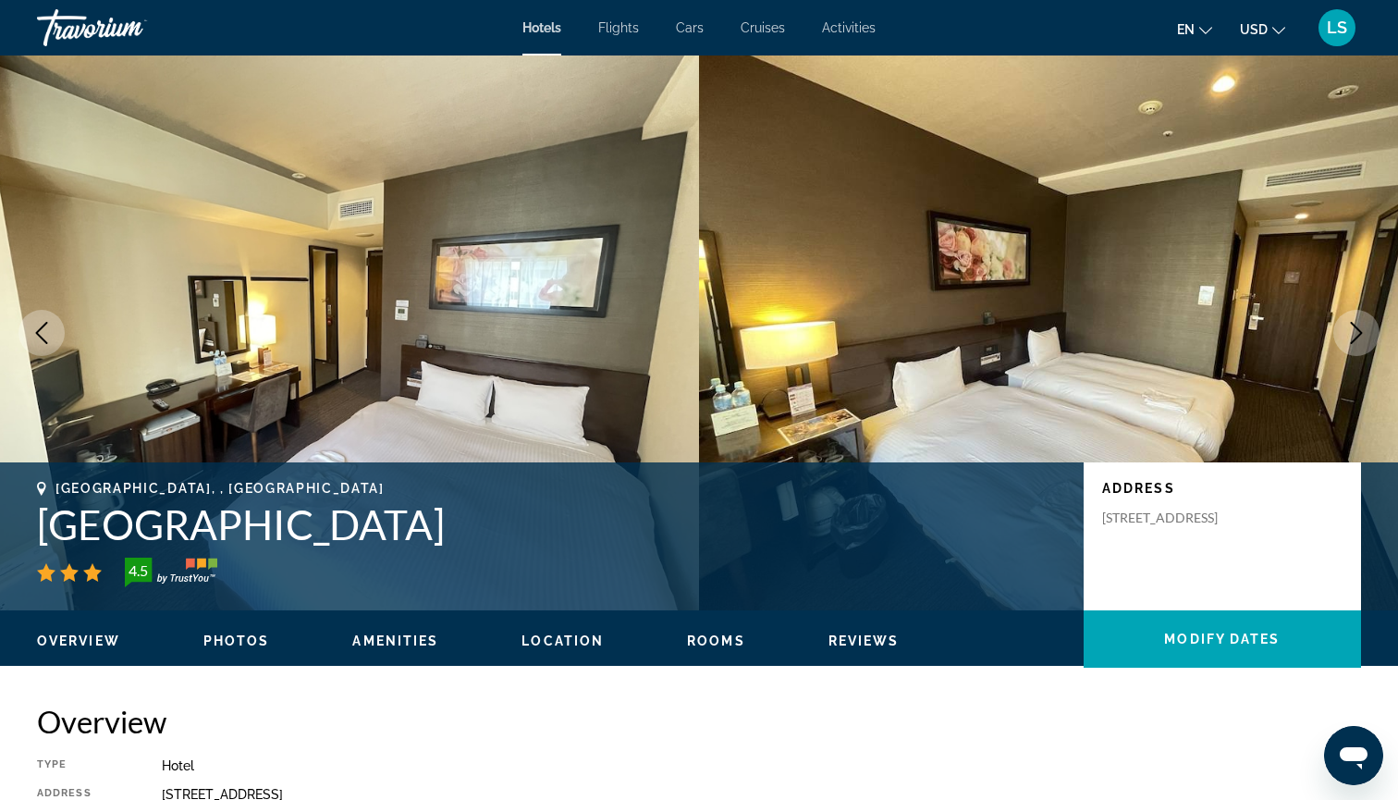
click at [1355, 330] on icon "Next image" at bounding box center [1356, 333] width 22 height 22
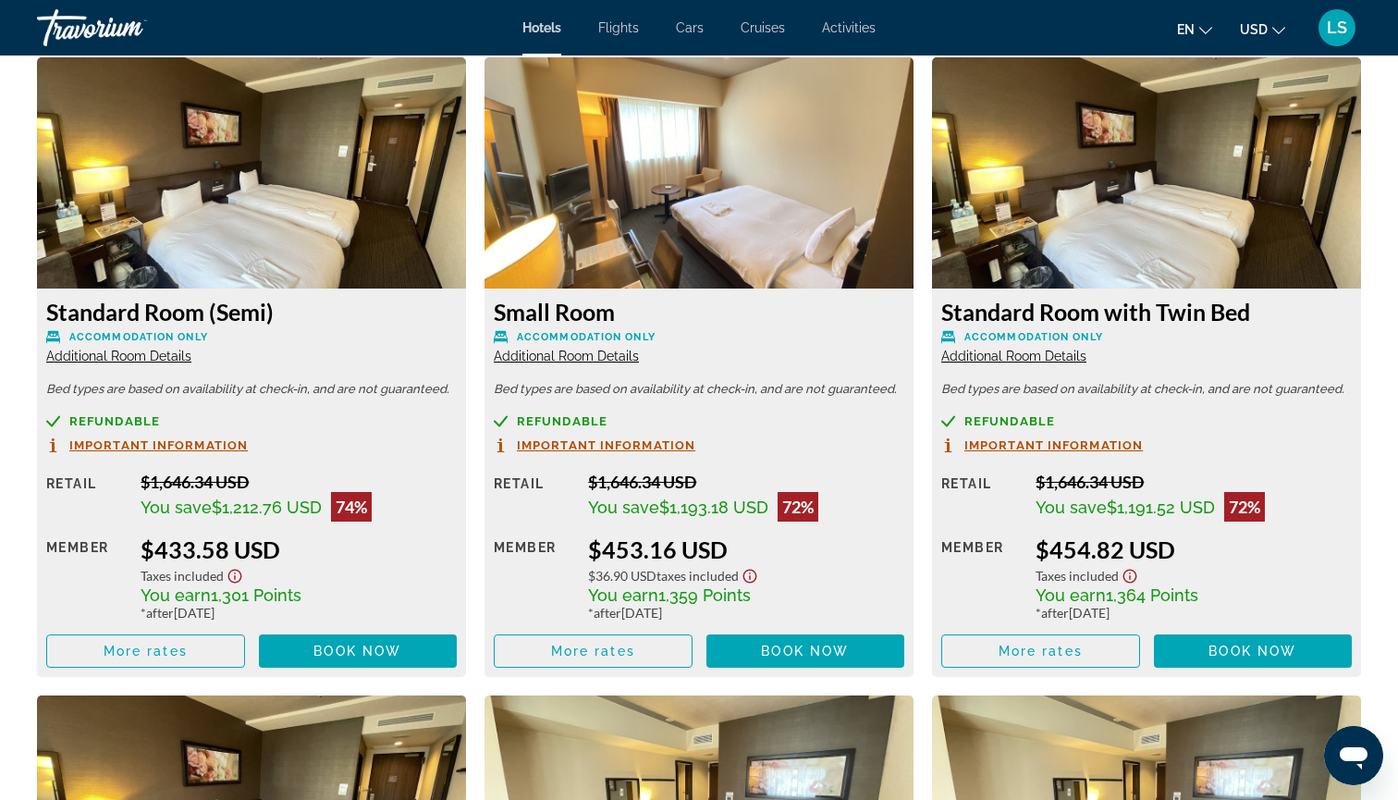
scroll to position [2336, 0]
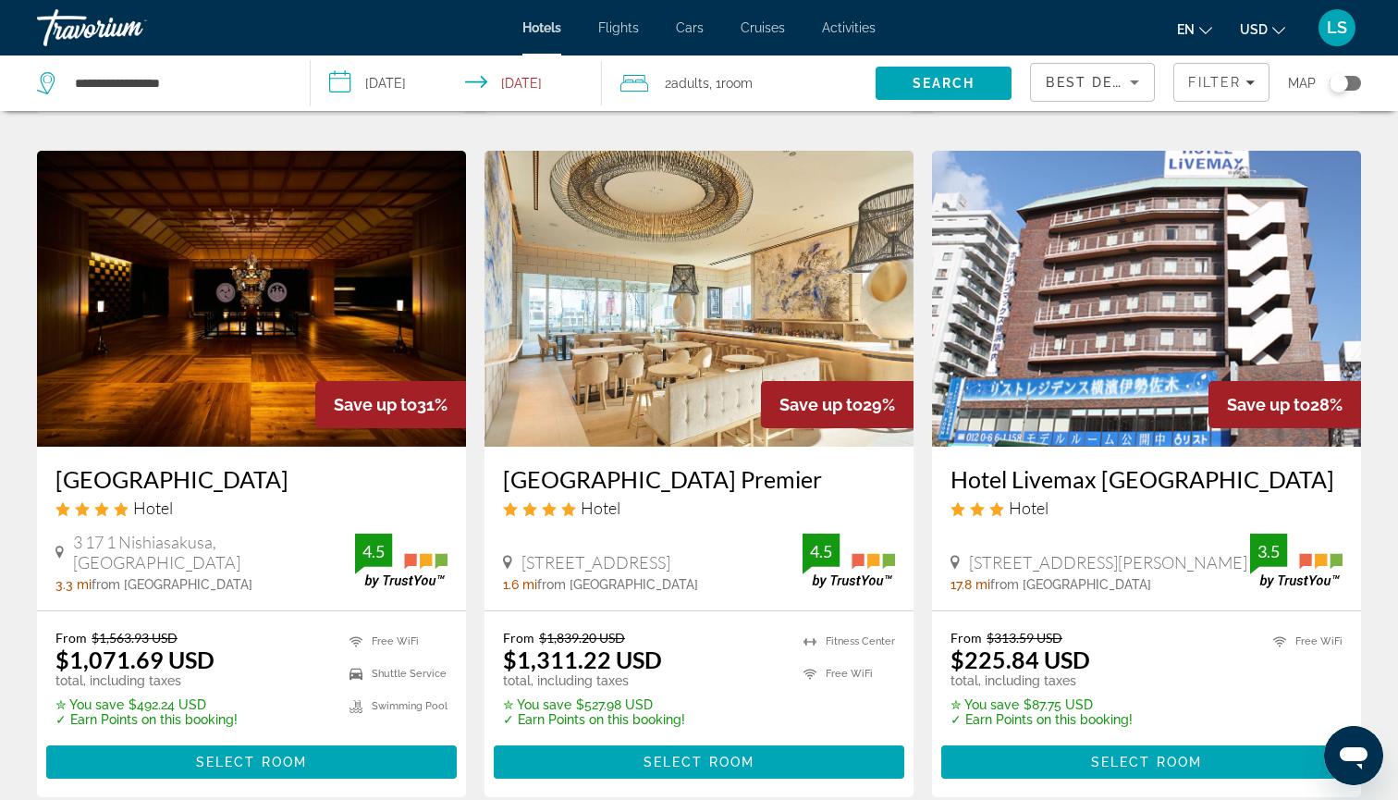
scroll to position [2184, 0]
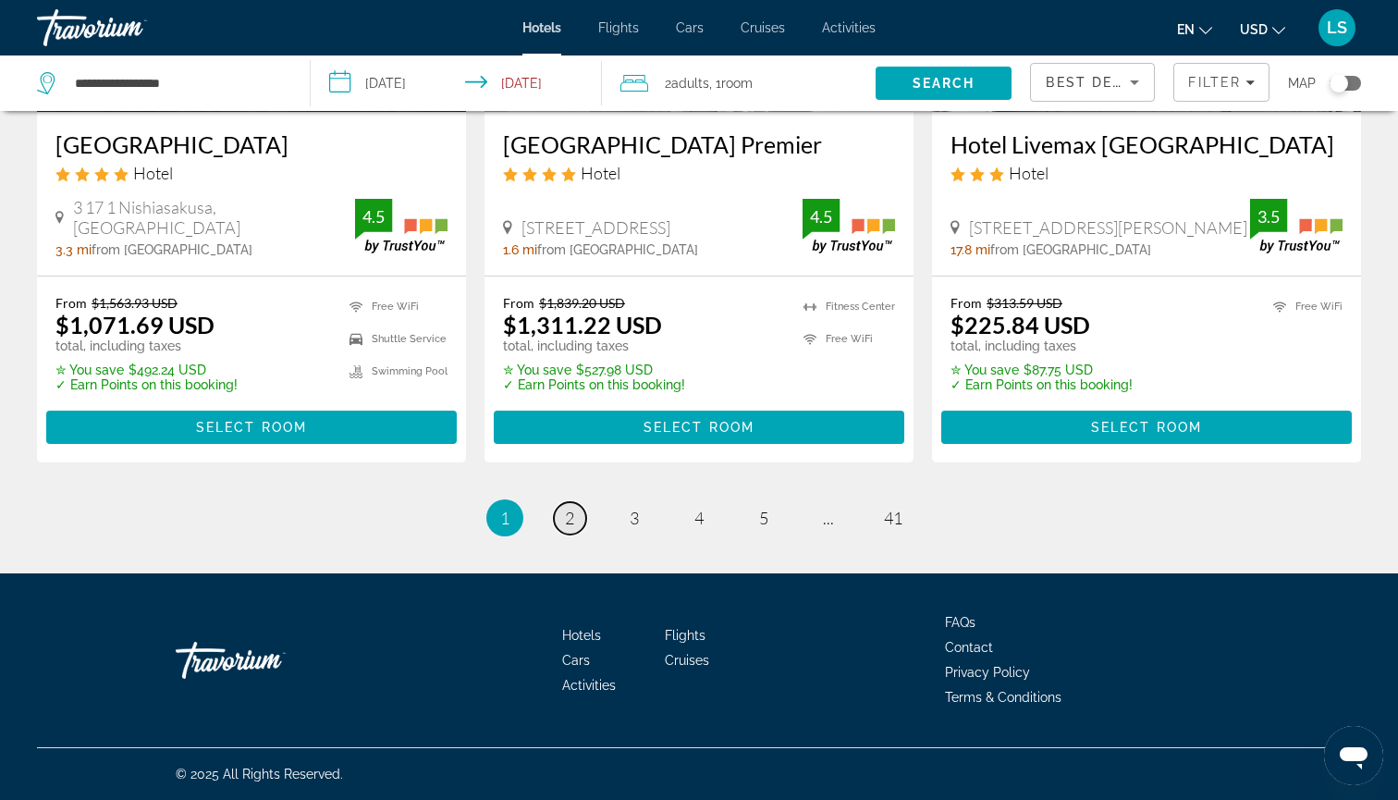
click at [574, 522] on span "2" at bounding box center [569, 518] width 9 height 20
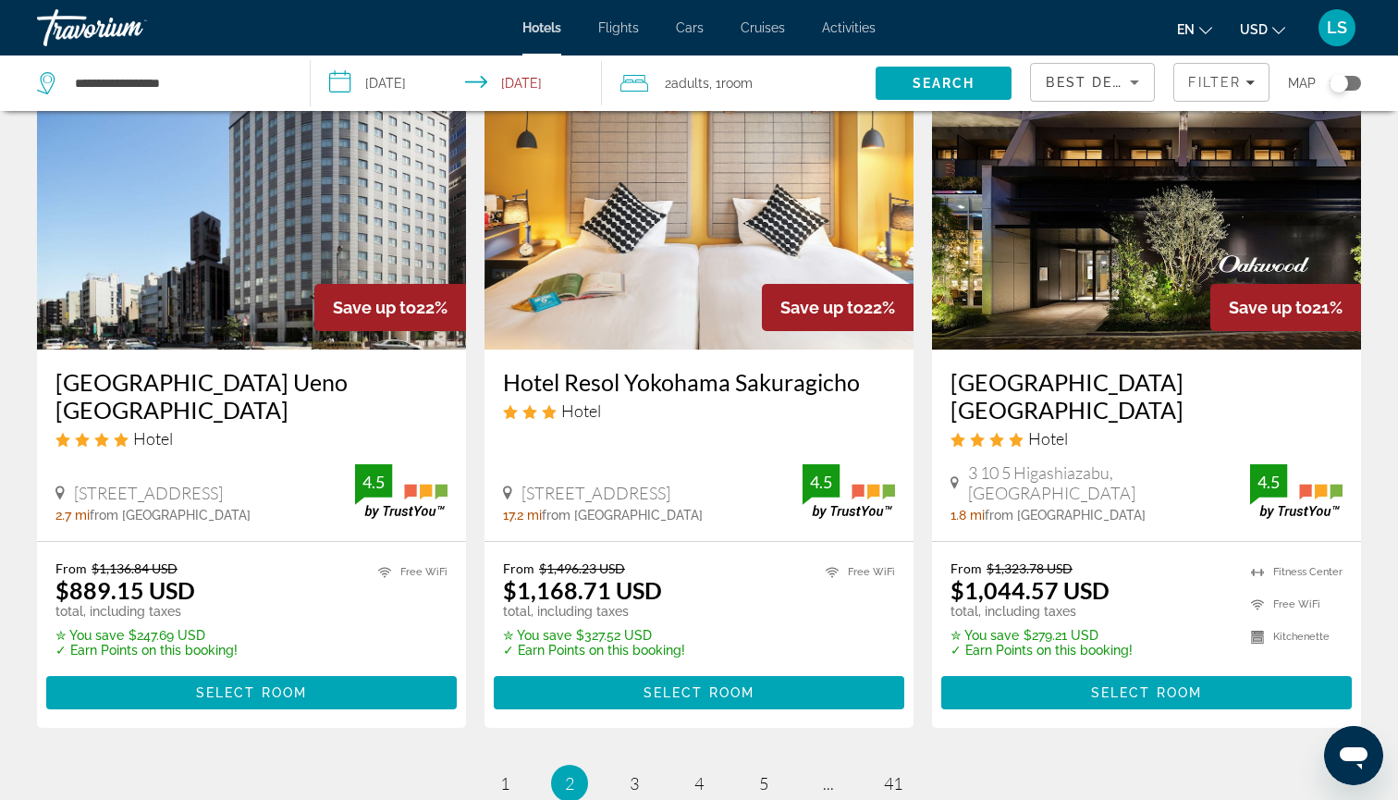
scroll to position [2399, 0]
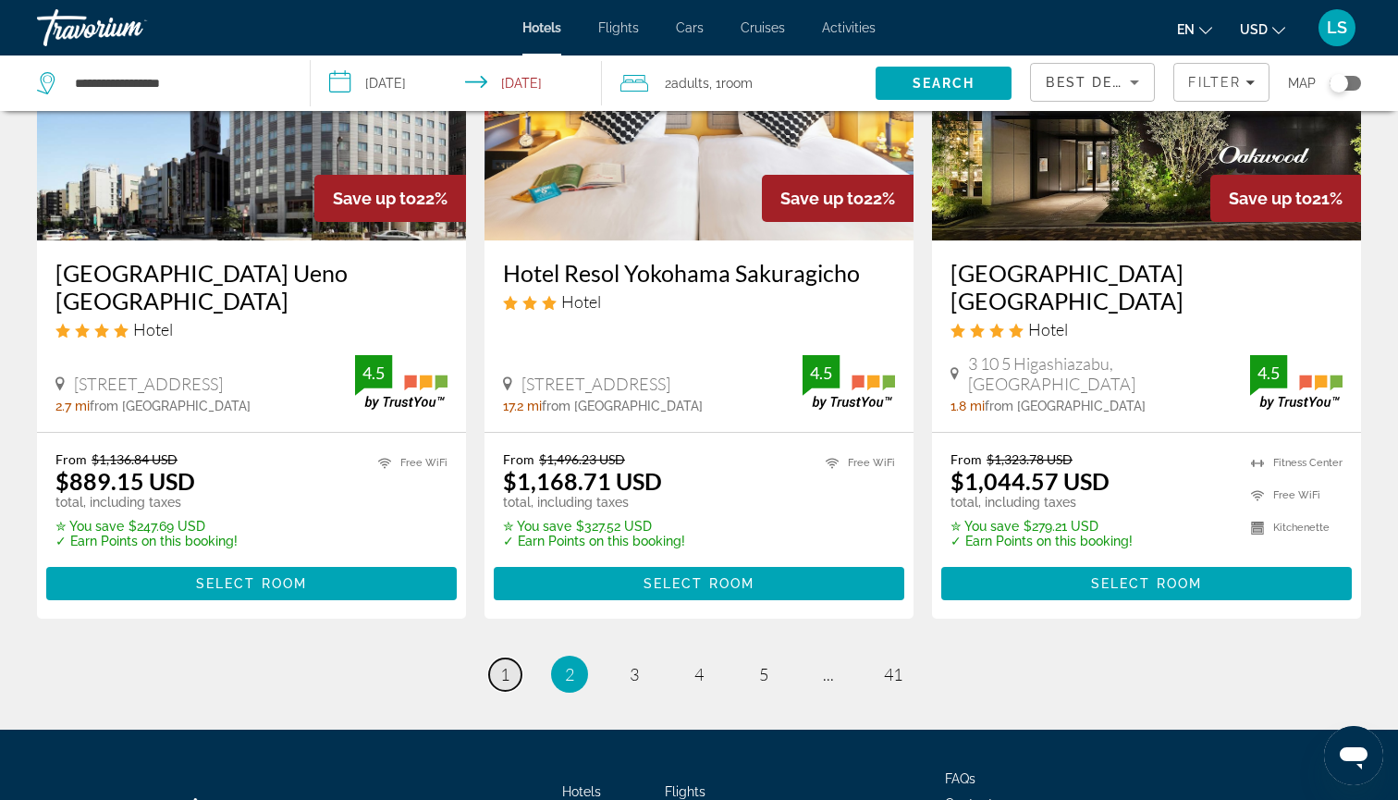
click at [506, 664] on span "1" at bounding box center [504, 674] width 9 height 20
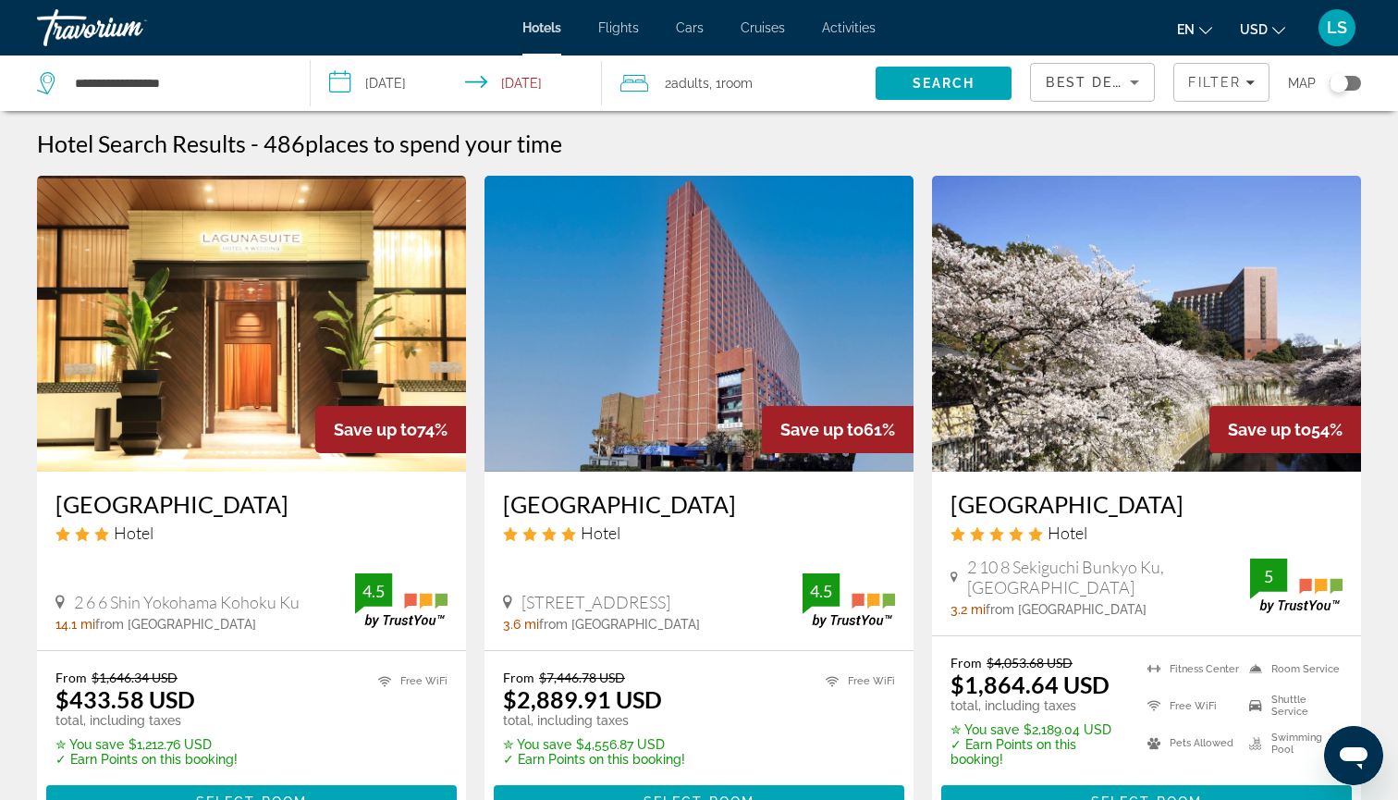
click at [1123, 68] on div "Best Deals" at bounding box center [1092, 90] width 93 height 52
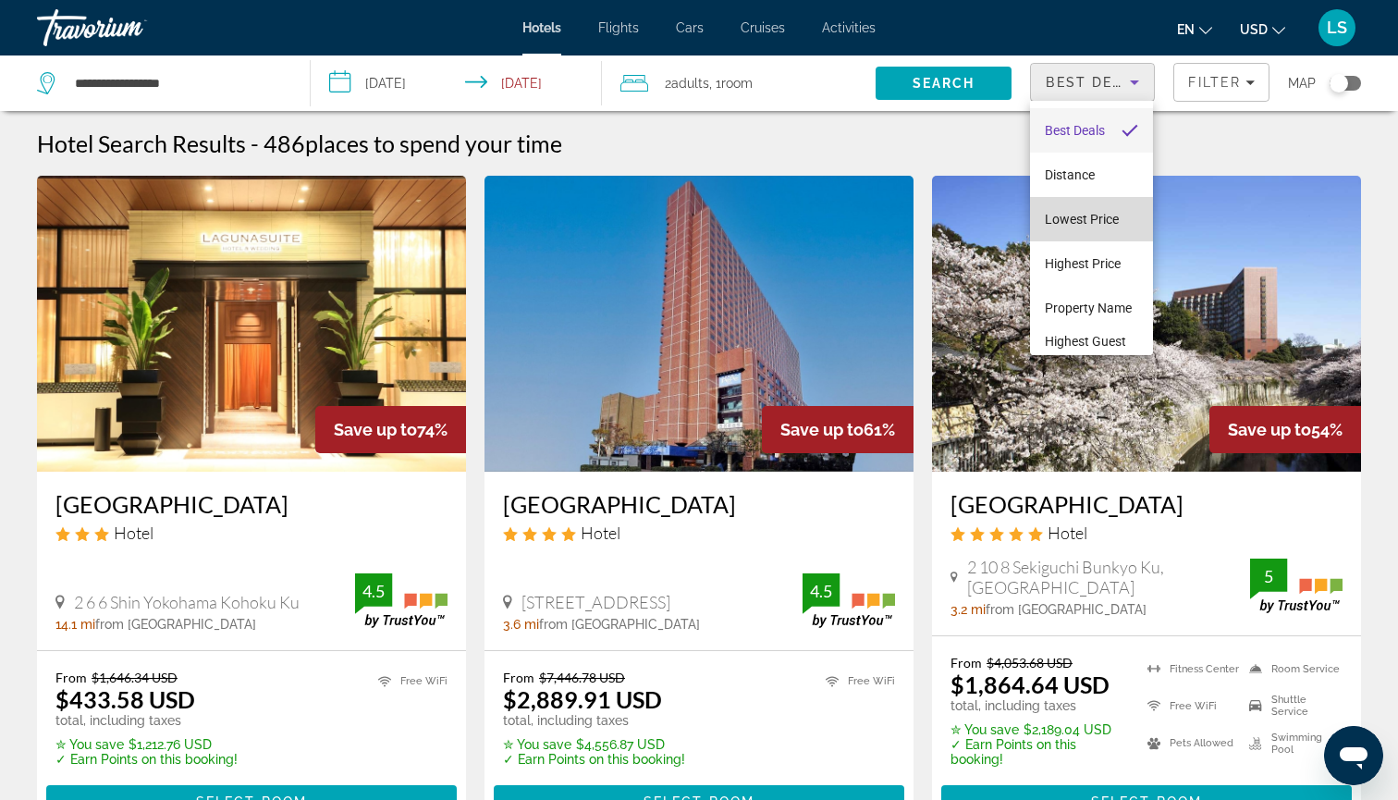
click at [1069, 203] on mat-option "Lowest Price" at bounding box center [1091, 219] width 123 height 44
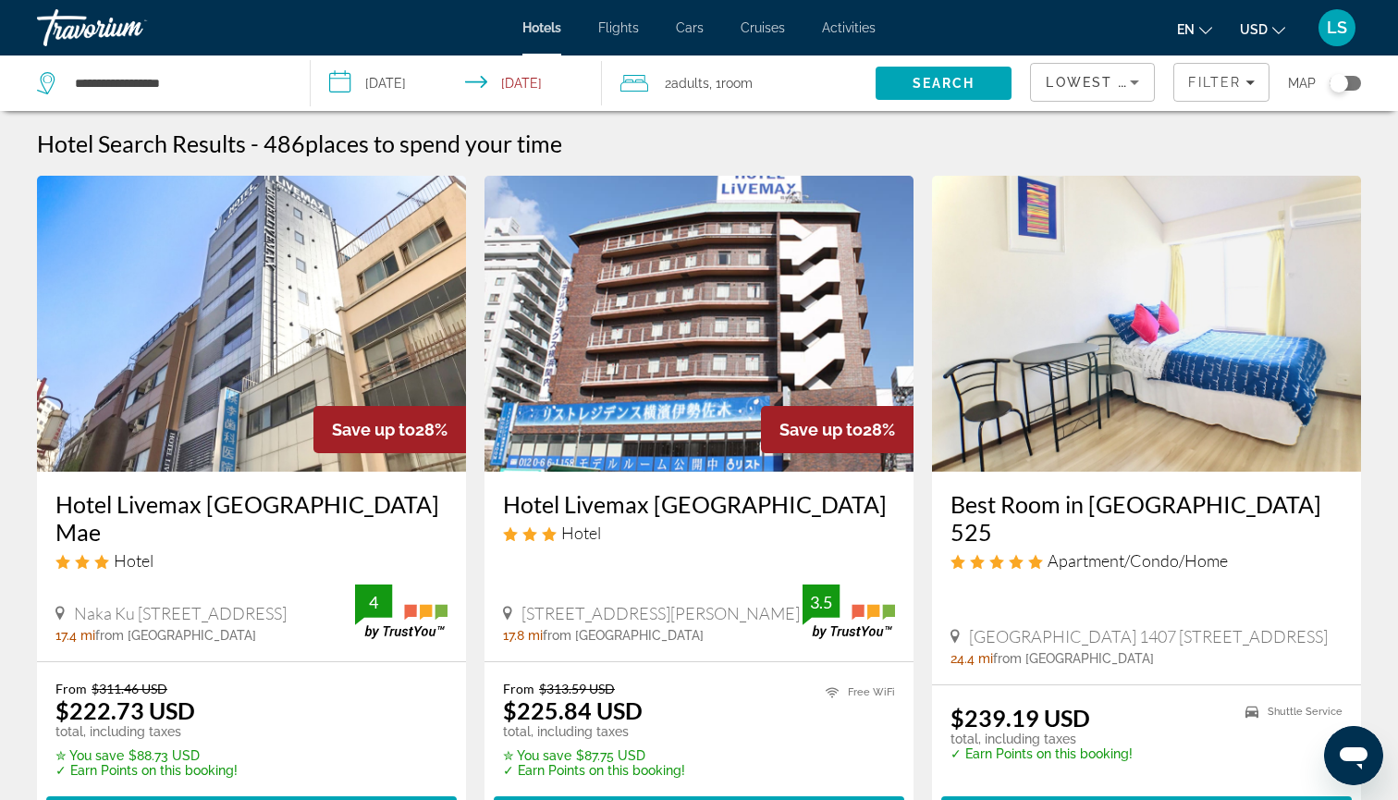
click at [258, 357] on img "Main content" at bounding box center [251, 324] width 429 height 296
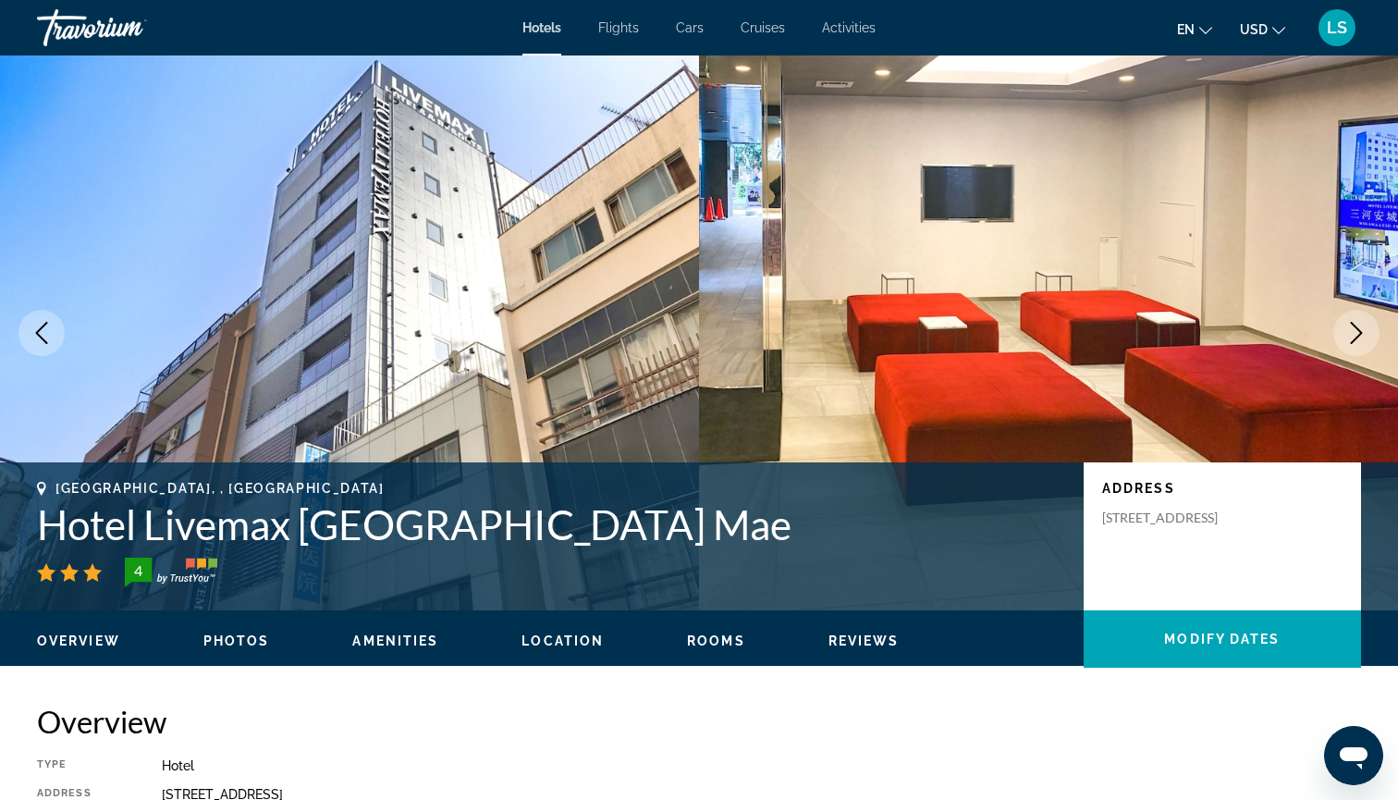
click at [1353, 336] on icon "Next image" at bounding box center [1356, 333] width 22 height 22
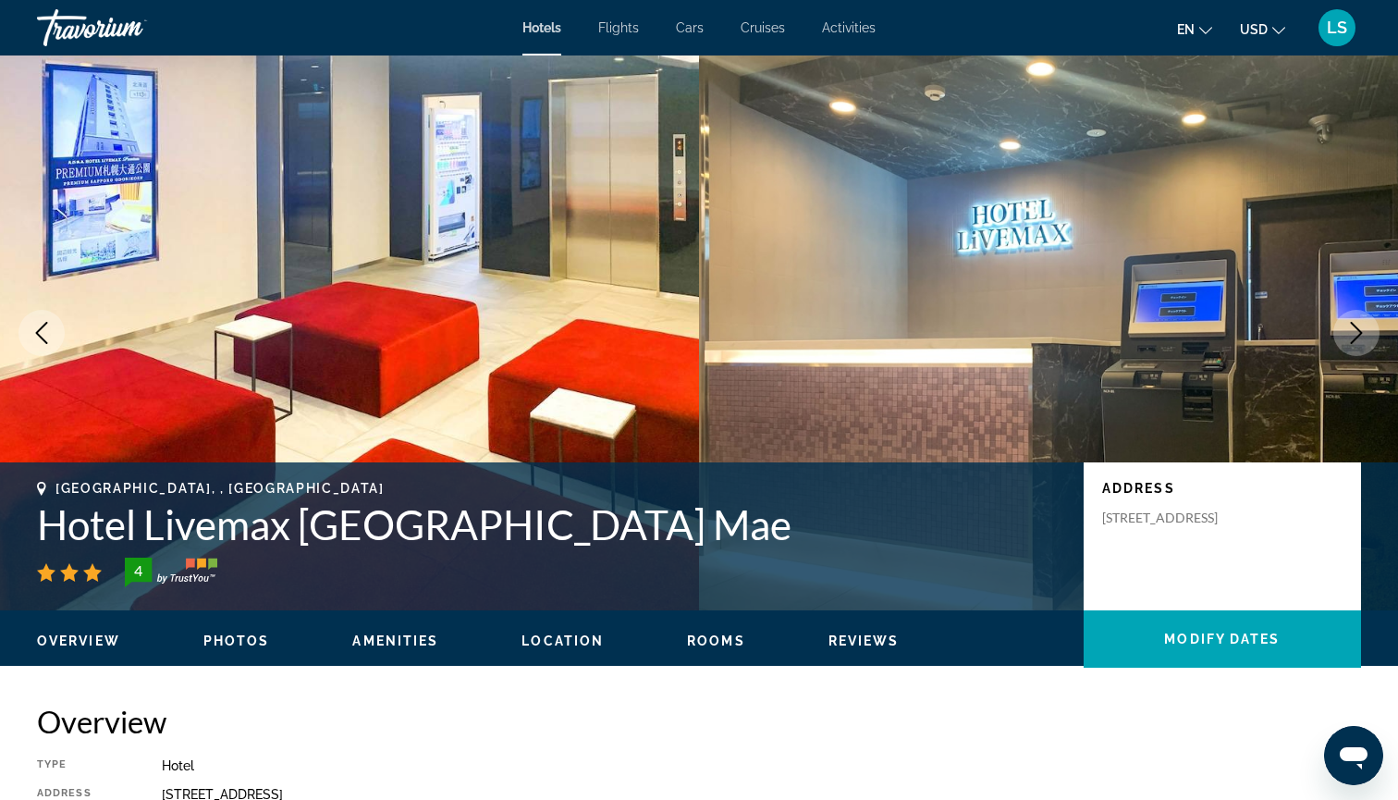
click at [1353, 336] on icon "Next image" at bounding box center [1356, 333] width 22 height 22
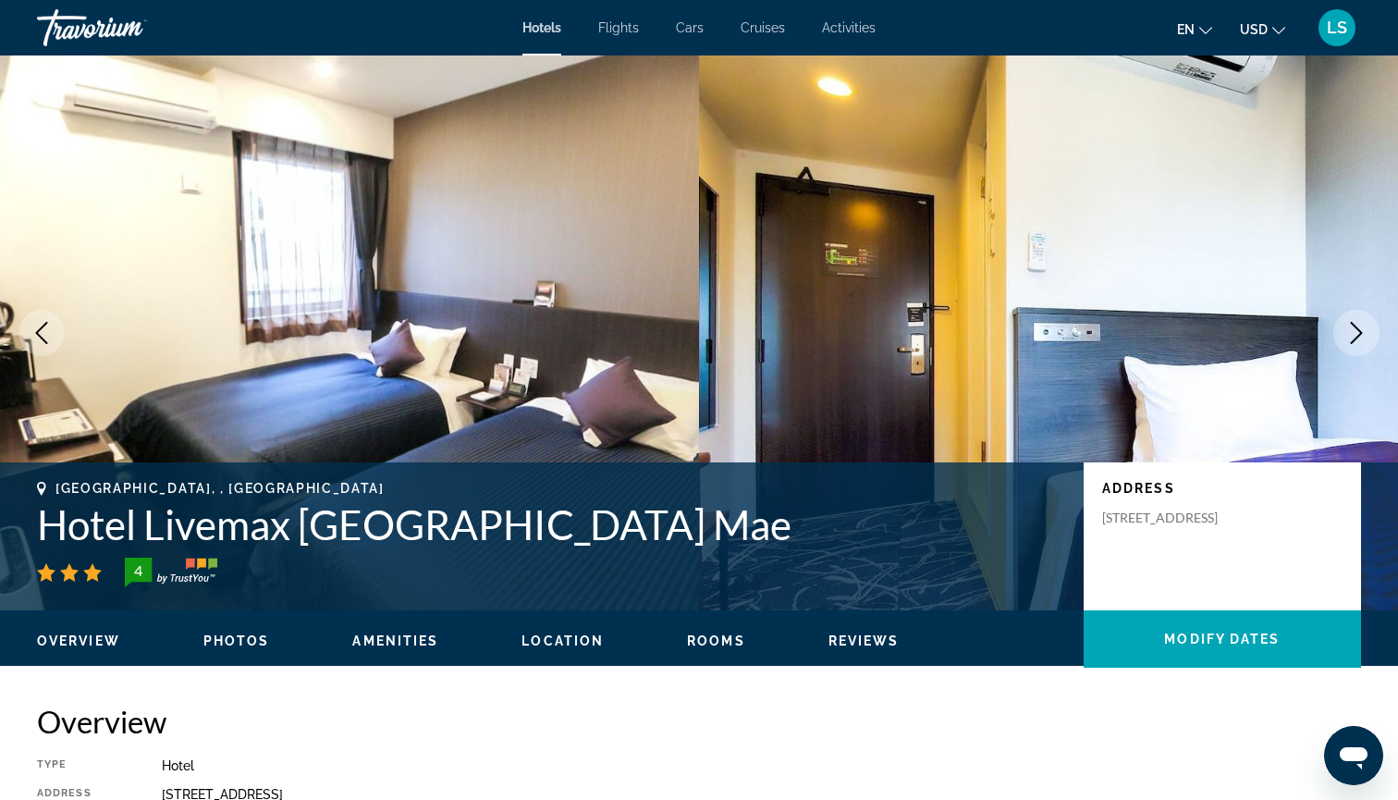
click at [1353, 336] on icon "Next image" at bounding box center [1356, 333] width 22 height 22
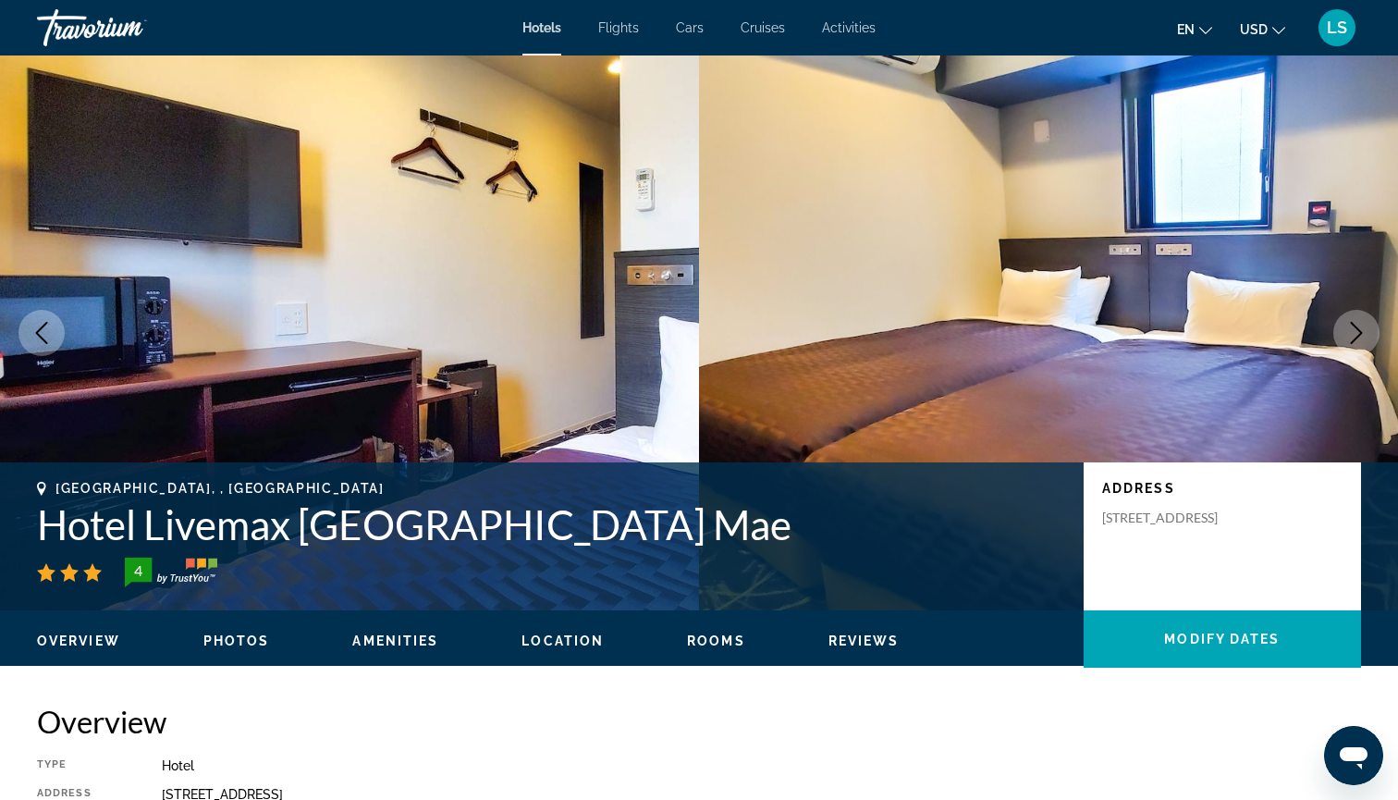
click at [1353, 336] on icon "Next image" at bounding box center [1356, 333] width 22 height 22
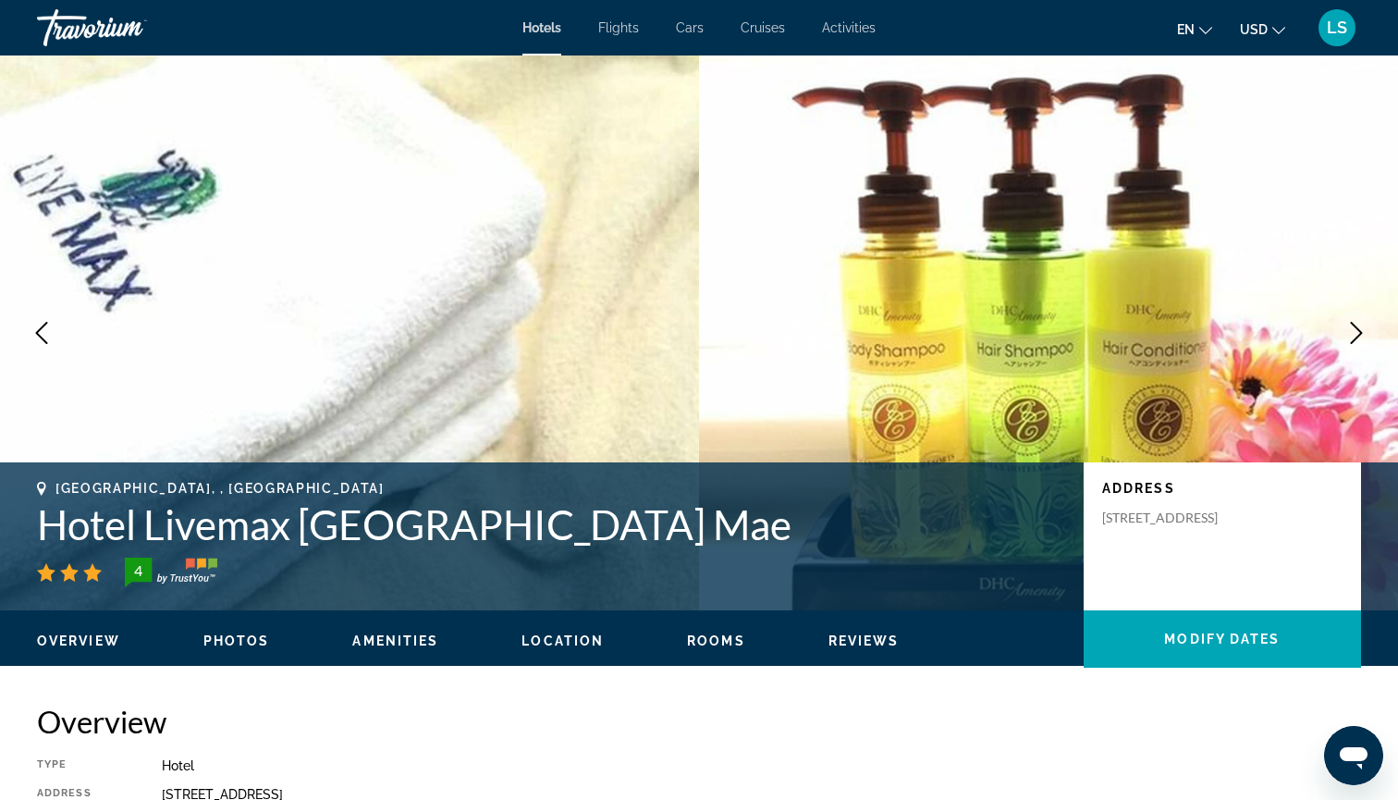
click at [1353, 336] on icon "Next image" at bounding box center [1356, 333] width 22 height 22
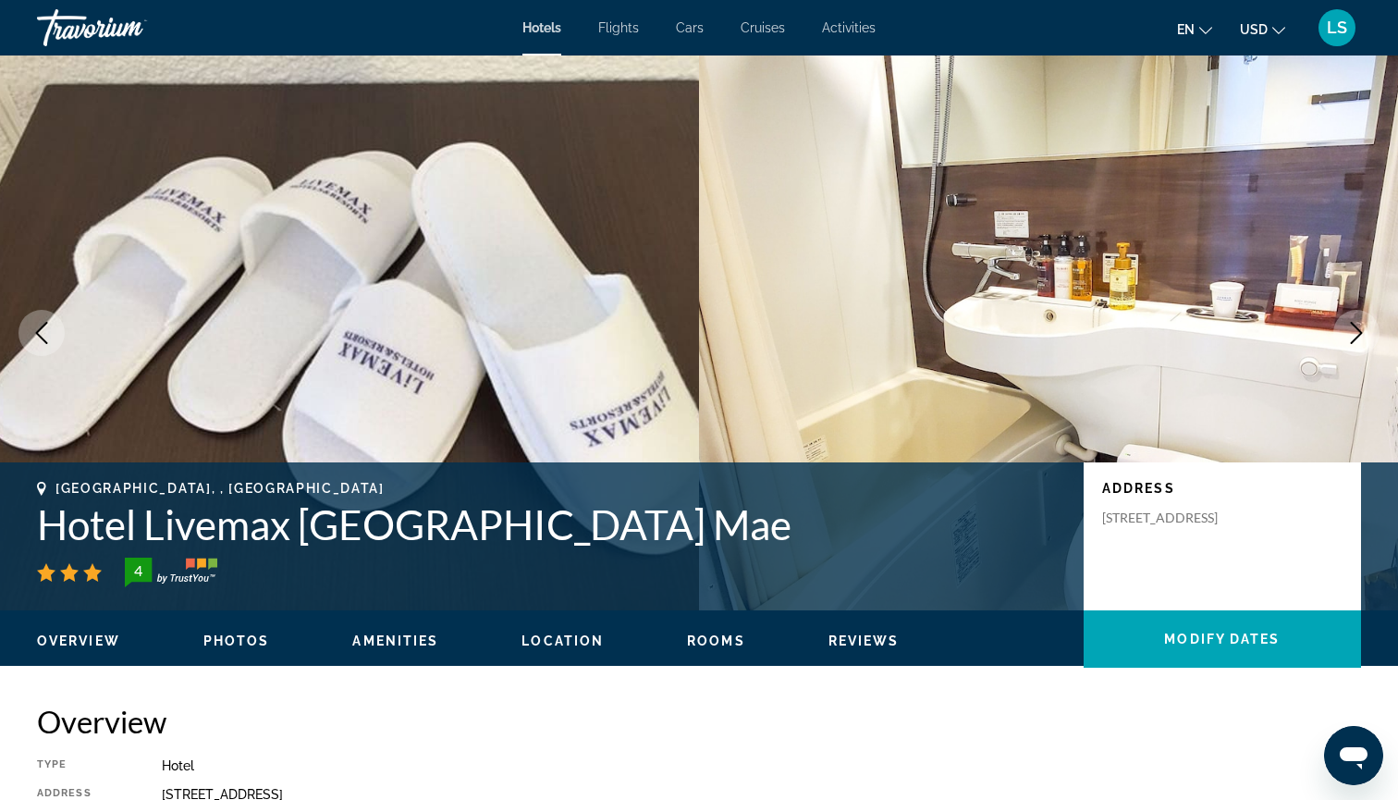
click at [1353, 336] on icon "Next image" at bounding box center [1356, 333] width 22 height 22
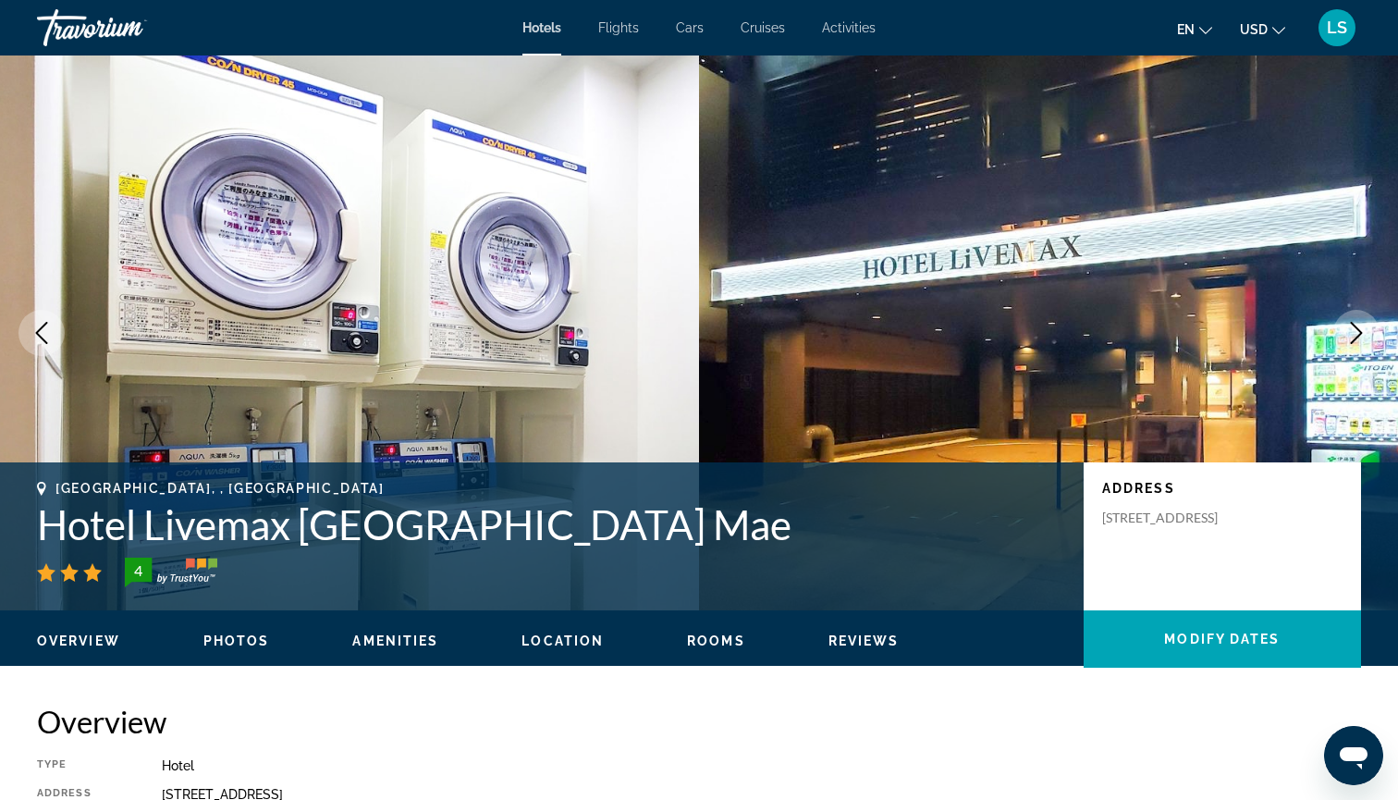
click at [1353, 336] on icon "Next image" at bounding box center [1356, 333] width 22 height 22
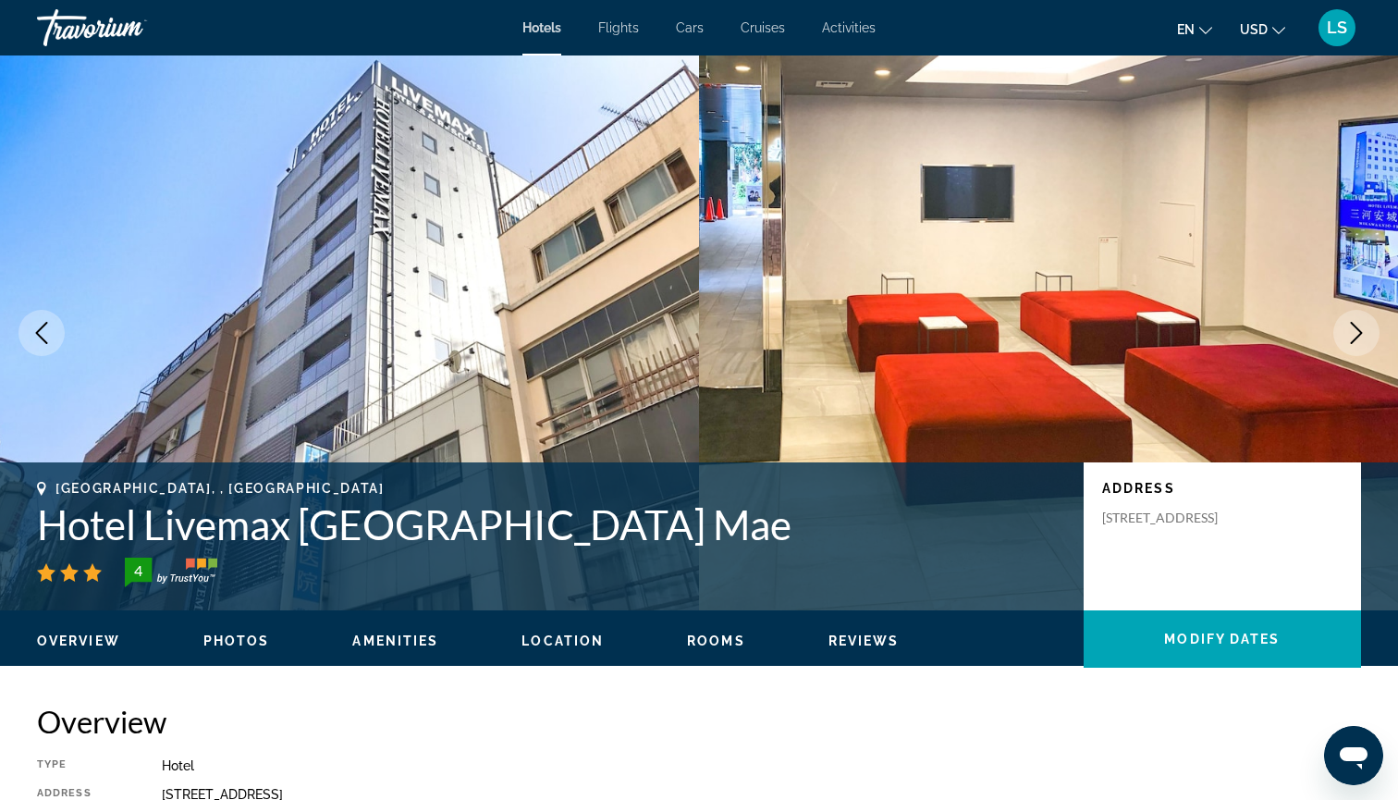
click at [528, 27] on span "Hotels" at bounding box center [541, 27] width 39 height 15
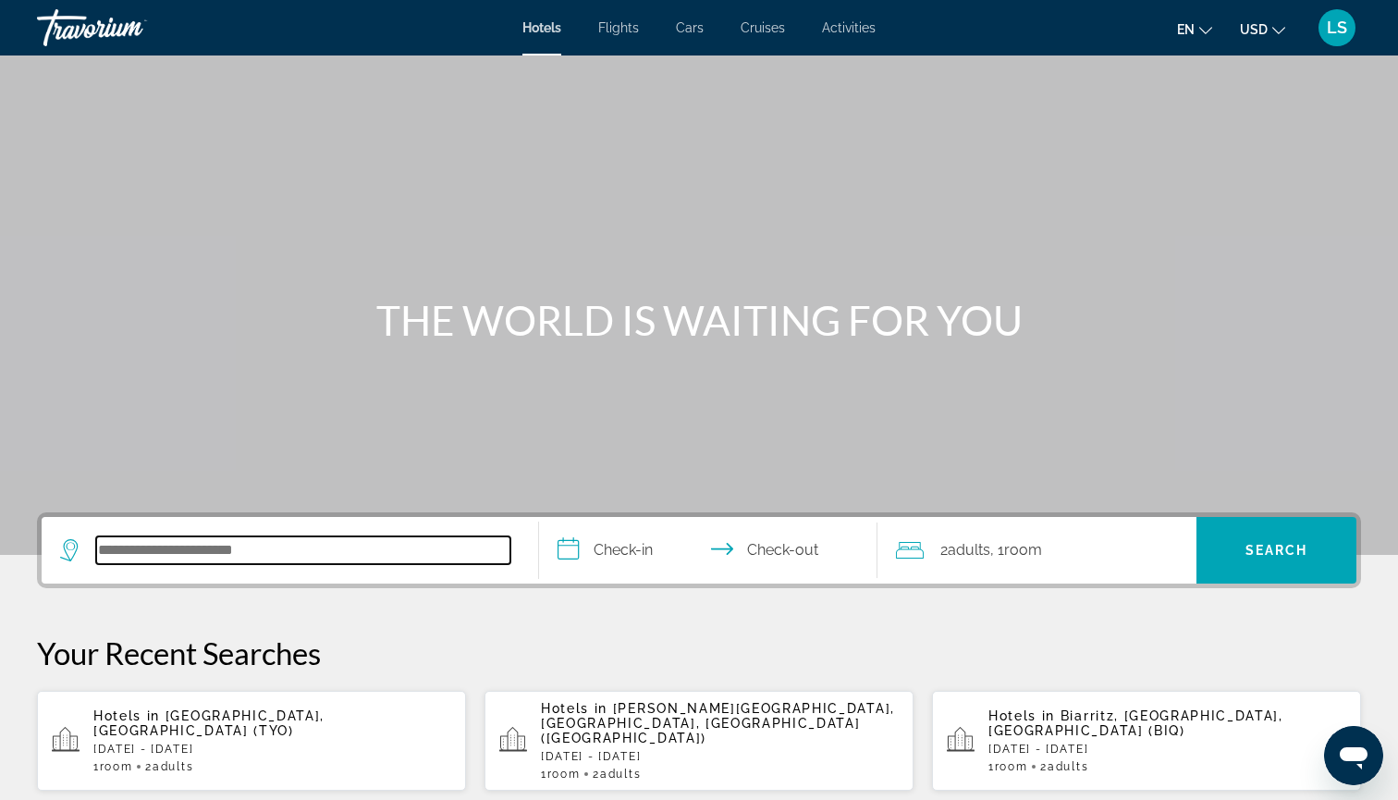
click at [348, 540] on input "Search hotel destination" at bounding box center [303, 550] width 414 height 28
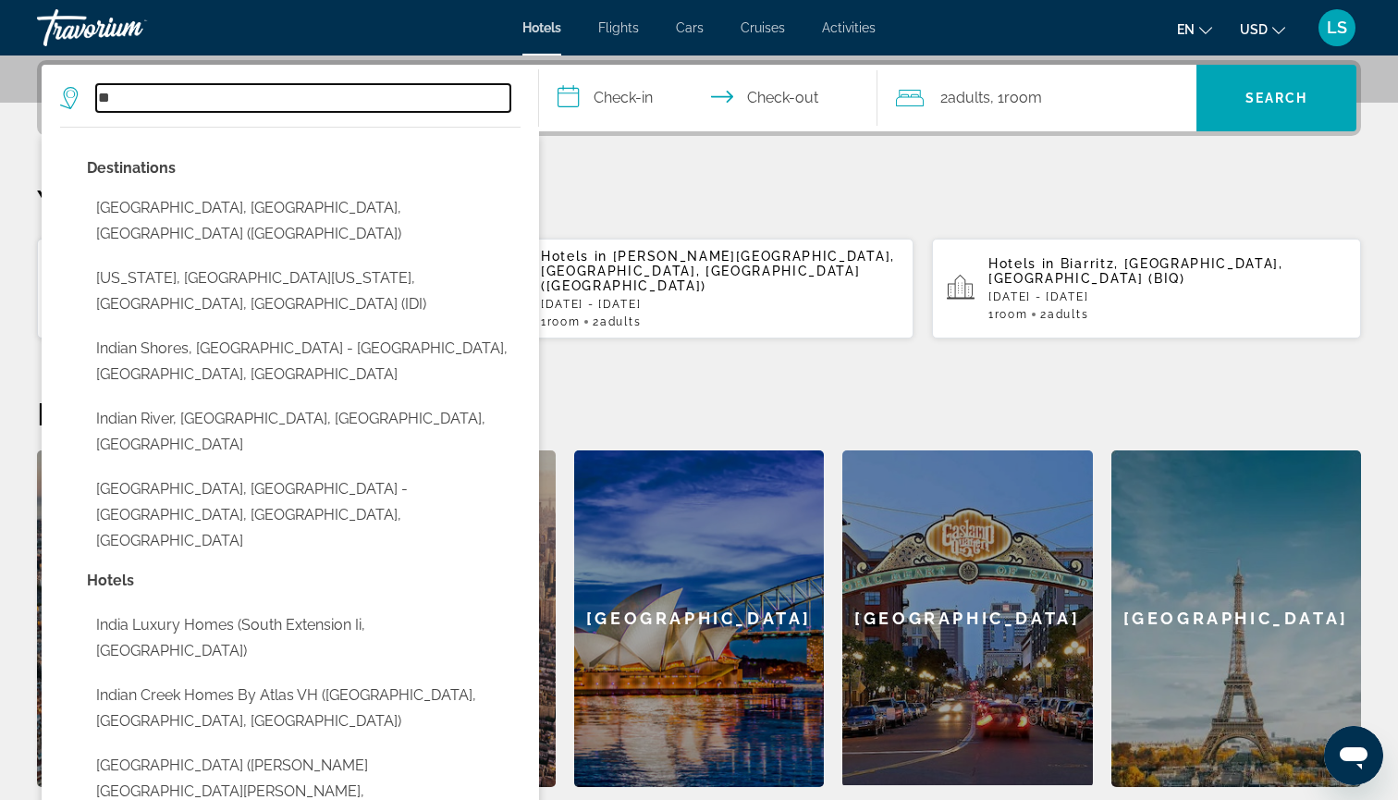
type input "*"
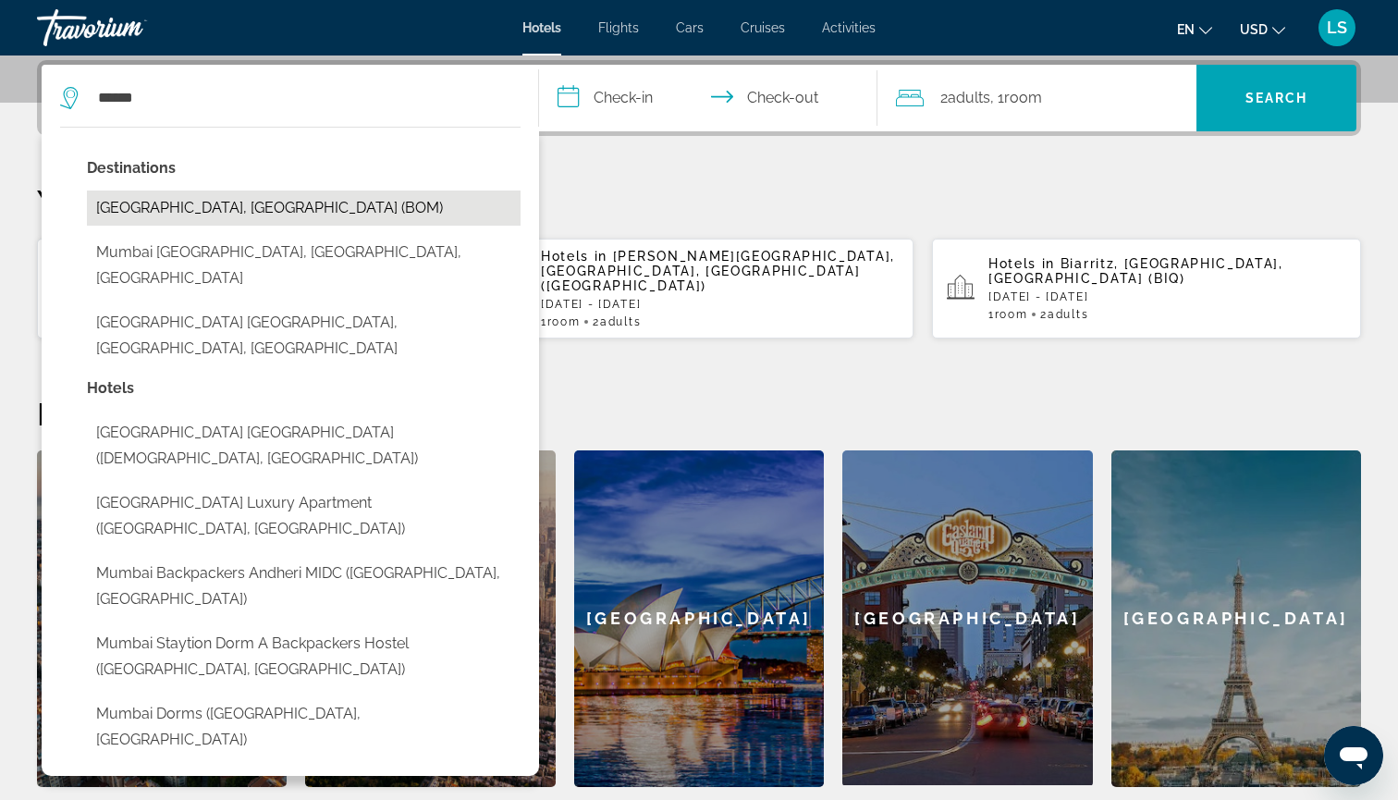
click at [262, 200] on button "Mumbai, India (BOM)" at bounding box center [304, 207] width 434 height 35
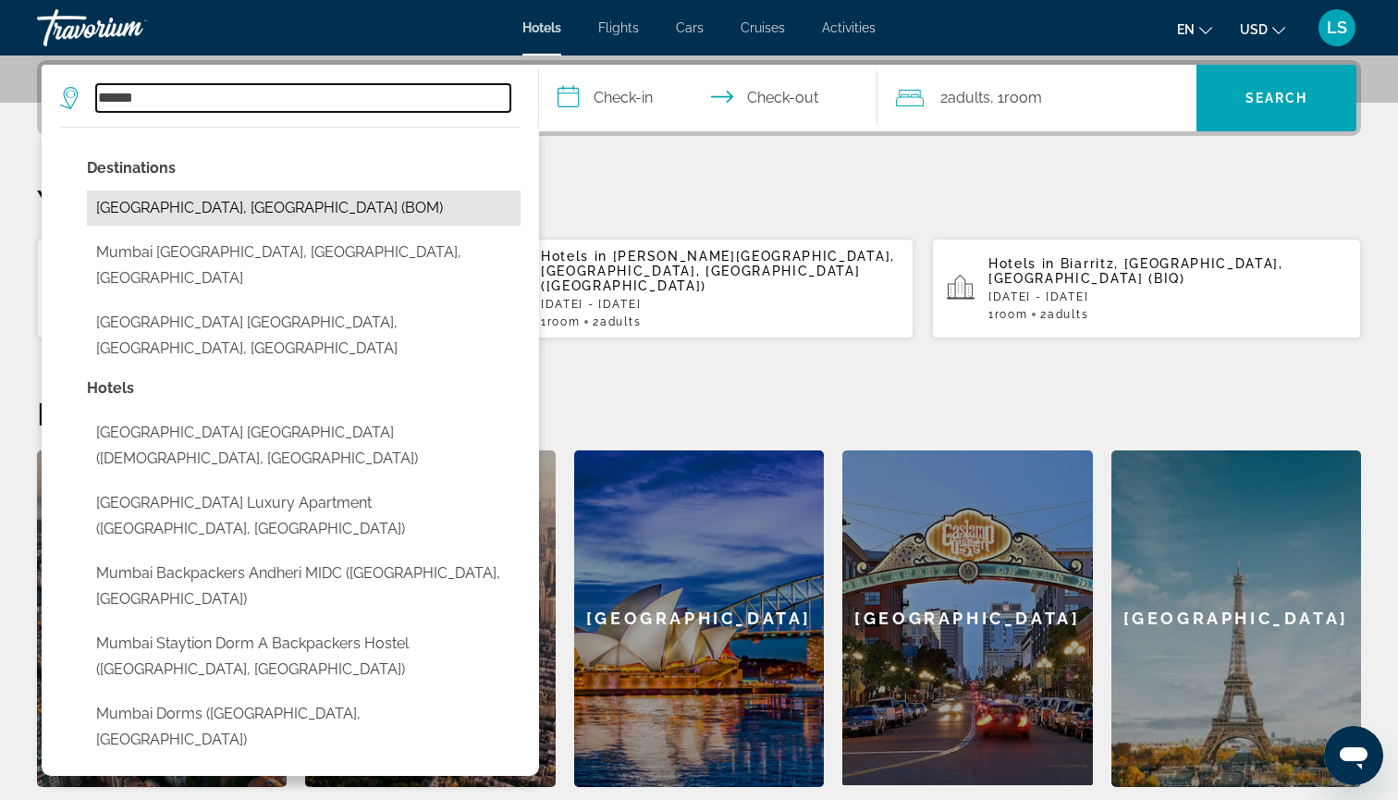
type input "**********"
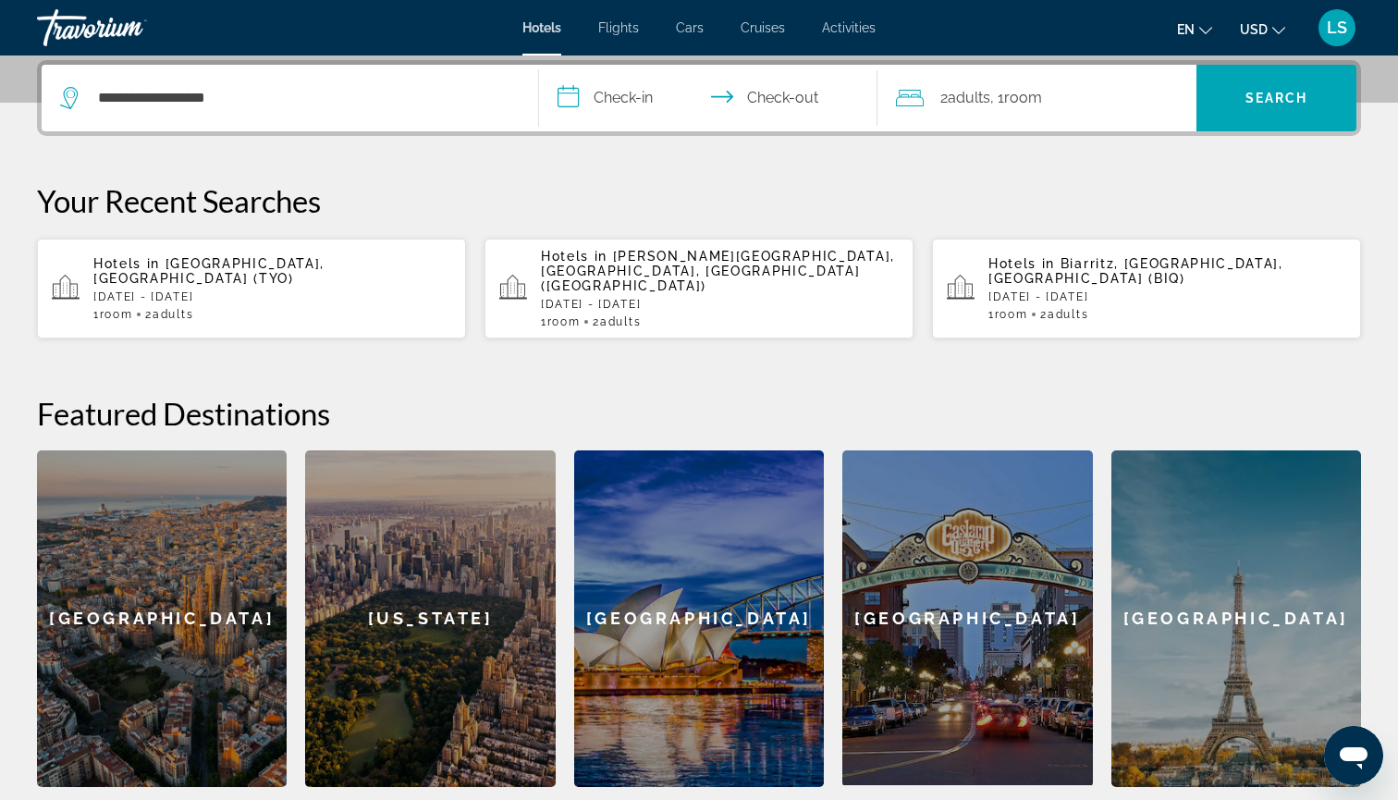
click at [669, 96] on input "**********" at bounding box center [712, 101] width 346 height 72
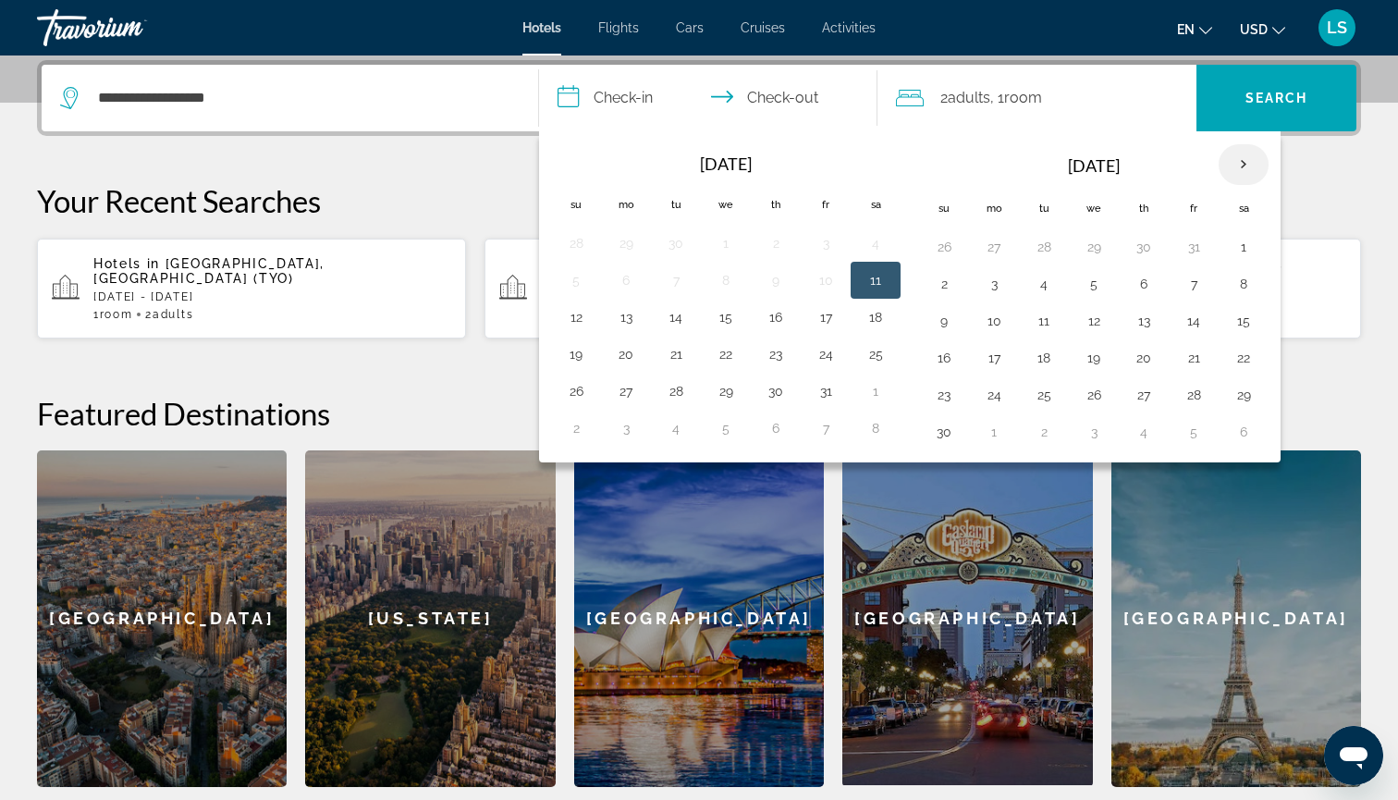
click at [1227, 162] on th "Next month" at bounding box center [1244, 164] width 50 height 41
click at [940, 317] on button "11" at bounding box center [944, 321] width 30 height 26
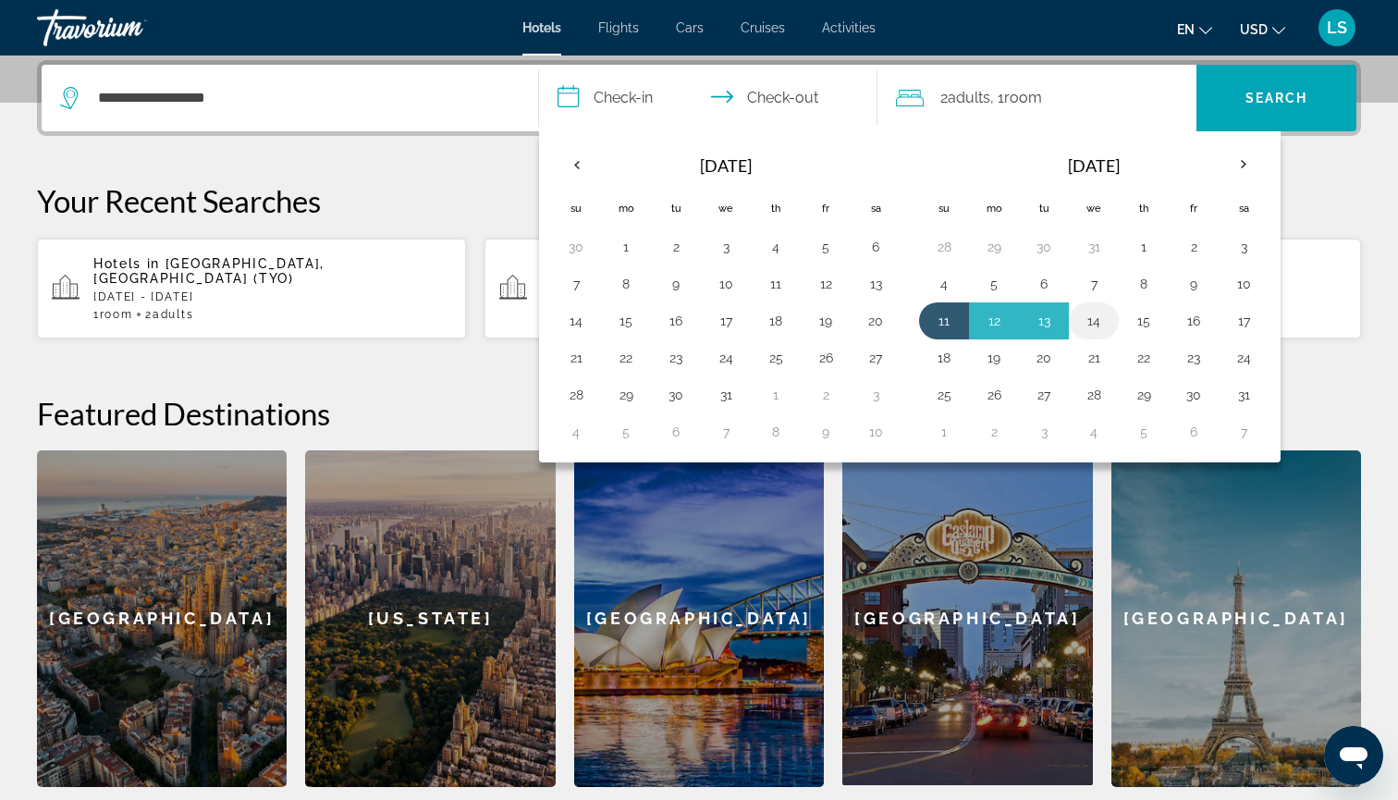
click at [1087, 325] on button "14" at bounding box center [1094, 321] width 30 height 26
type input "**********"
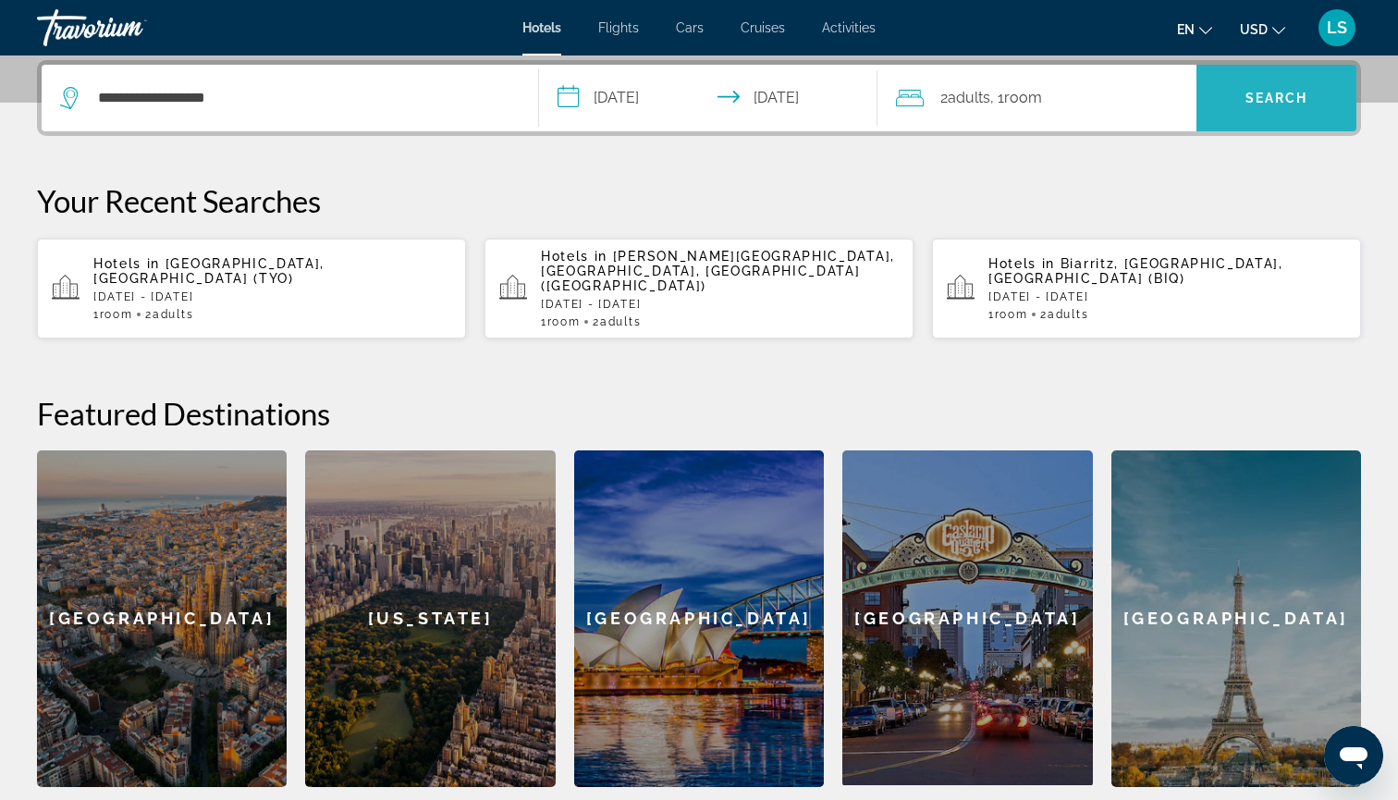
click at [1254, 112] on span "Search" at bounding box center [1277, 98] width 160 height 44
